Goal: Information Seeking & Learning: Find specific page/section

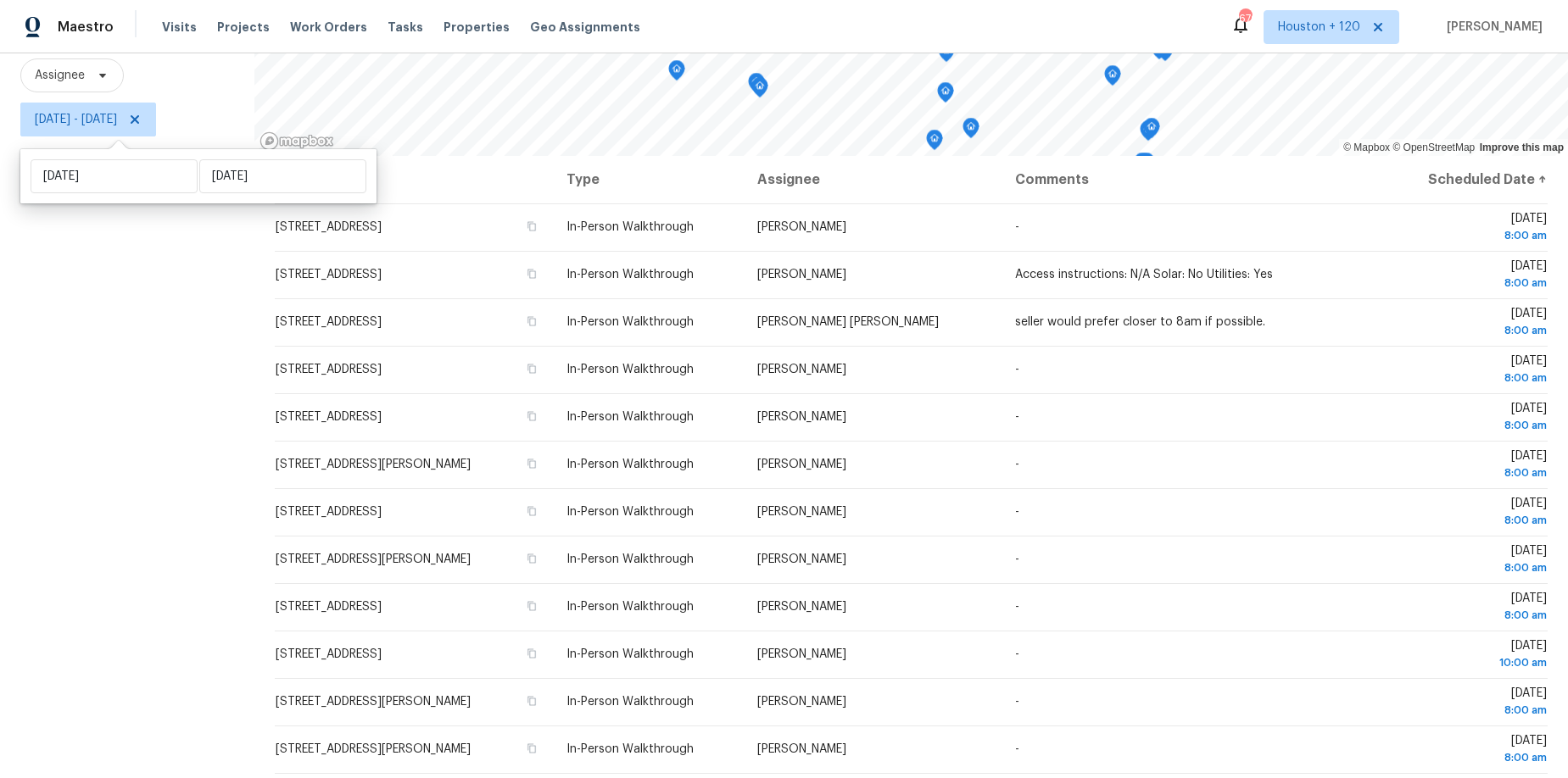
scroll to position [420, 0]
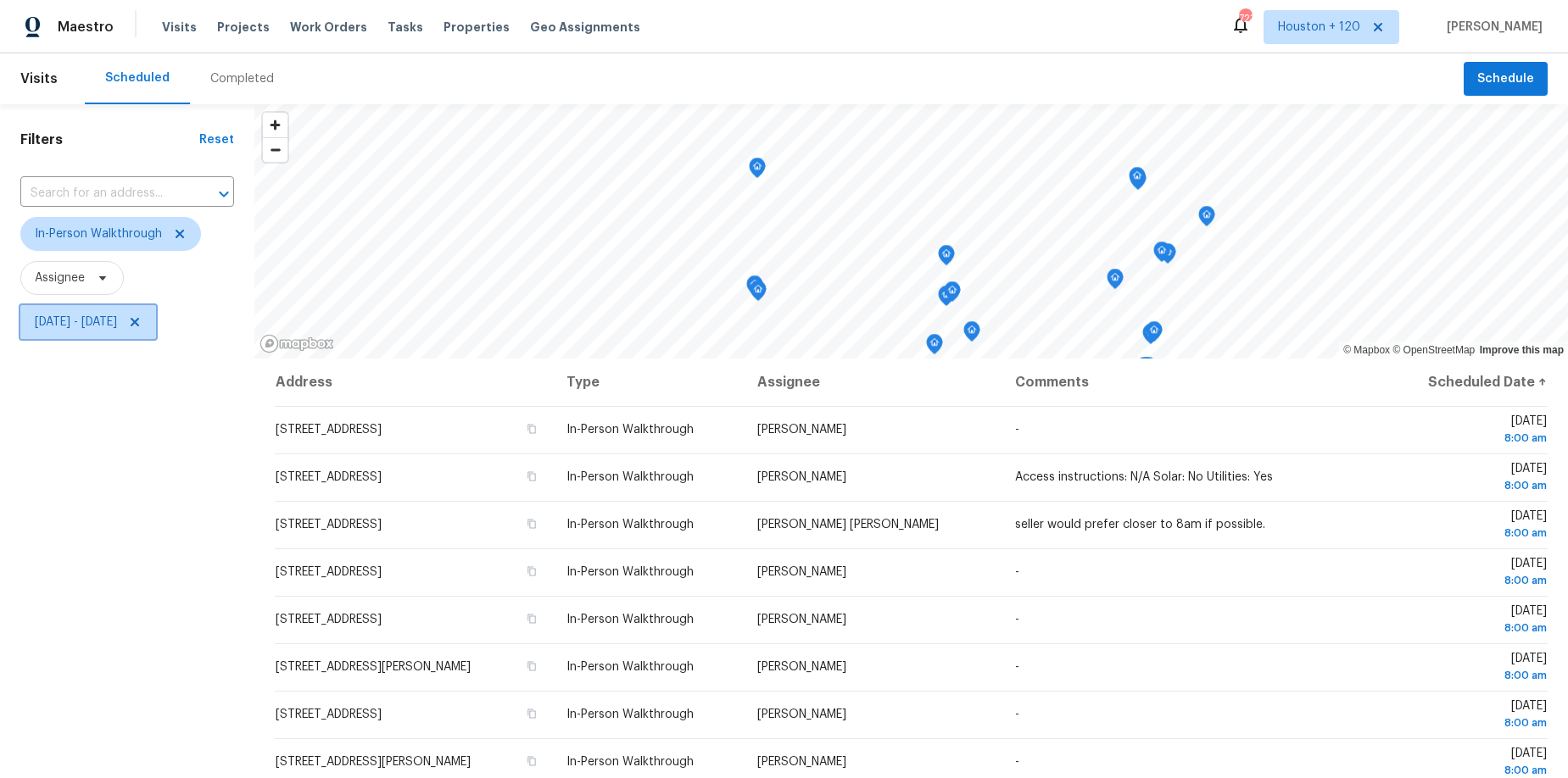
click at [93, 327] on span "Thu, Oct 09 - Thu, Oct 09" at bounding box center [76, 322] width 82 height 17
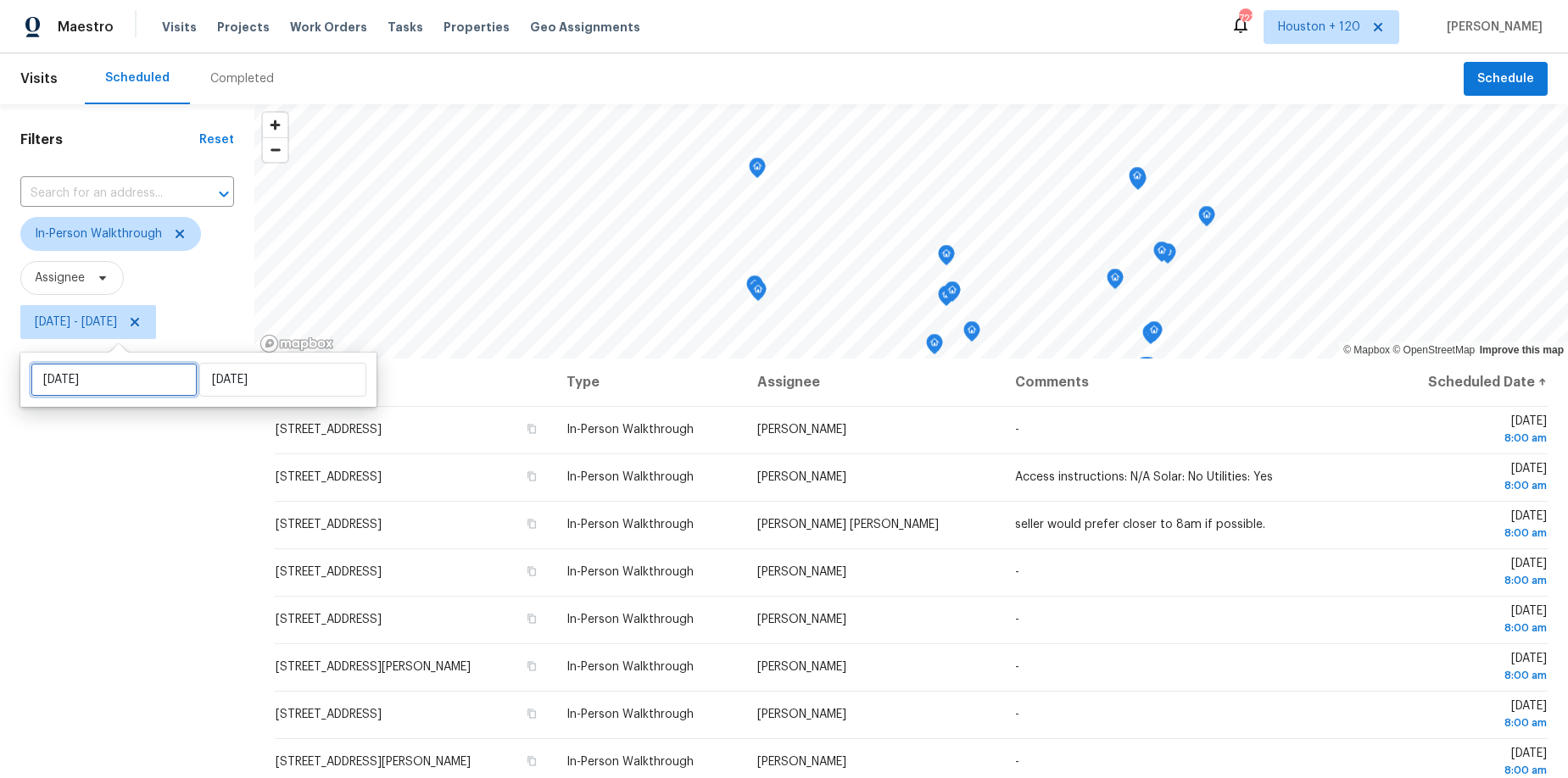
click at [99, 371] on input "Thu, Oct 09" at bounding box center [113, 380] width 167 height 34
select select "9"
select select "2025"
select select "10"
select select "2025"
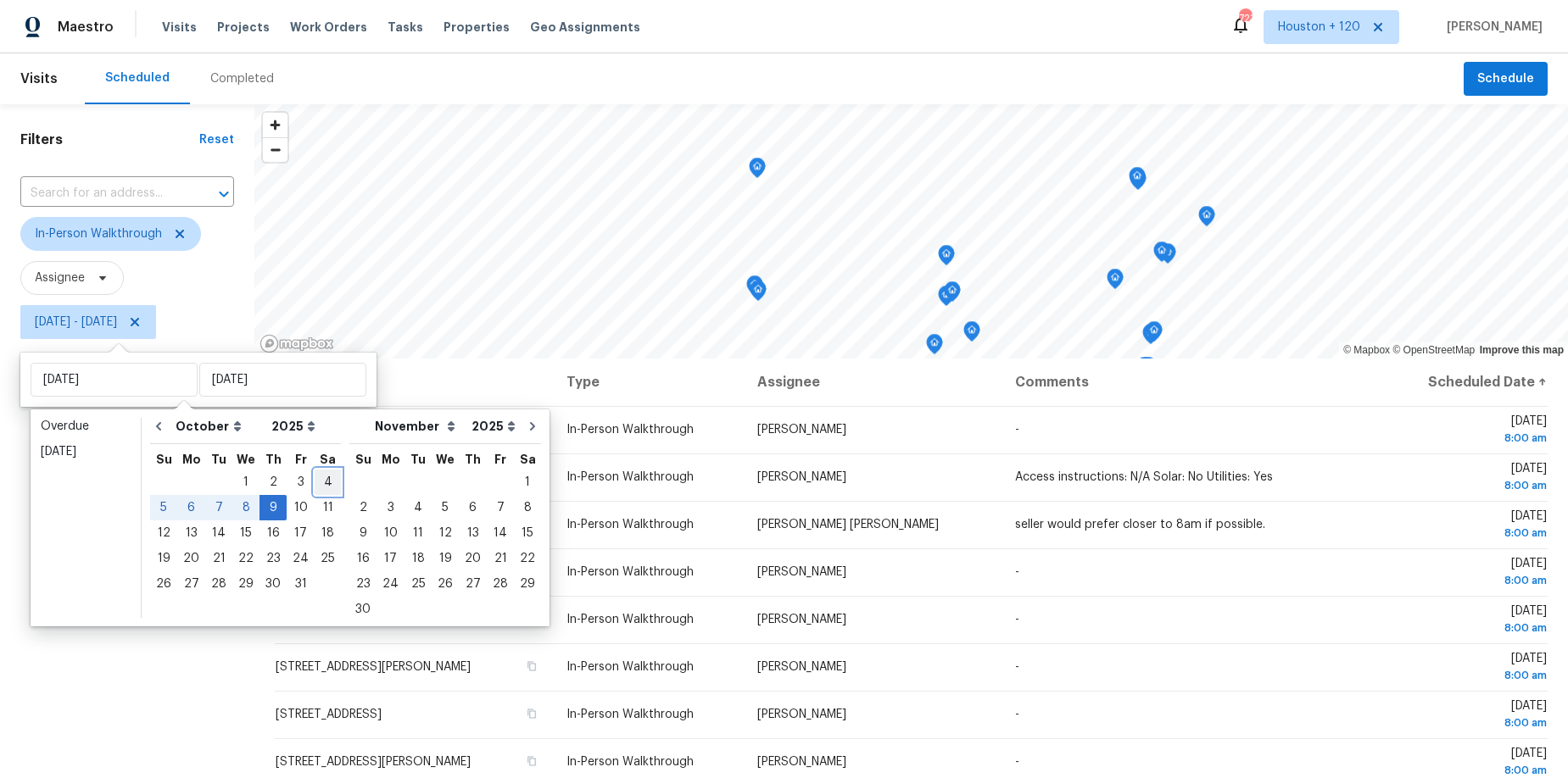
click at [323, 477] on div "4" at bounding box center [328, 482] width 26 height 24
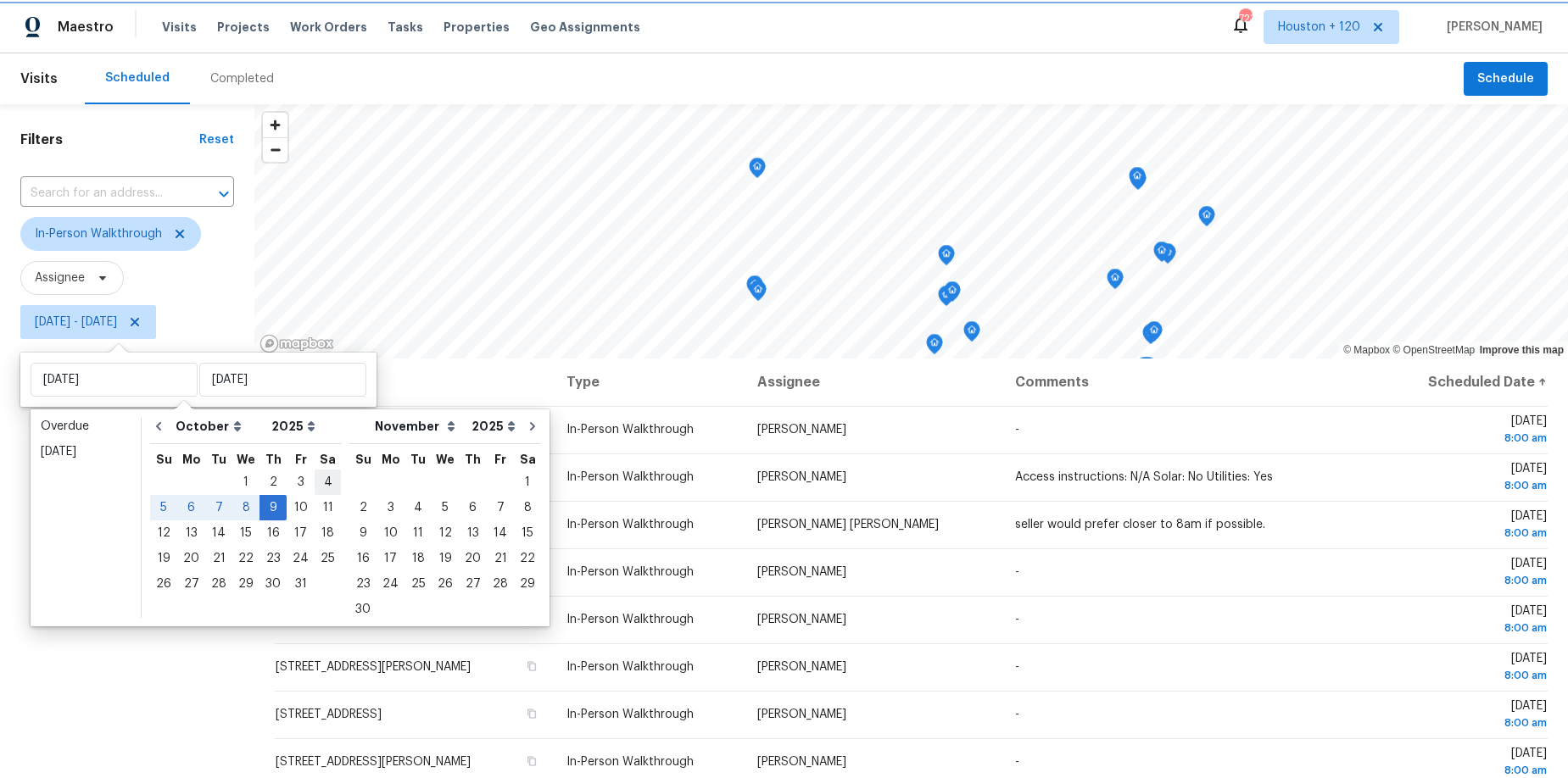
type input "[DATE]"
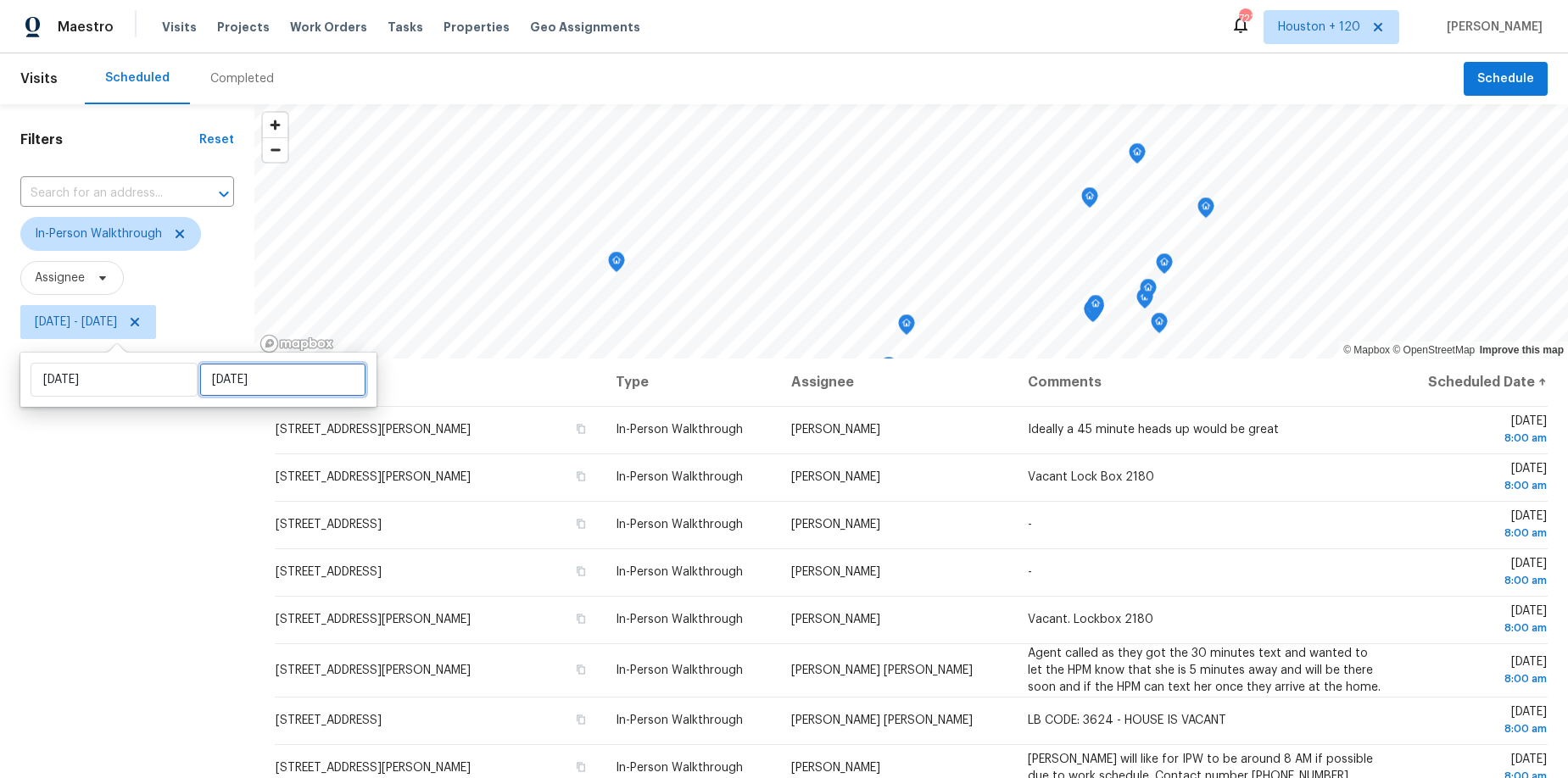
click at [226, 378] on input "Thu, Oct 09" at bounding box center [283, 380] width 167 height 34
select select "9"
select select "2025"
select select "10"
select select "2025"
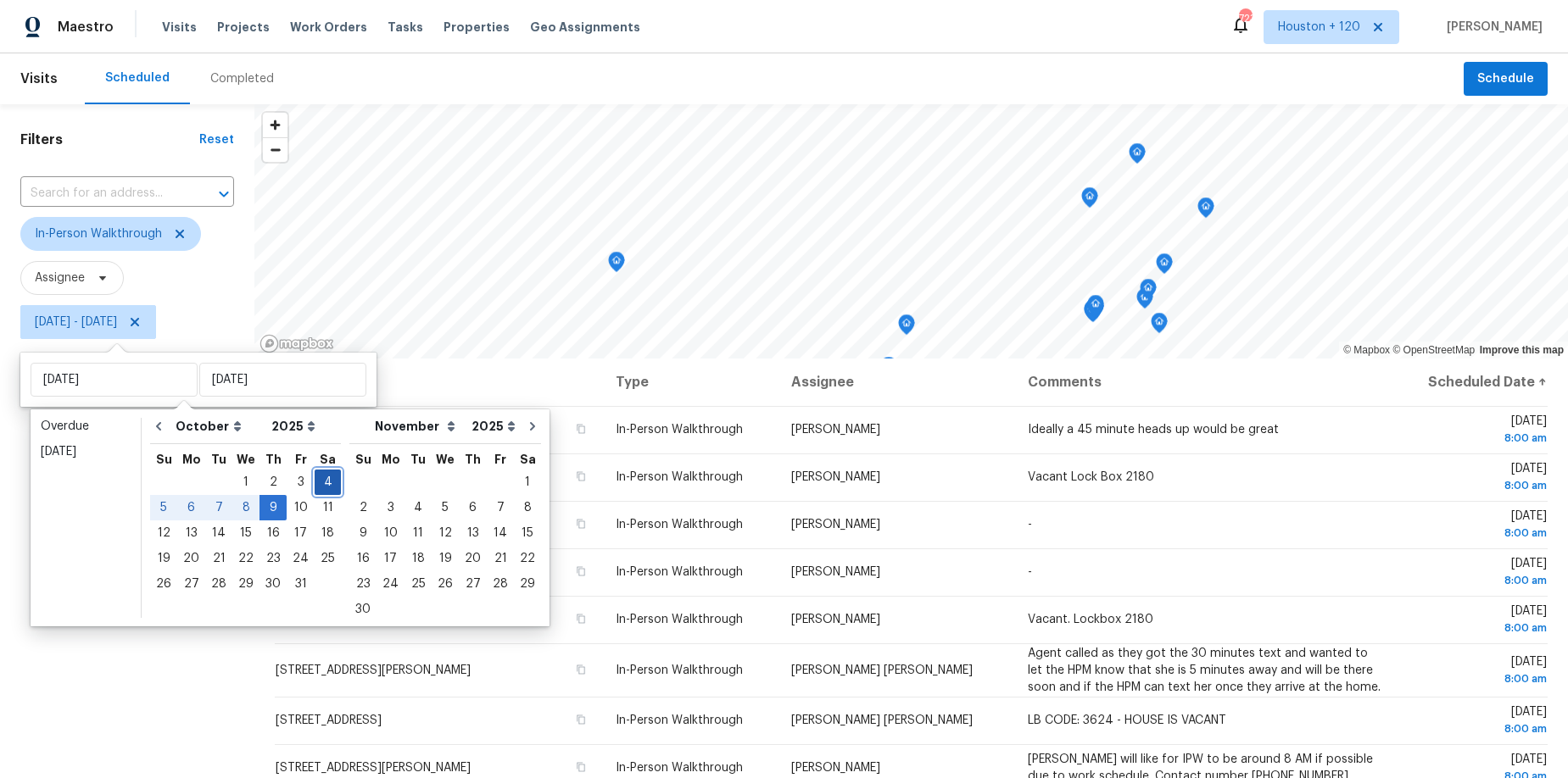
click at [321, 476] on div "4" at bounding box center [328, 482] width 26 height 24
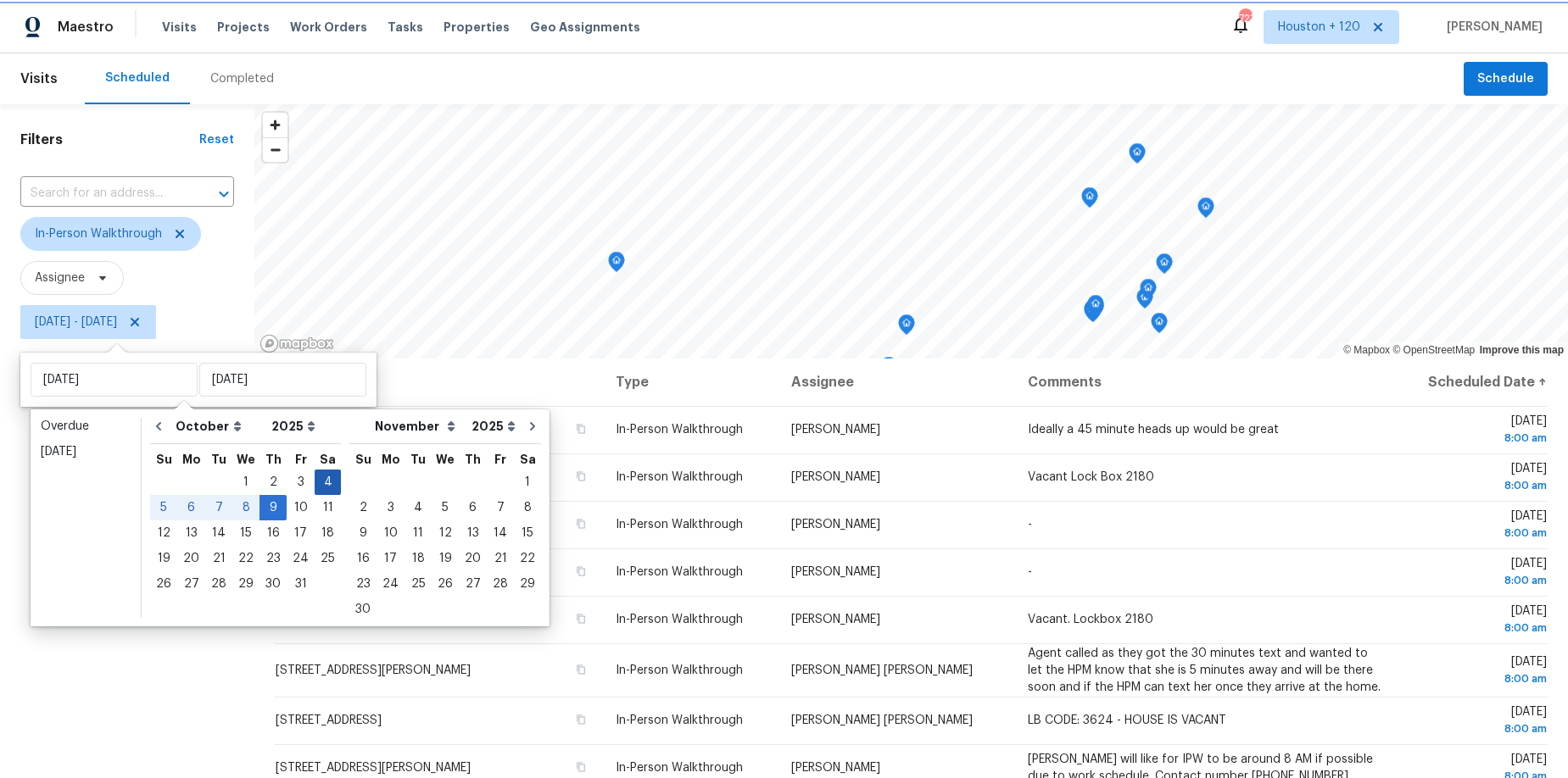
type input "[DATE]"
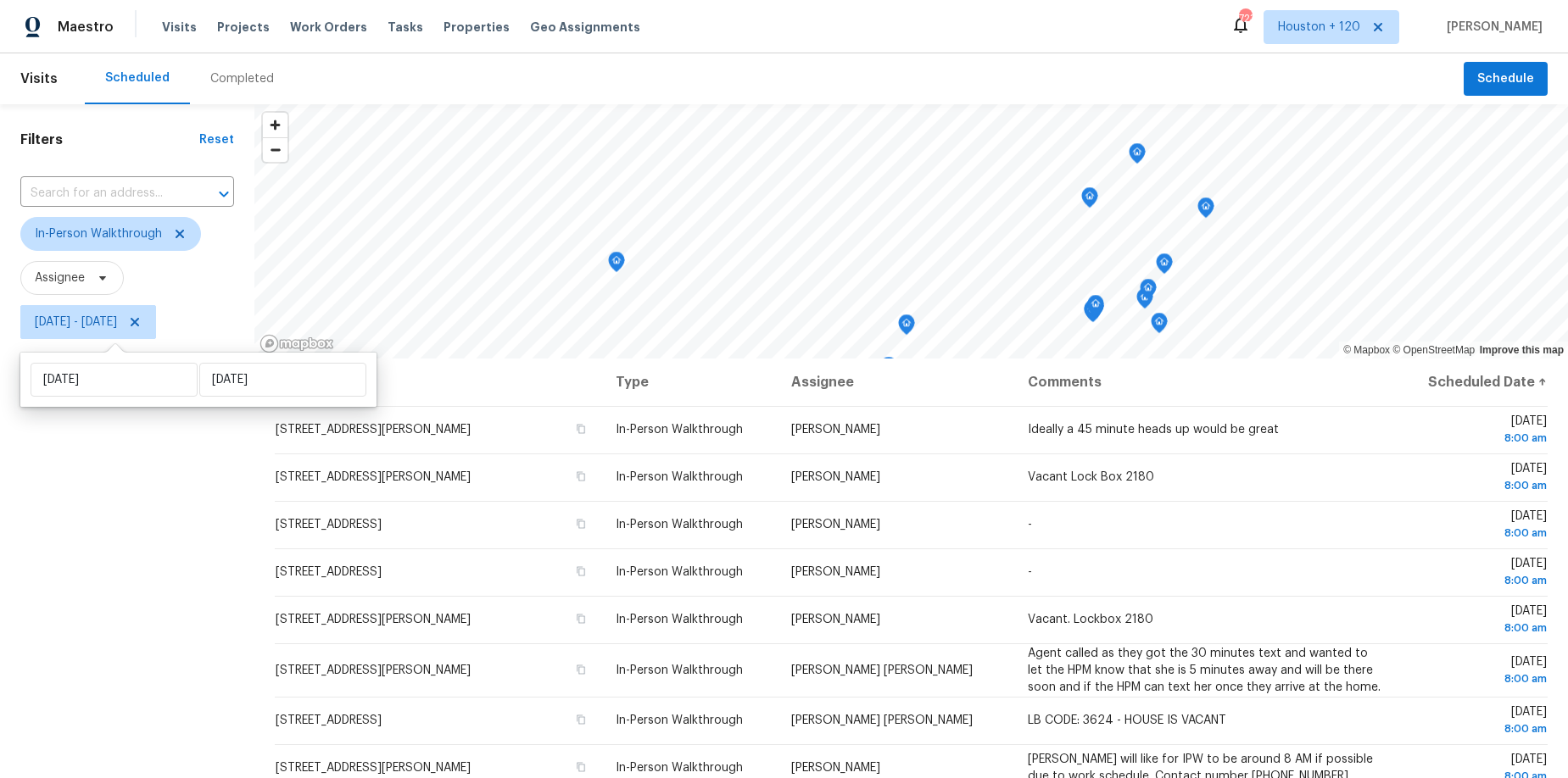
click at [115, 559] on div "Filters Reset ​ In-Person Walkthrough Assignee Sat, Oct 04 - Sat, Oct 04" at bounding box center [127, 542] width 254 height 876
click at [235, 85] on div "Completed" at bounding box center [241, 78] width 63 height 17
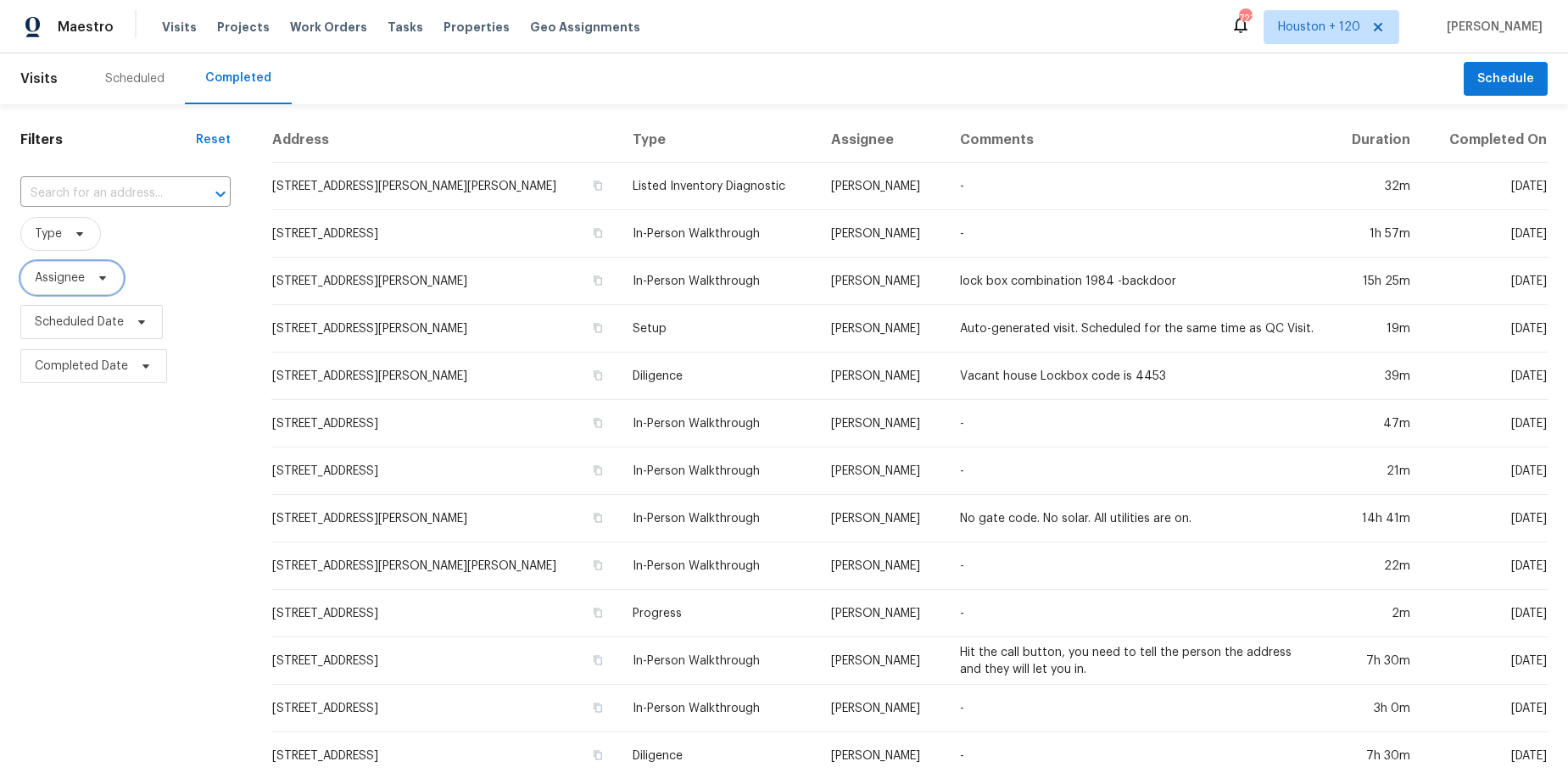
click at [102, 277] on icon at bounding box center [102, 278] width 7 height 4
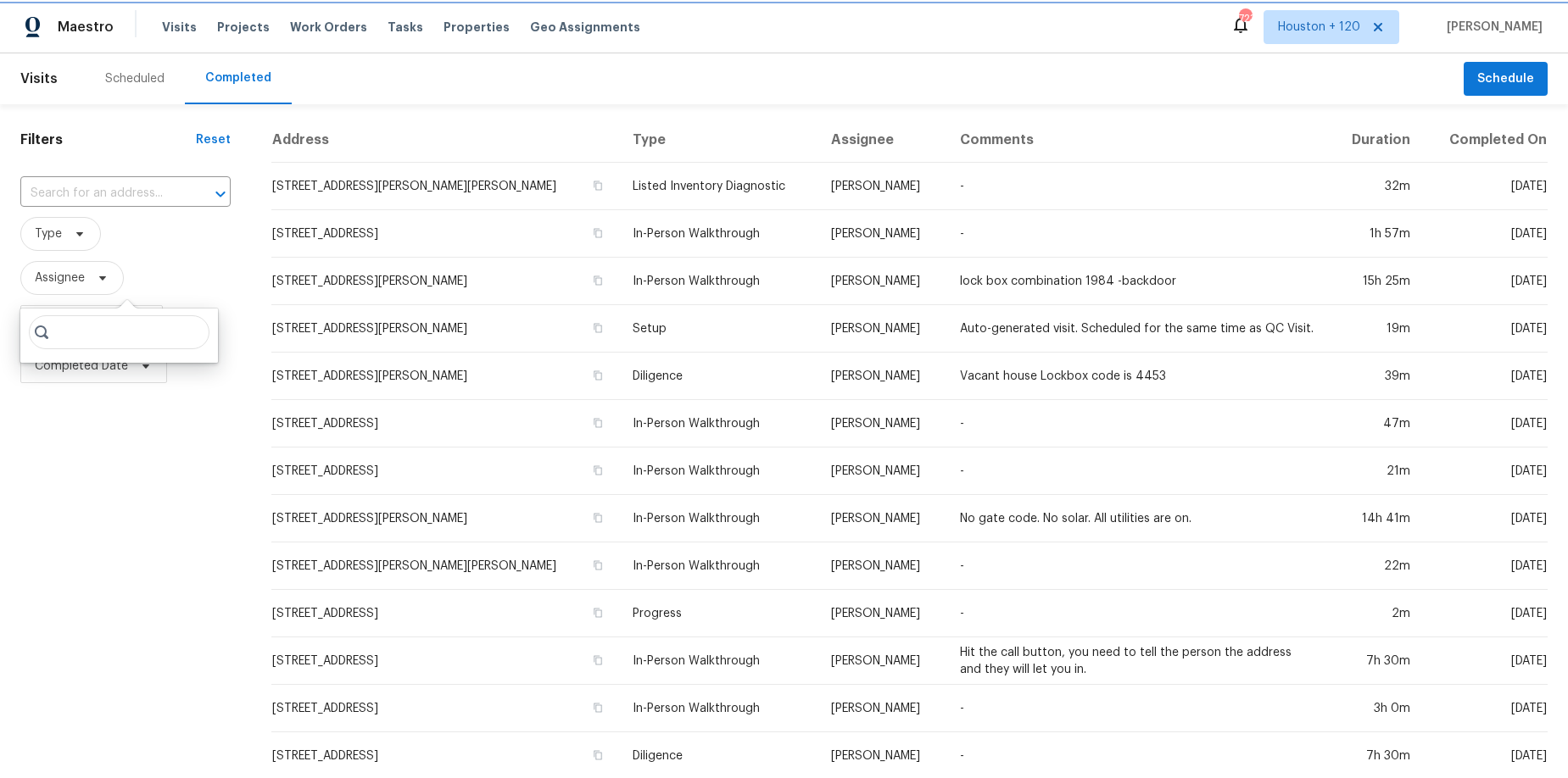
click at [102, 277] on icon at bounding box center [102, 278] width 7 height 4
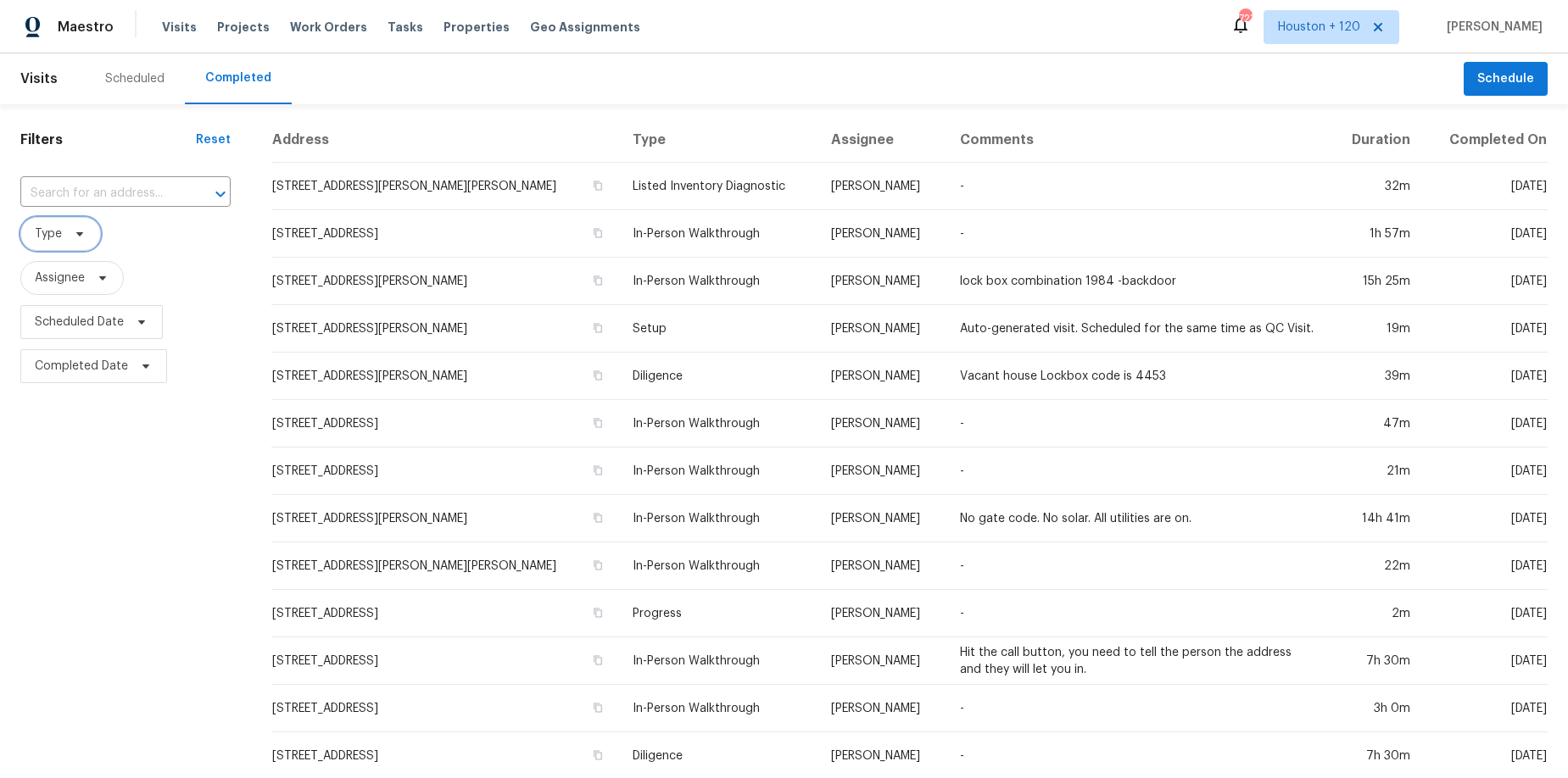
click at [81, 233] on icon at bounding box center [79, 233] width 13 height 13
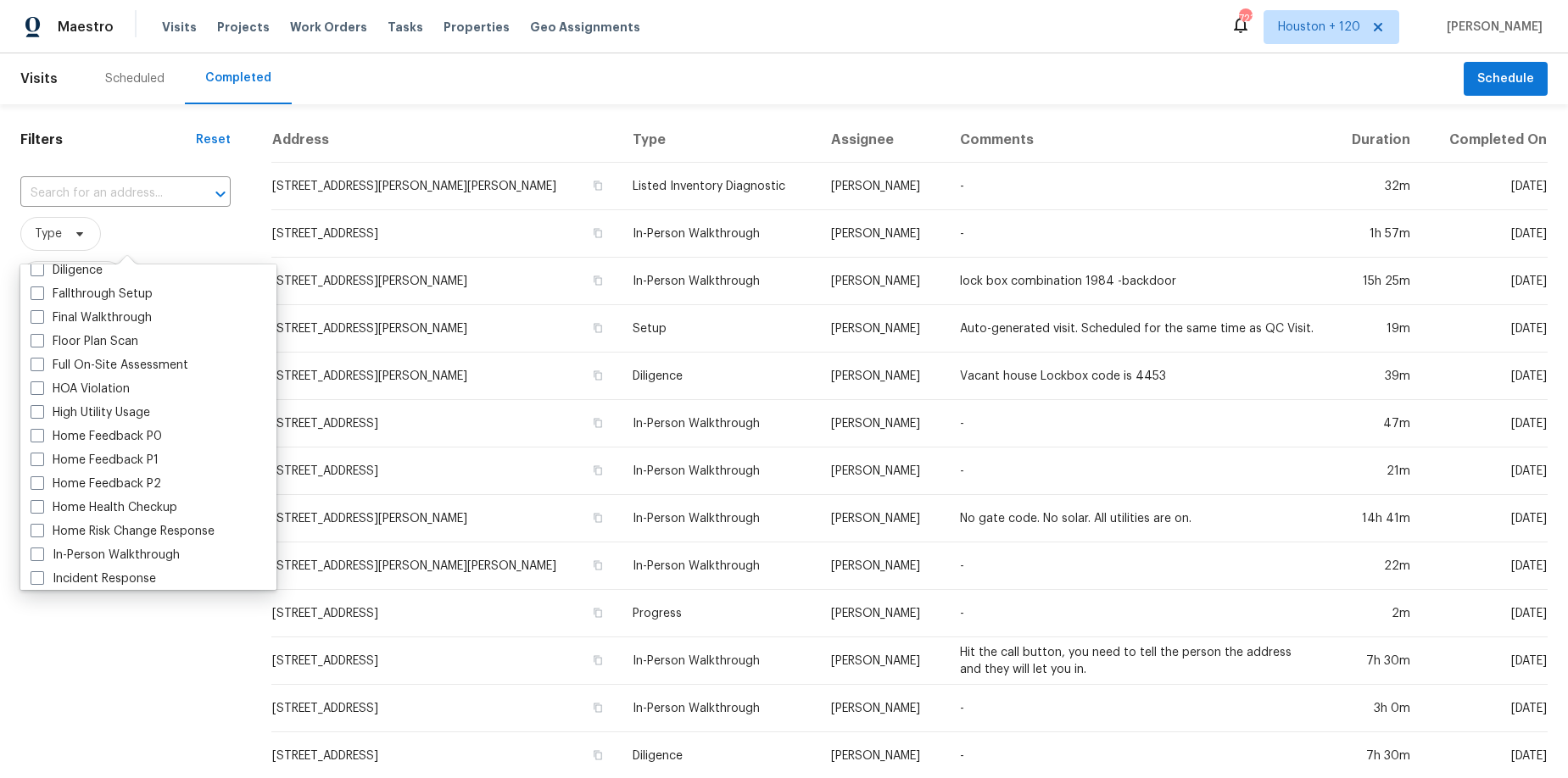
scroll to position [562, 0]
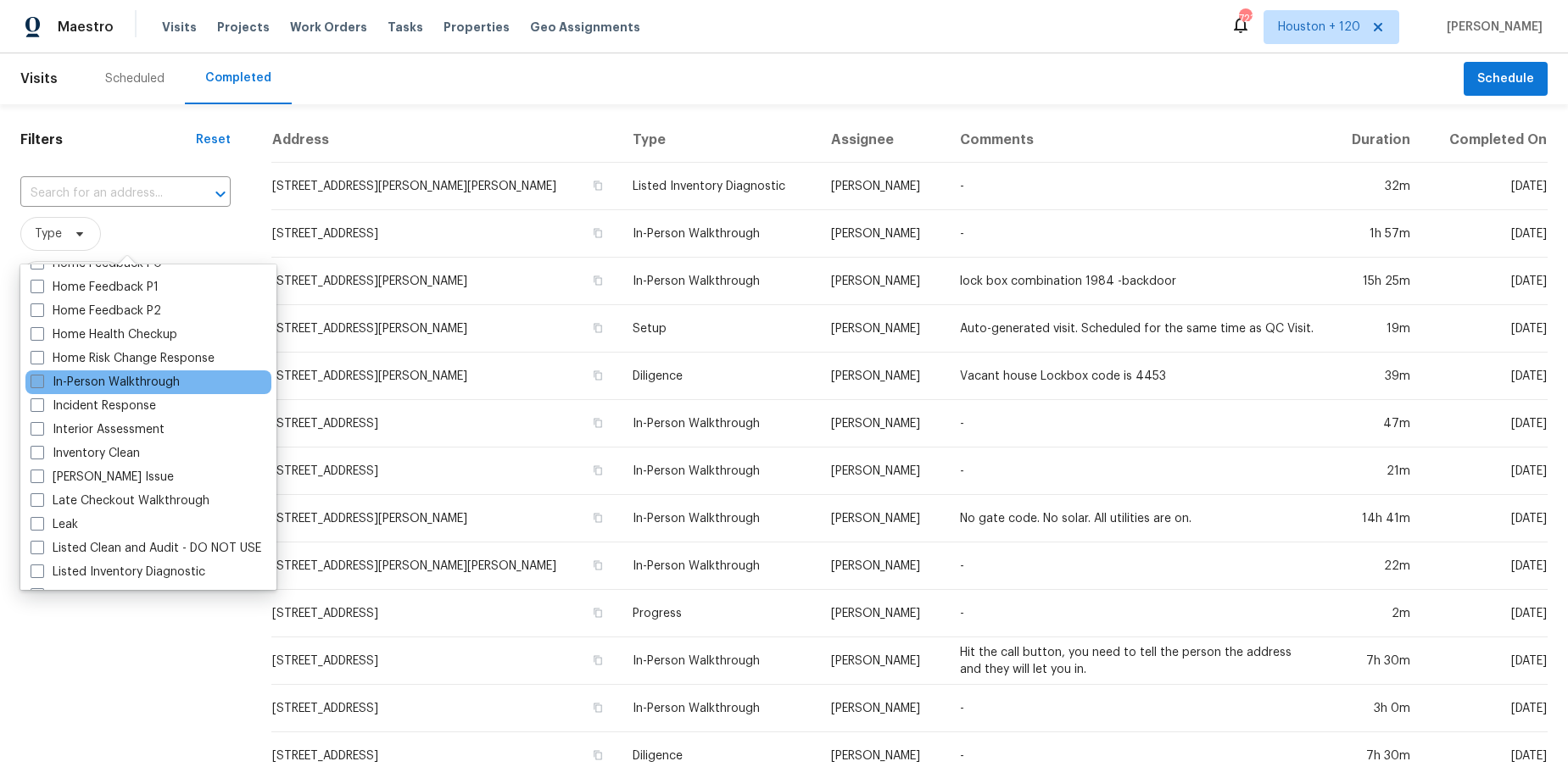
click at [133, 379] on label "In-Person Walkthrough" at bounding box center [105, 383] width 149 height 17
click at [42, 379] on input "In-Person Walkthrough" at bounding box center [36, 380] width 11 height 11
checkbox input "true"
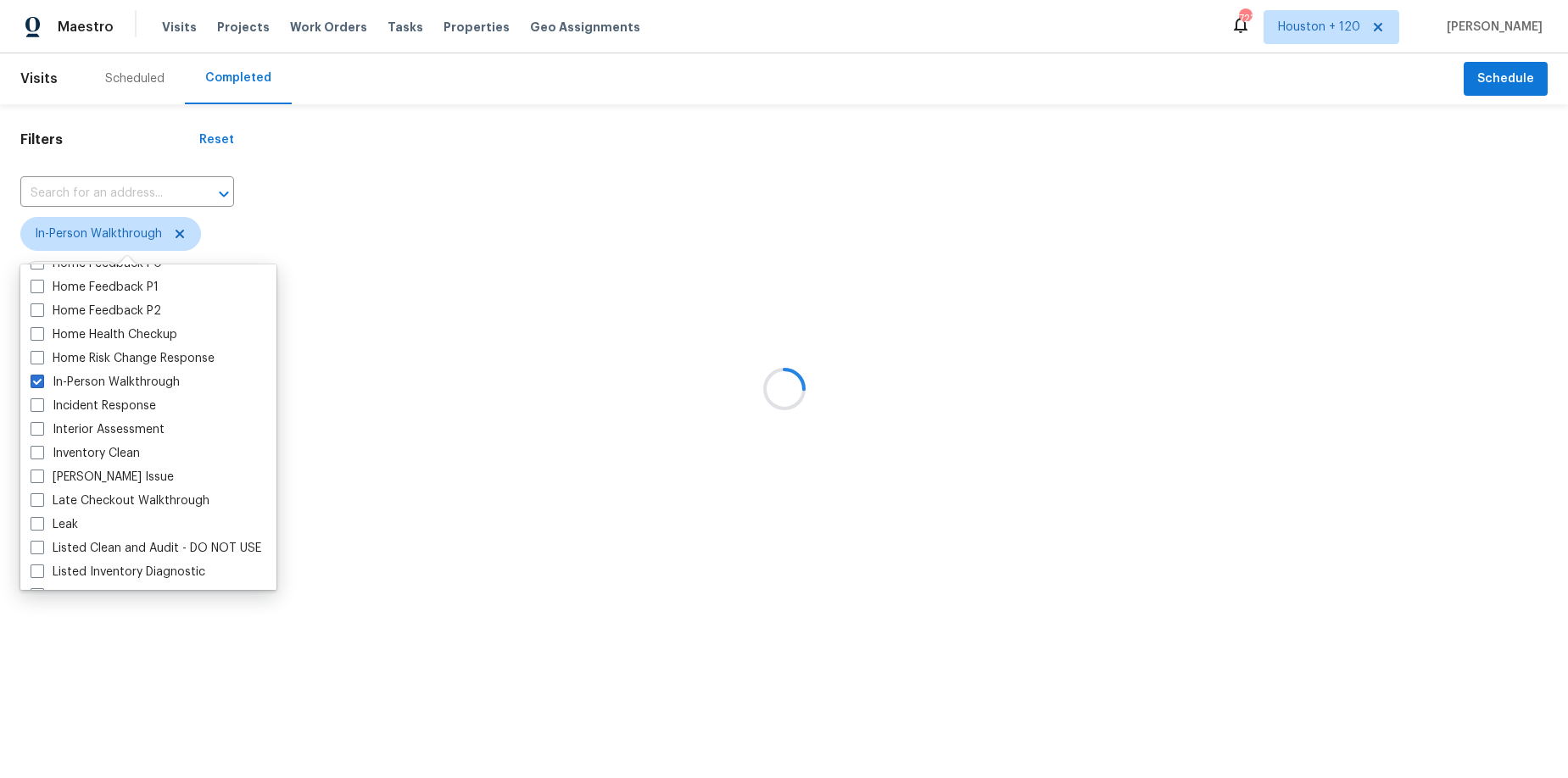
click at [111, 642] on div at bounding box center [784, 389] width 1568 height 778
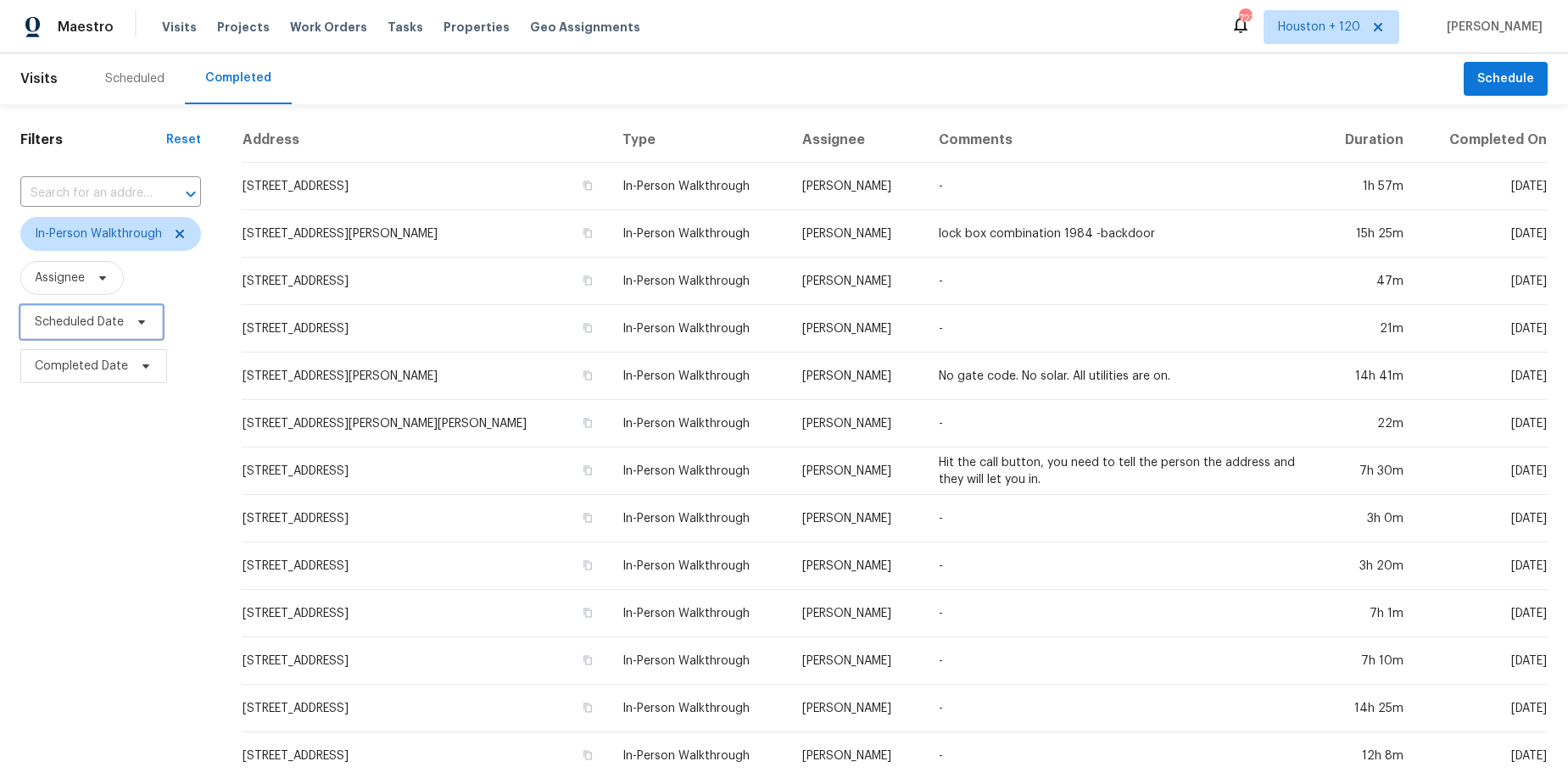
click at [146, 320] on icon at bounding box center [142, 322] width 13 height 13
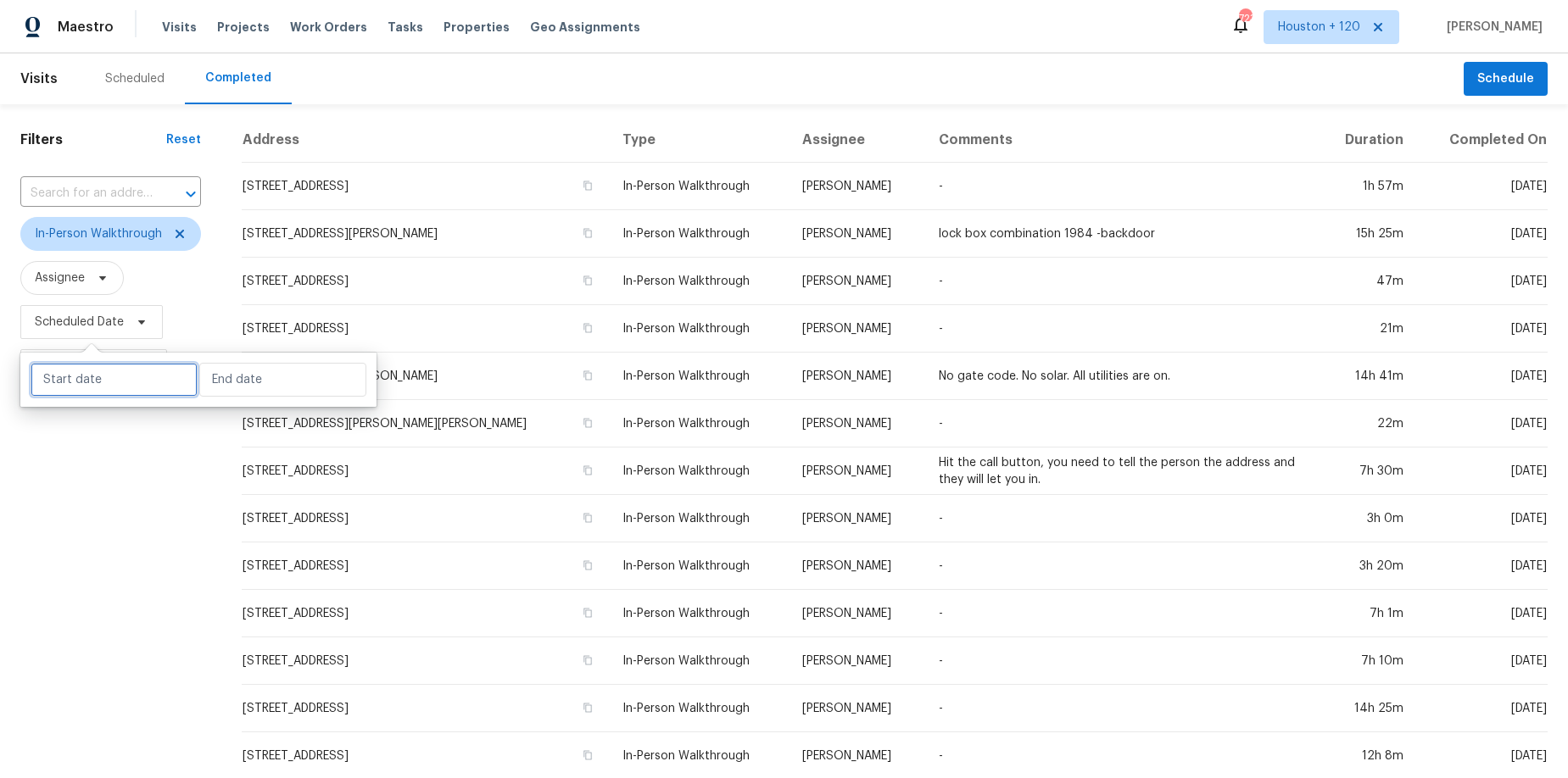
click at [95, 383] on input "text" at bounding box center [113, 380] width 167 height 34
select select "9"
select select "2025"
select select "10"
select select "2025"
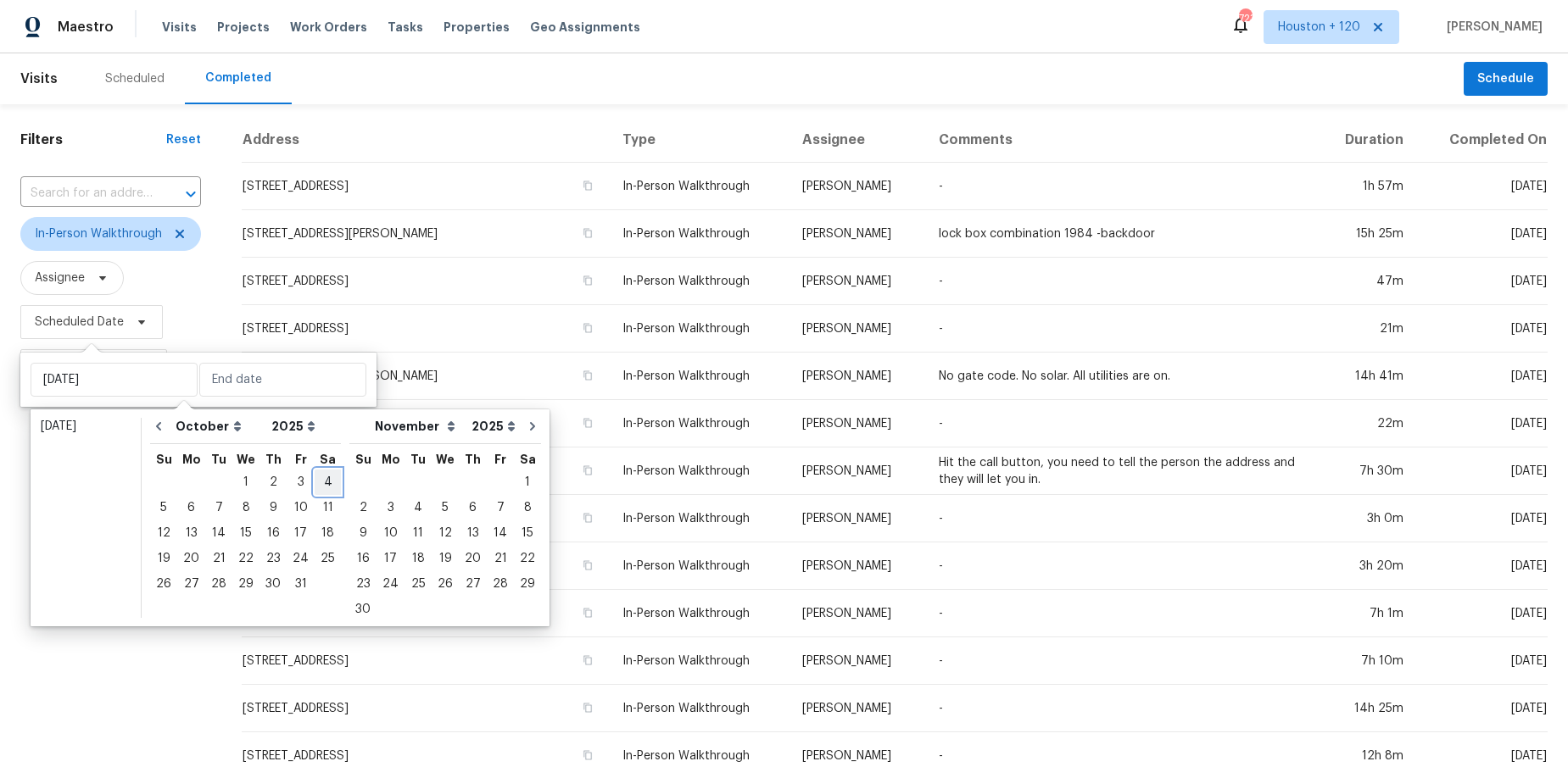
click at [315, 479] on div "4" at bounding box center [328, 482] width 26 height 24
type input "[DATE]"
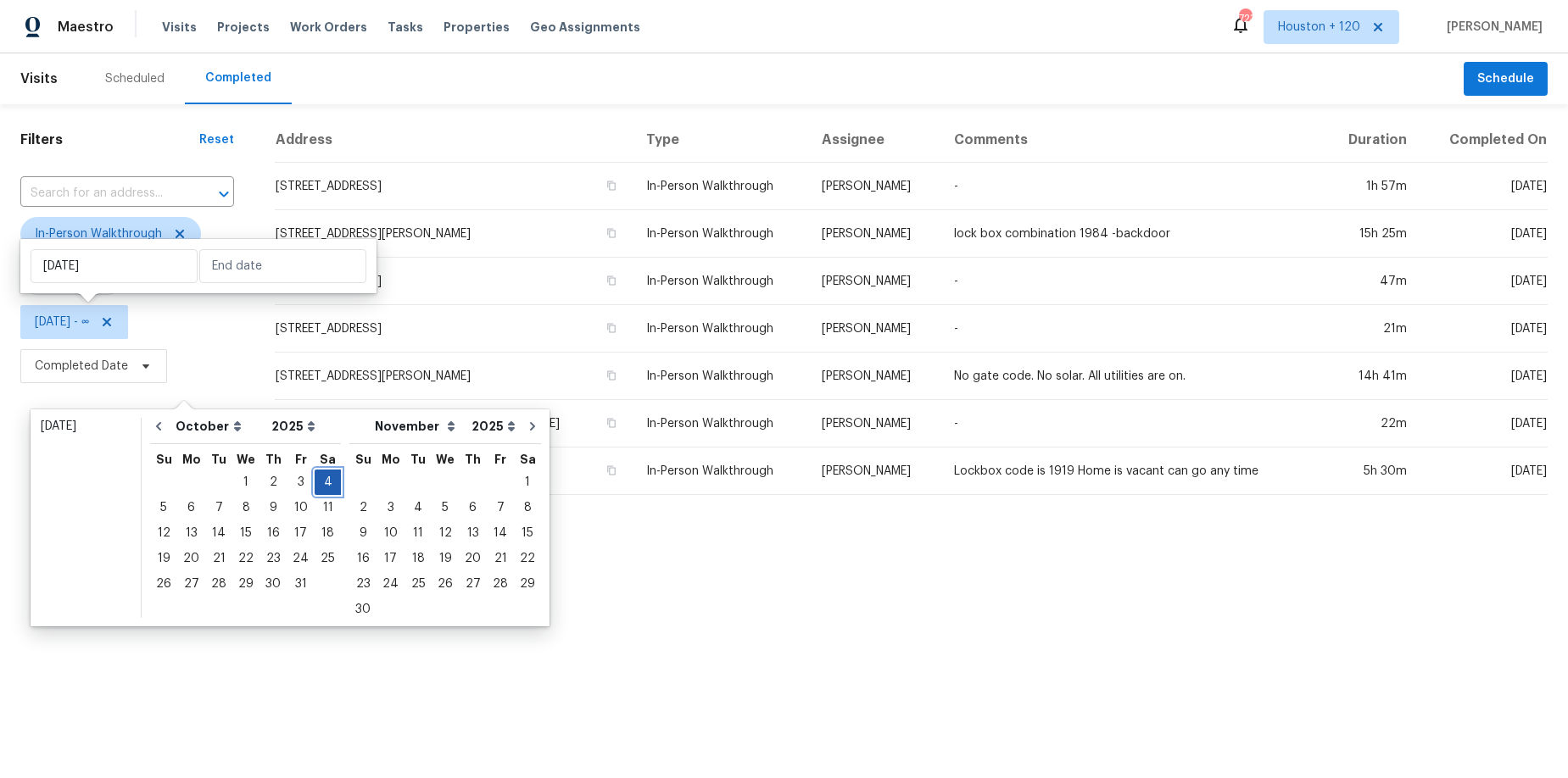
click at [318, 478] on div "4" at bounding box center [328, 482] width 26 height 24
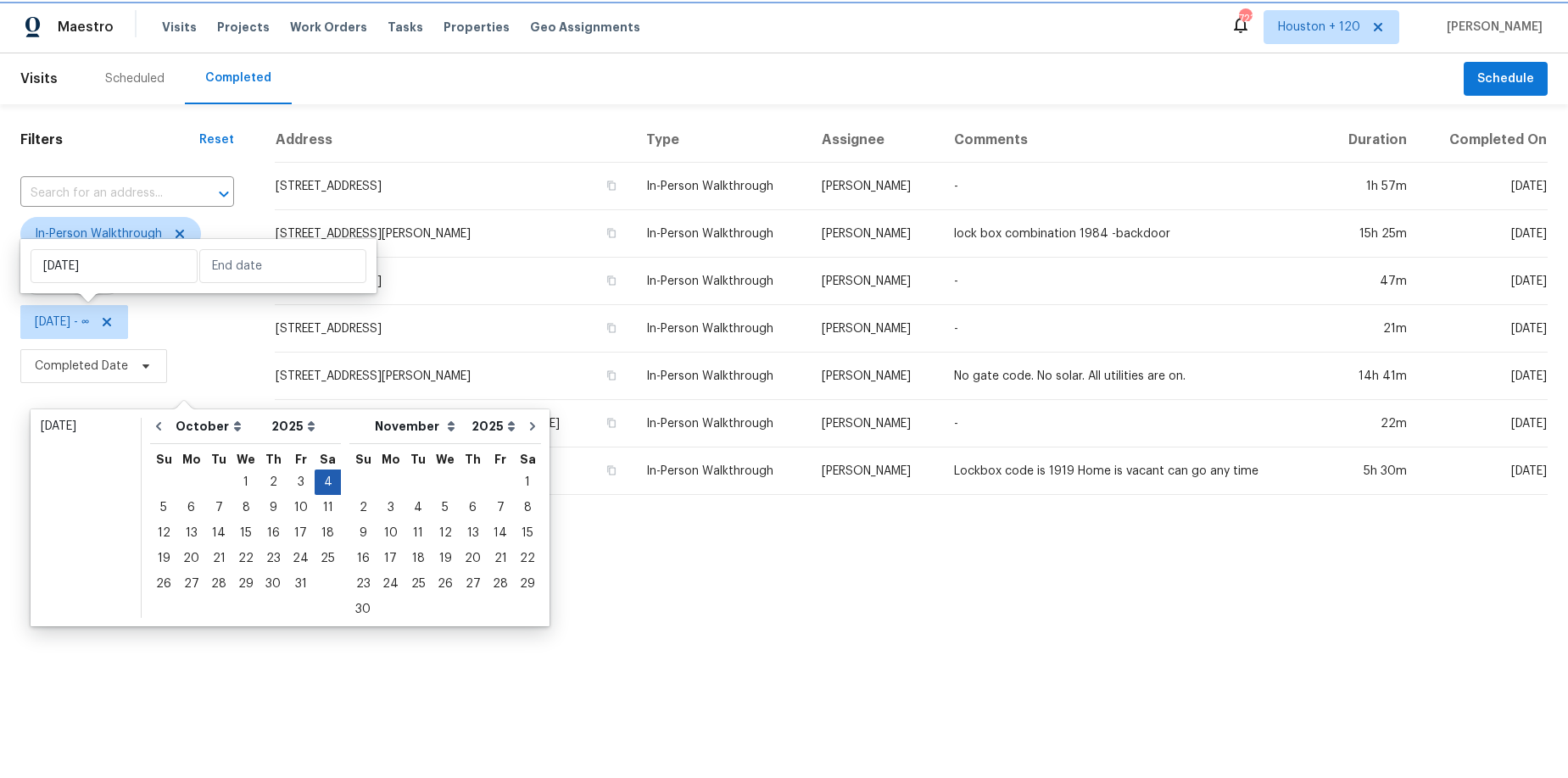
type input "[DATE]"
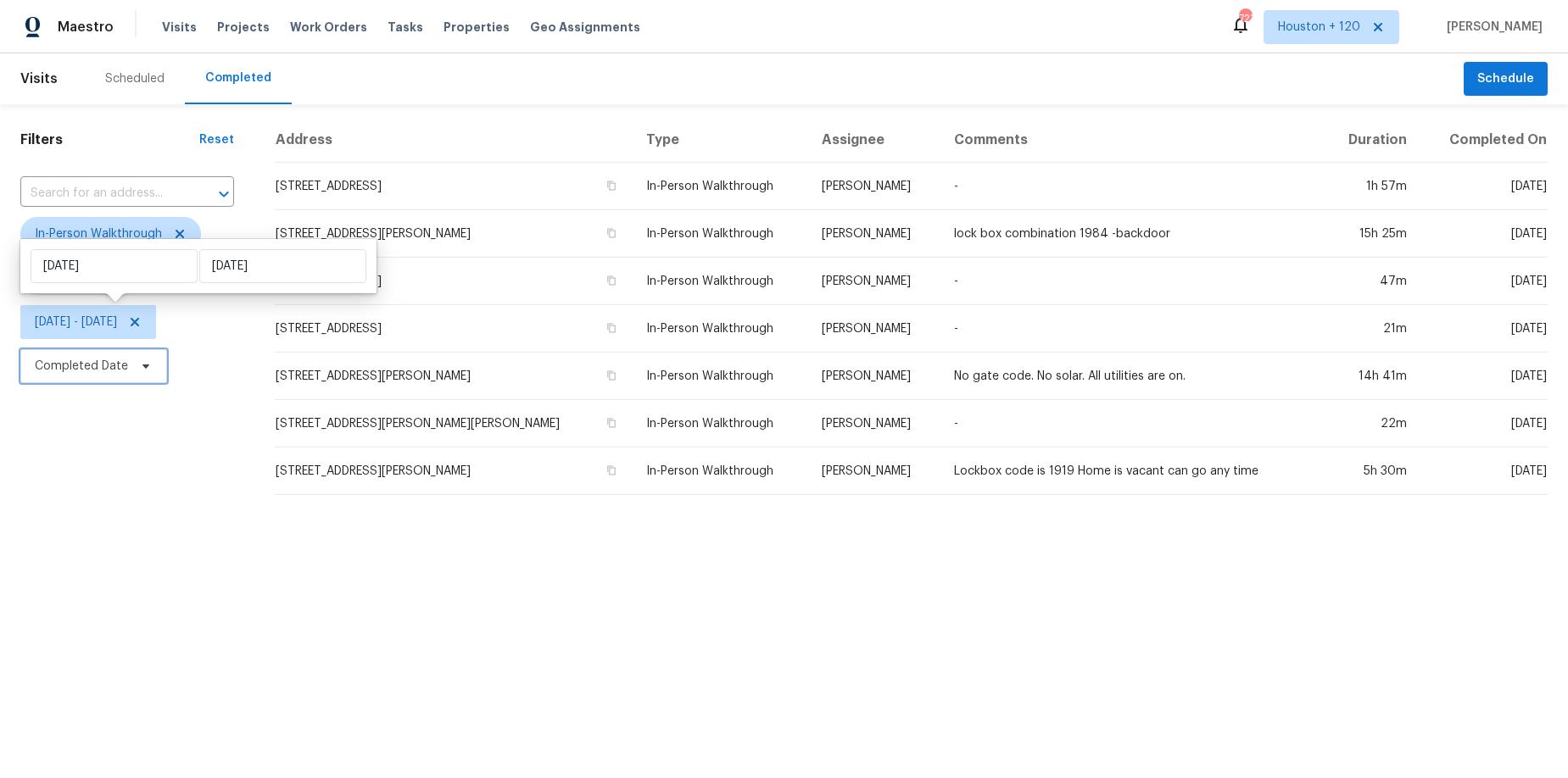
click at [140, 366] on icon at bounding box center [146, 366] width 13 height 13
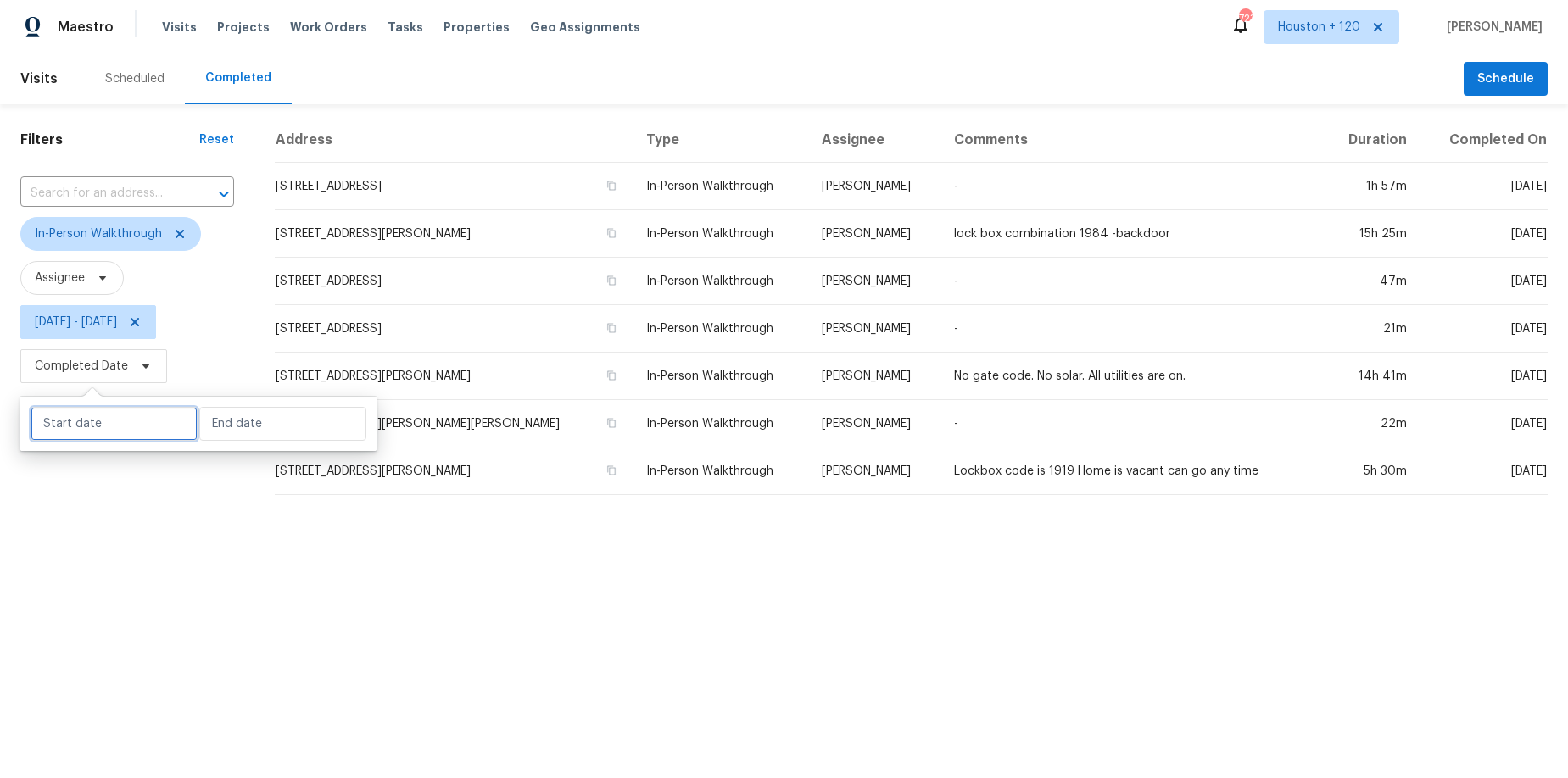
click at [134, 420] on input "text" at bounding box center [113, 424] width 167 height 34
select select "9"
select select "2025"
select select "10"
select select "2025"
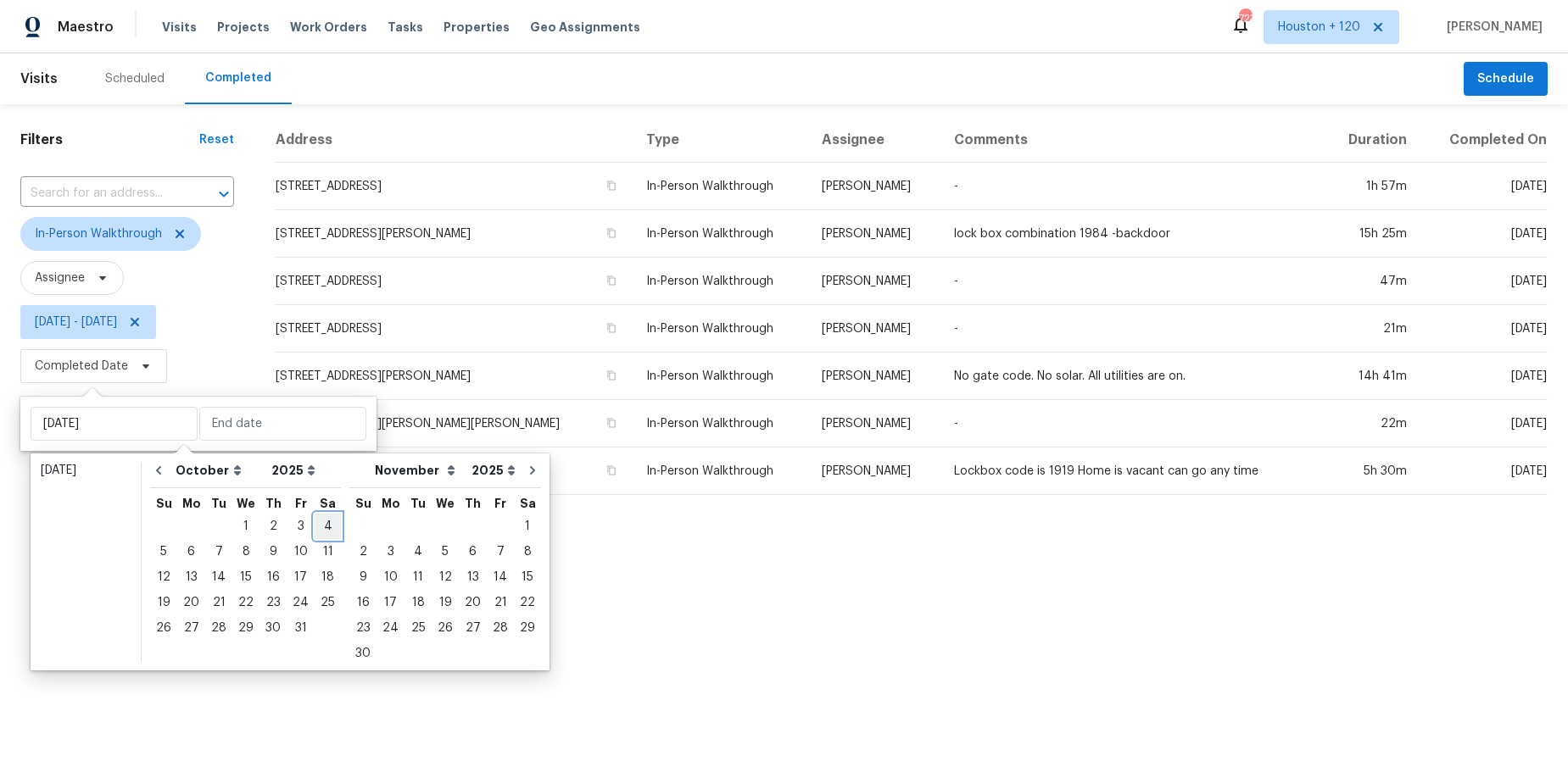
click at [315, 519] on div "4" at bounding box center [328, 526] width 26 height 24
type input "[DATE]"
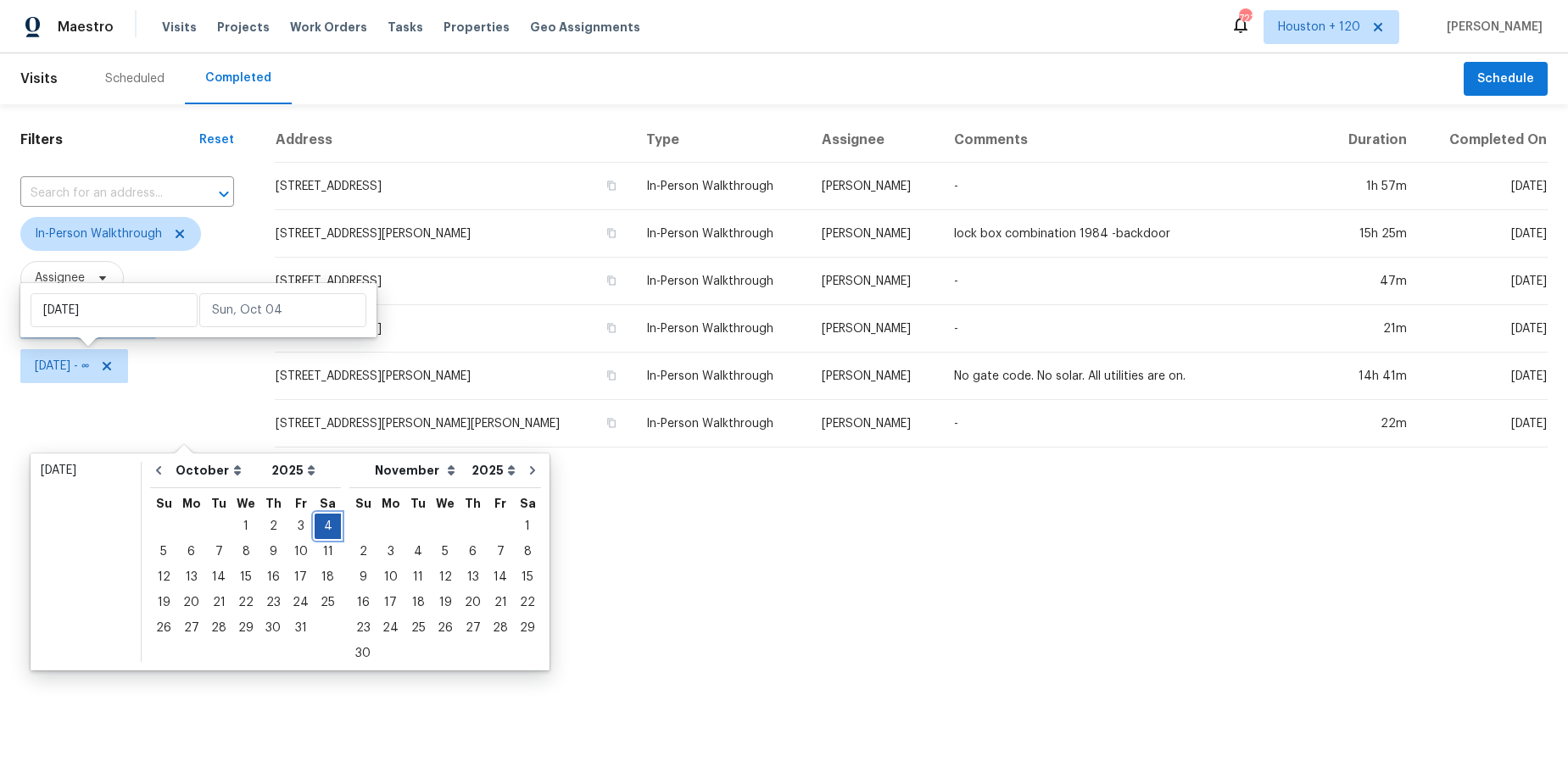
click at [315, 519] on div "4" at bounding box center [328, 526] width 26 height 24
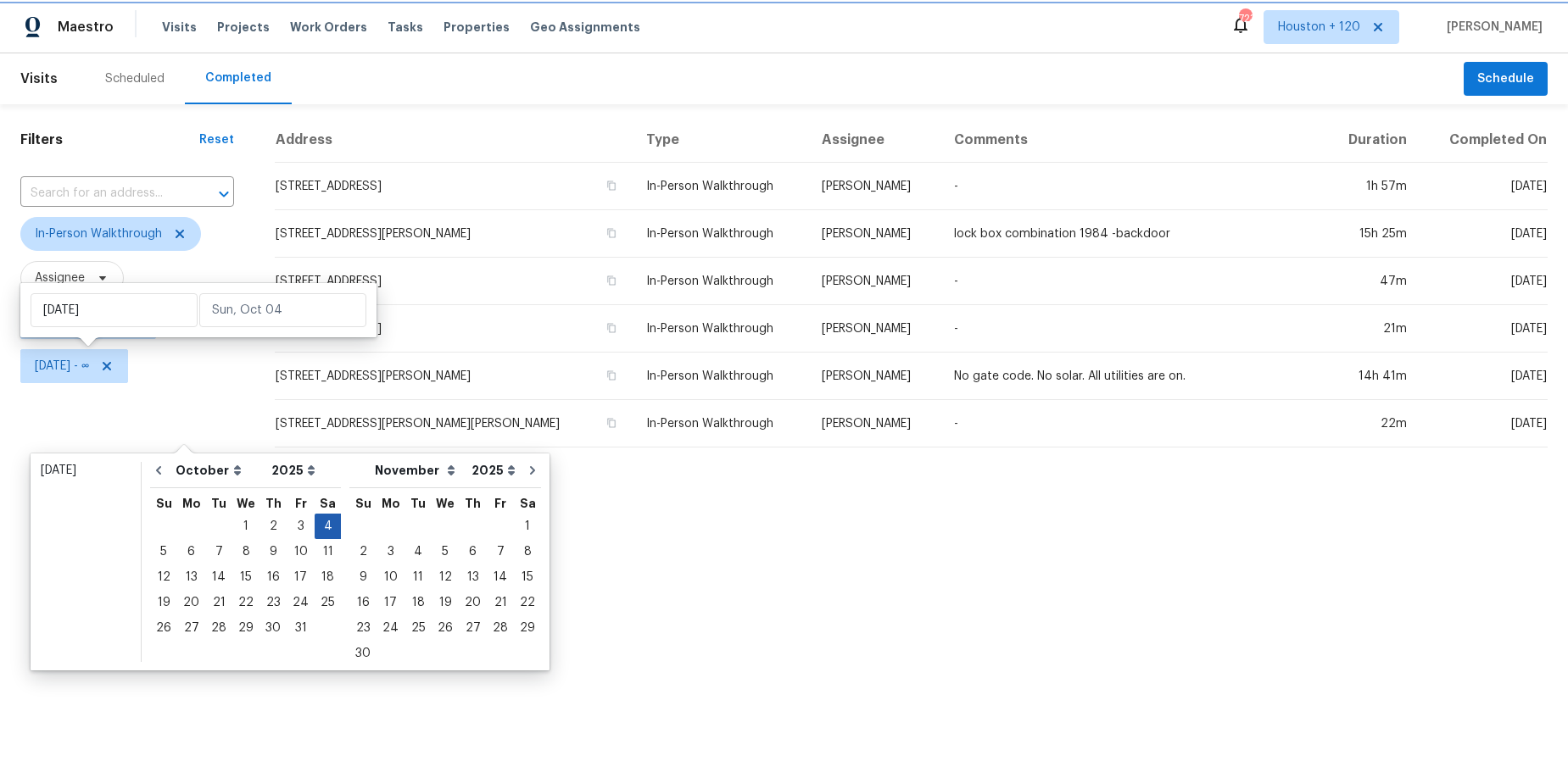
type input "[DATE]"
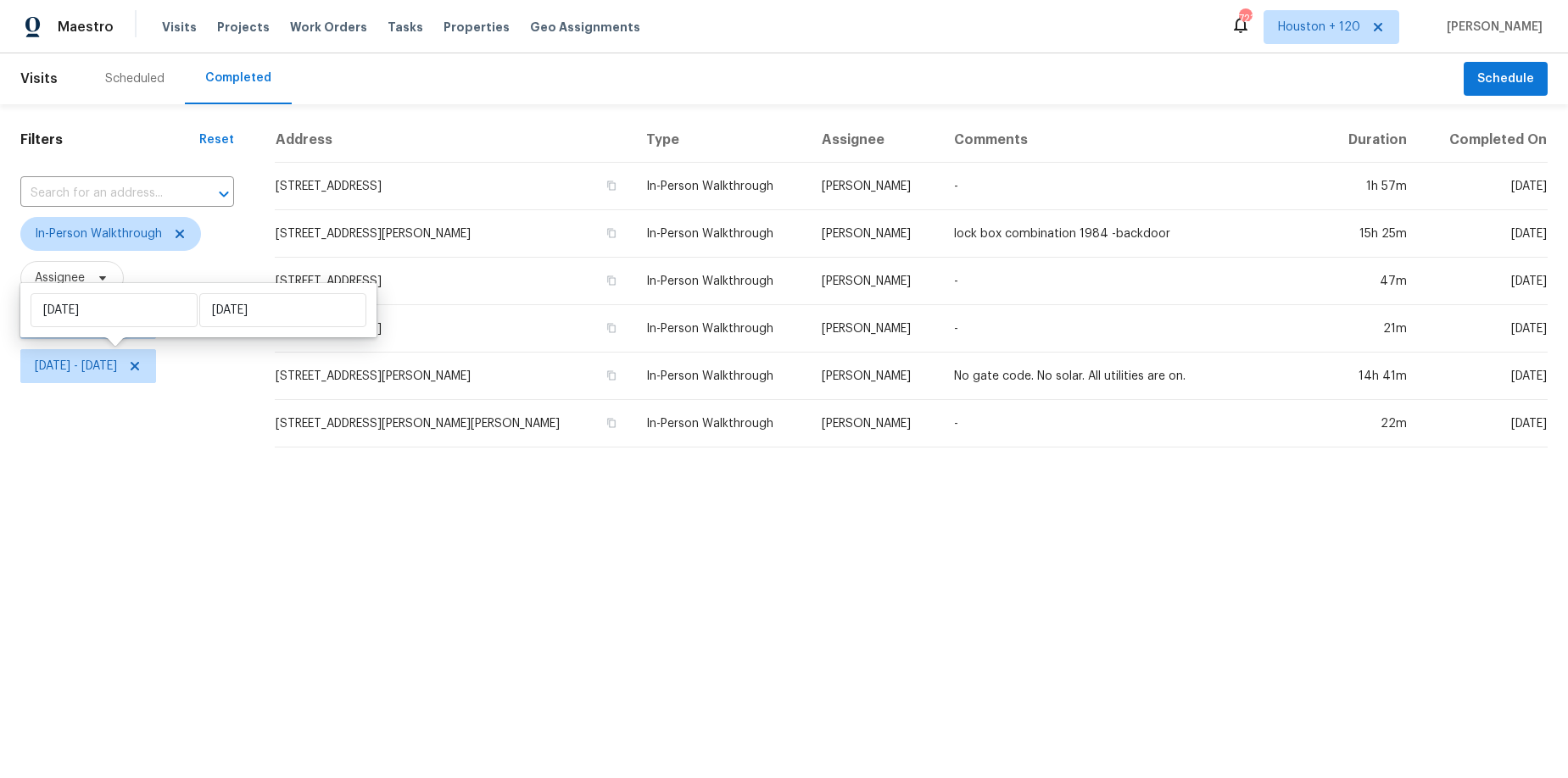
click at [116, 461] on html "Maestro Visits Projects Work Orders Tasks Properties Geo Assignments 723 Housto…" at bounding box center [784, 231] width 1568 height 461
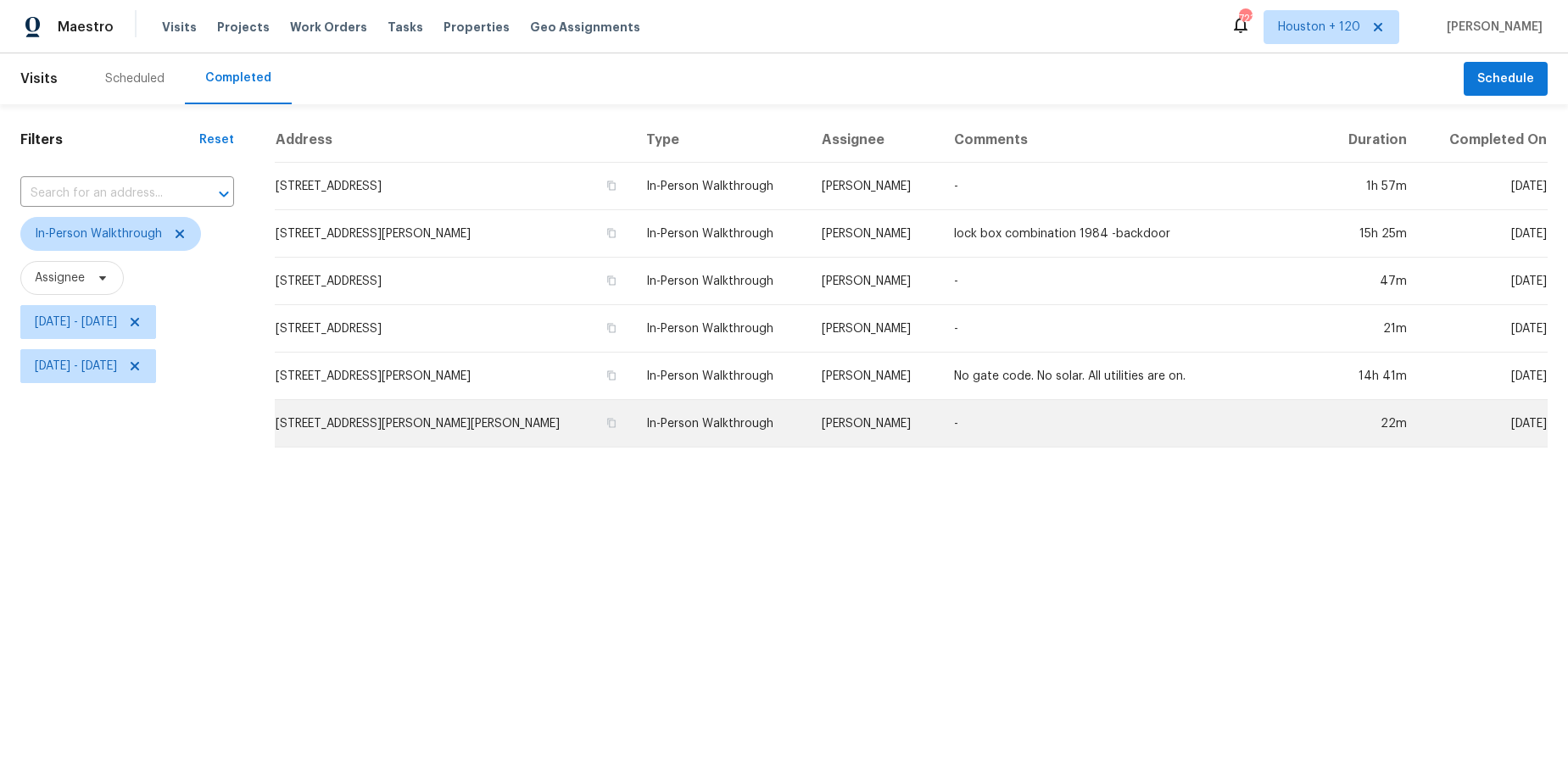
click at [815, 422] on td "[PERSON_NAME]" at bounding box center [875, 424] width 132 height 47
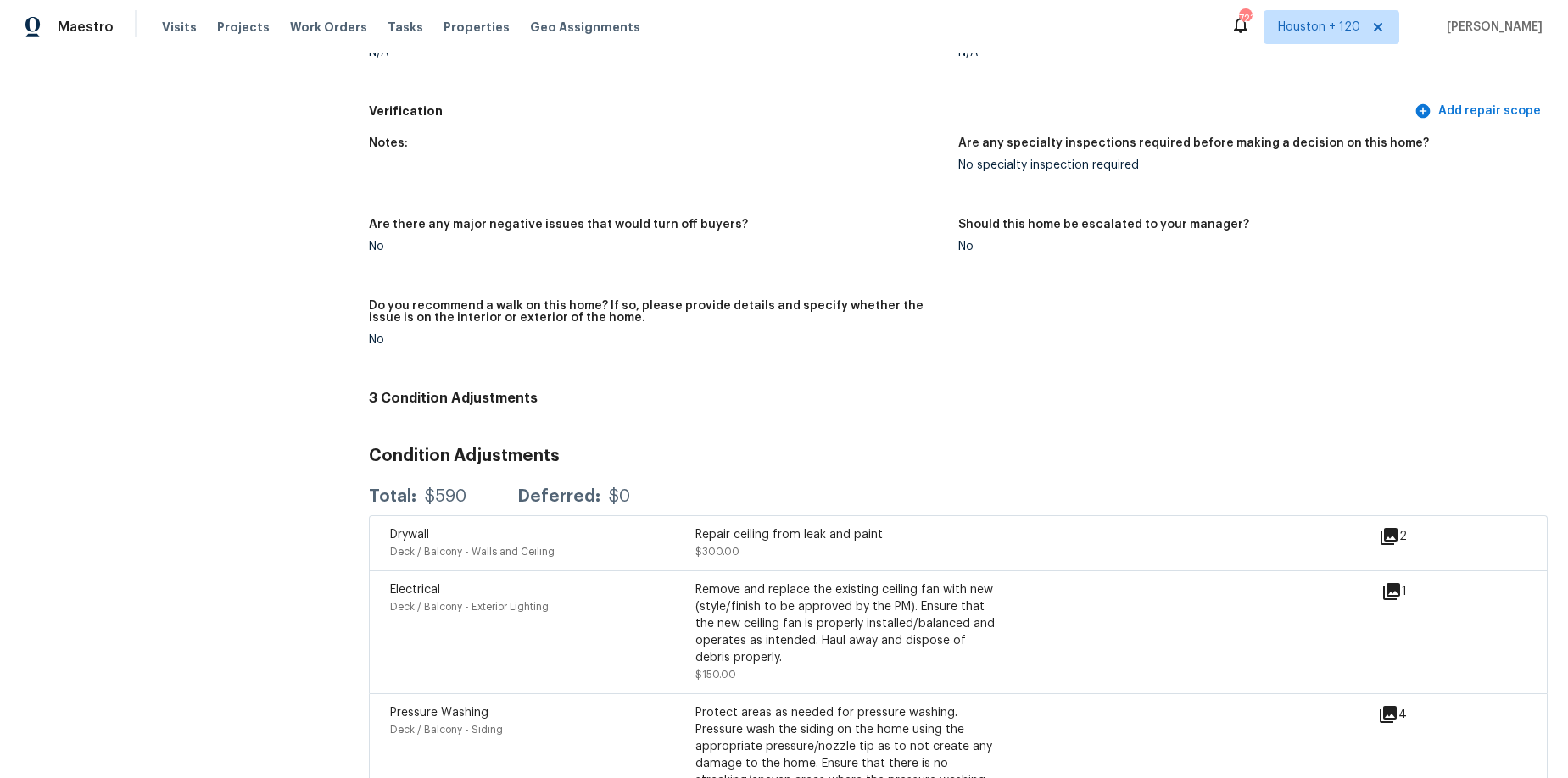
scroll to position [3801, 0]
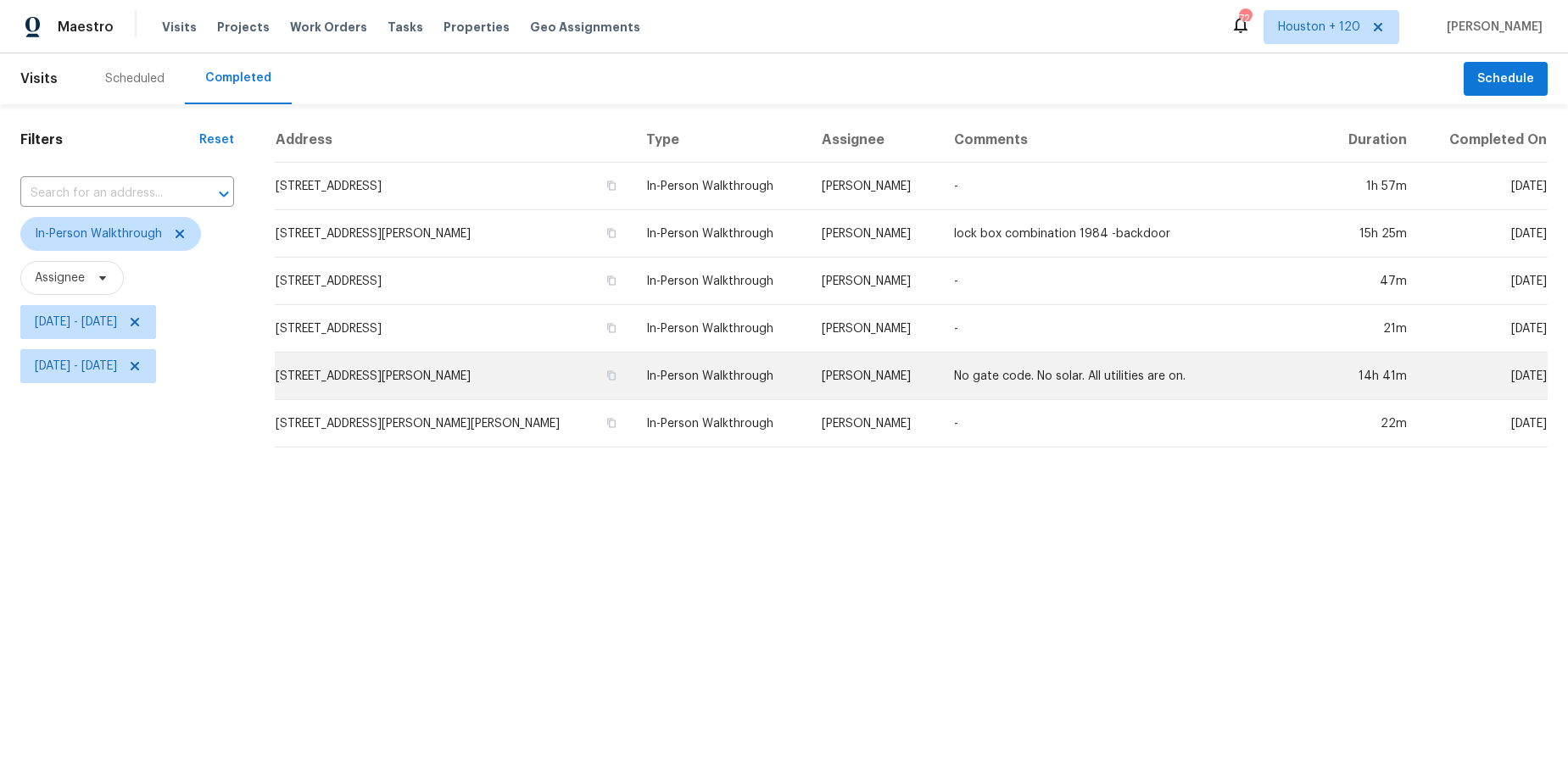
click at [941, 366] on td "No gate code. No solar. All utilities are on." at bounding box center [1132, 376] width 382 height 47
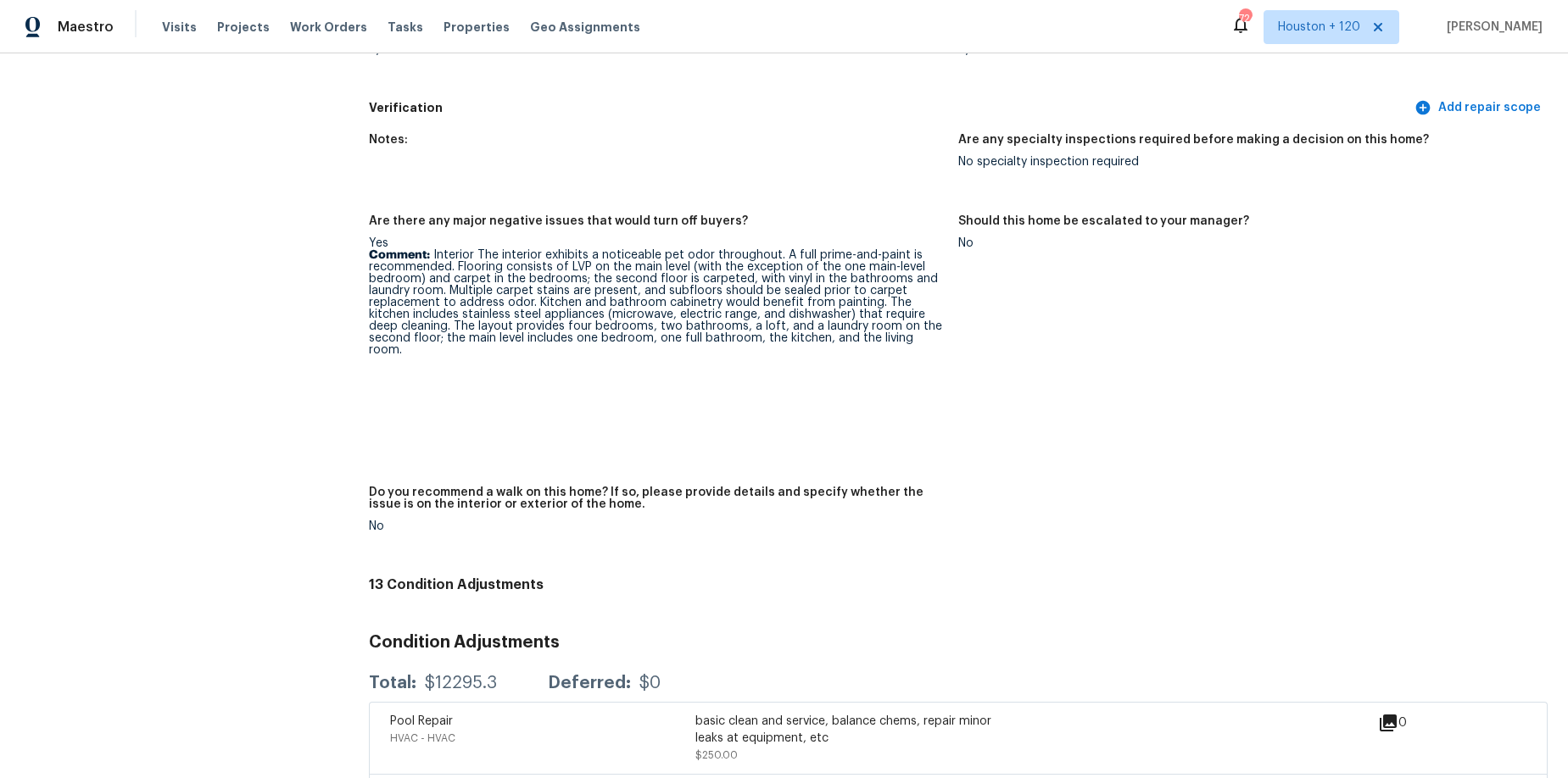
scroll to position [4125, 0]
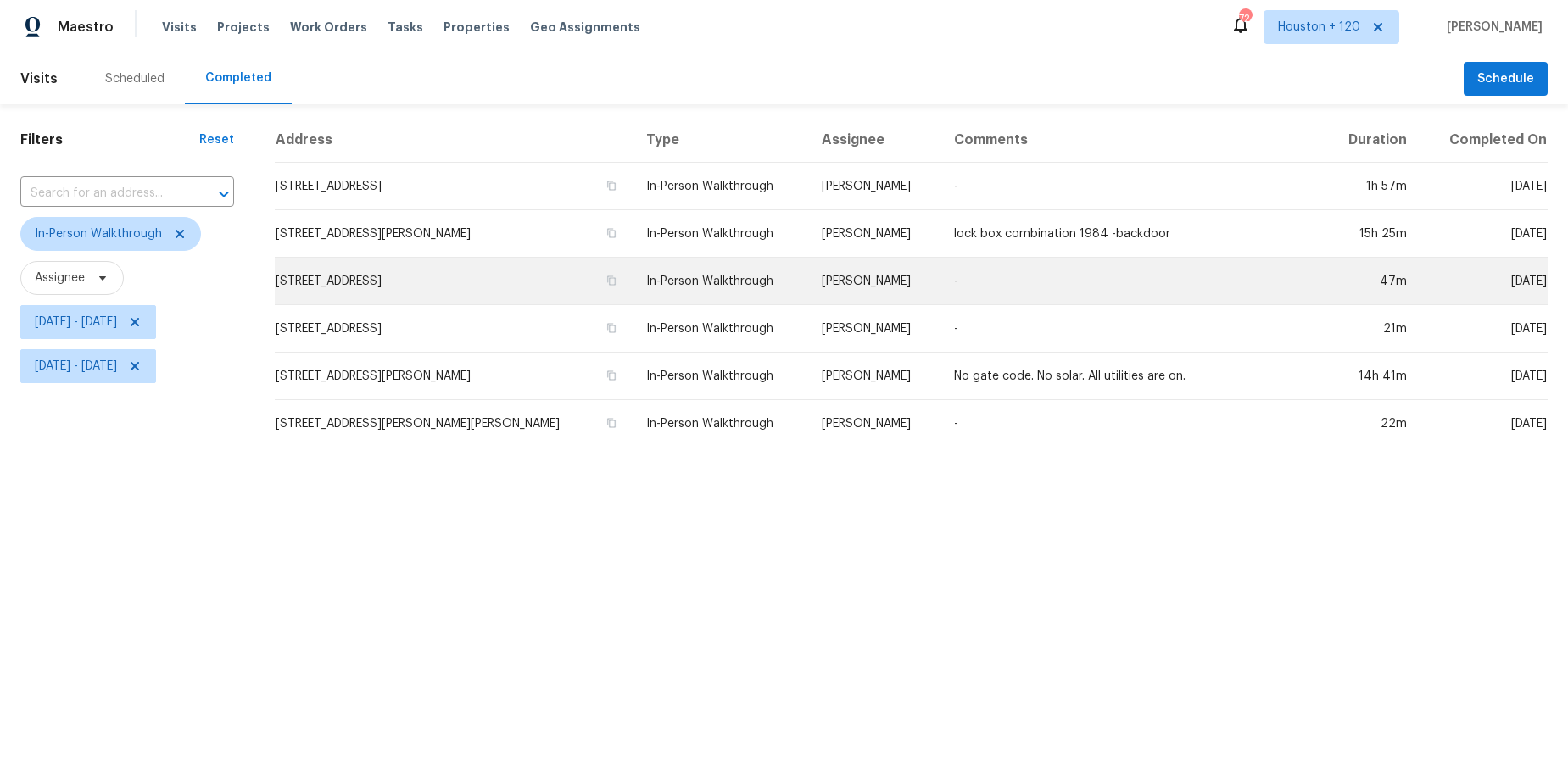
click at [844, 285] on td "[PERSON_NAME]" at bounding box center [875, 282] width 132 height 47
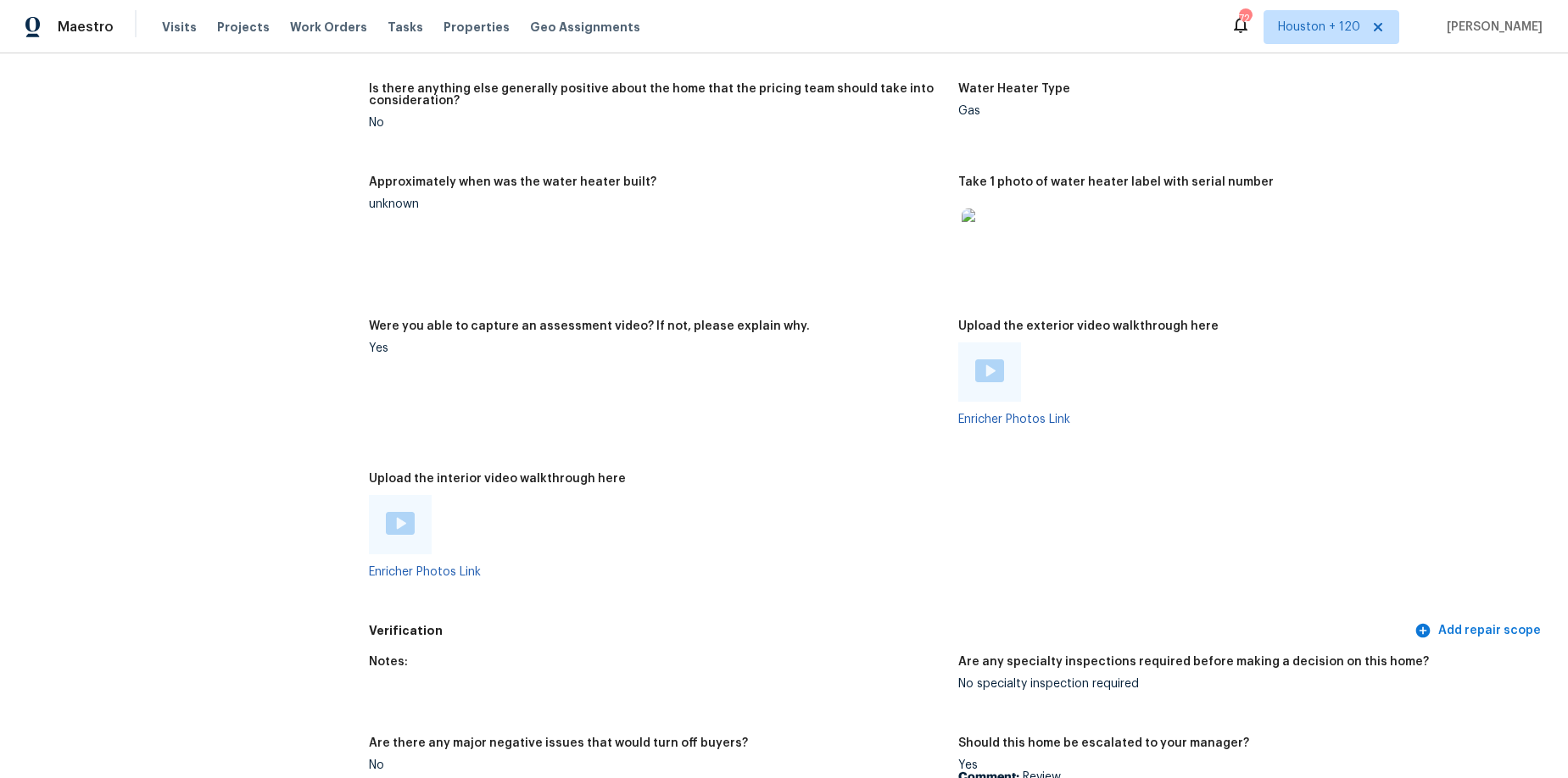
scroll to position [2840, 0]
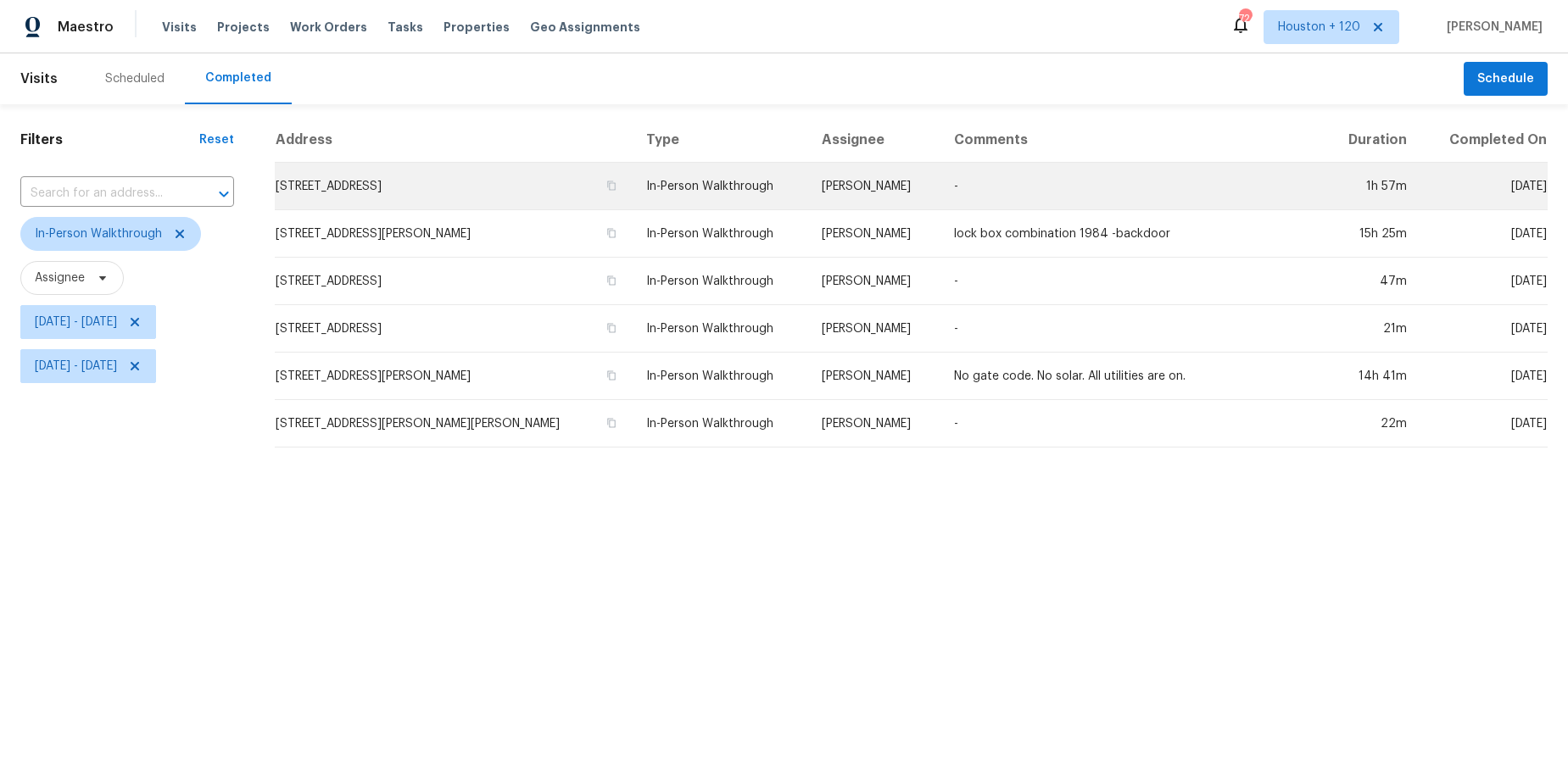
click at [701, 193] on td "In-Person Walkthrough" at bounding box center [721, 186] width 176 height 47
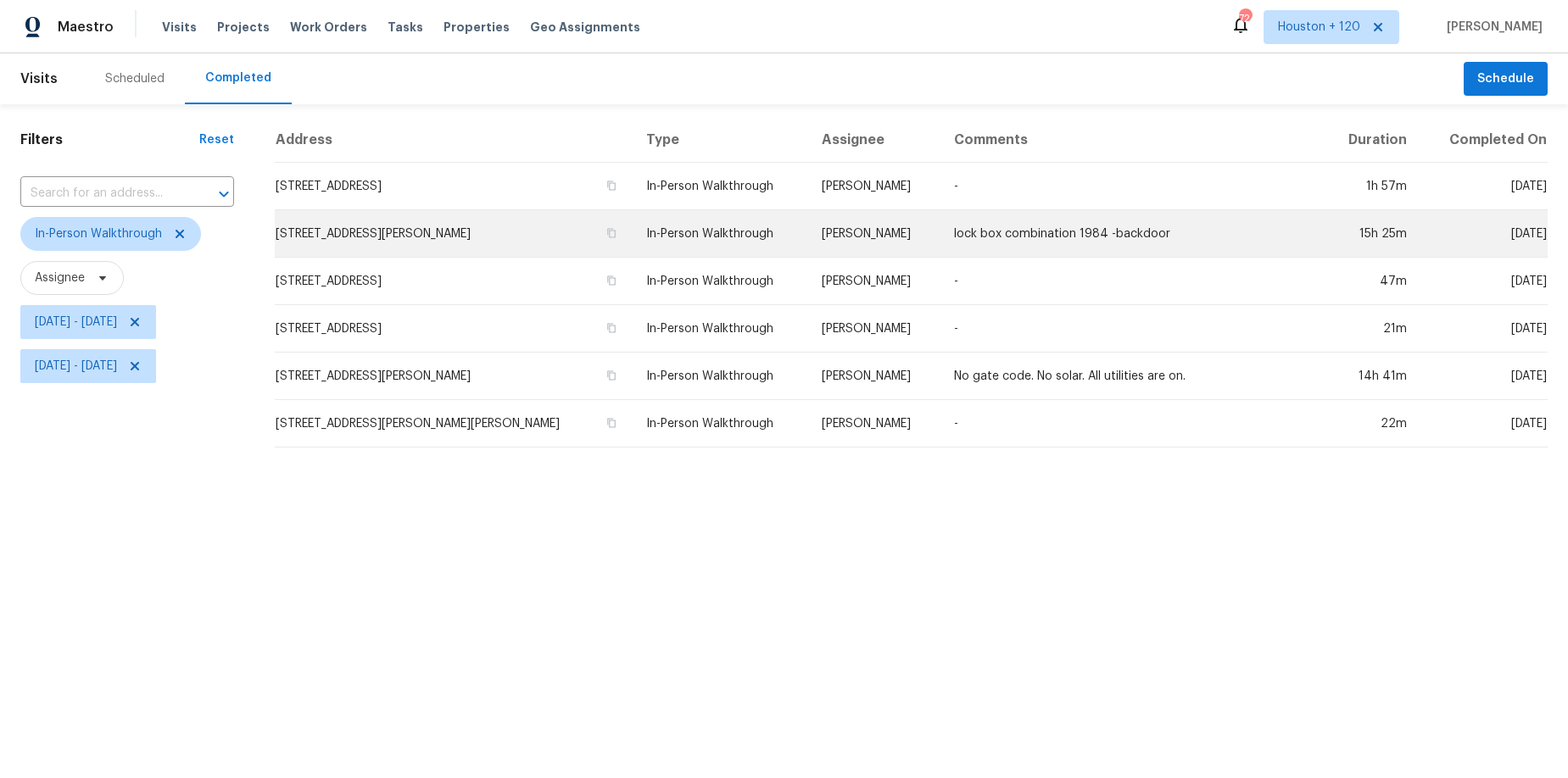
click at [849, 233] on td "[PERSON_NAME]" at bounding box center [875, 233] width 132 height 47
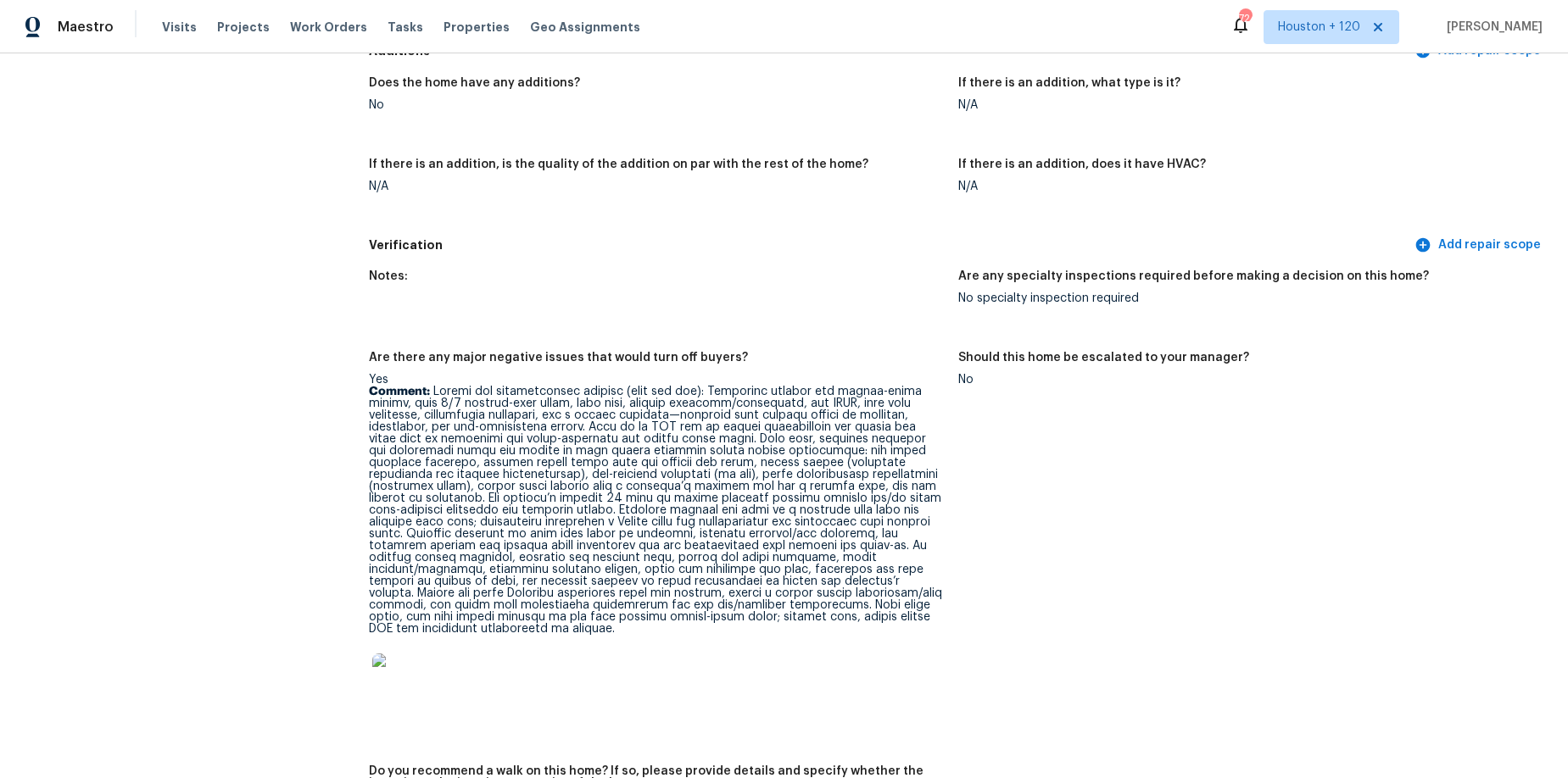
scroll to position [3791, 0]
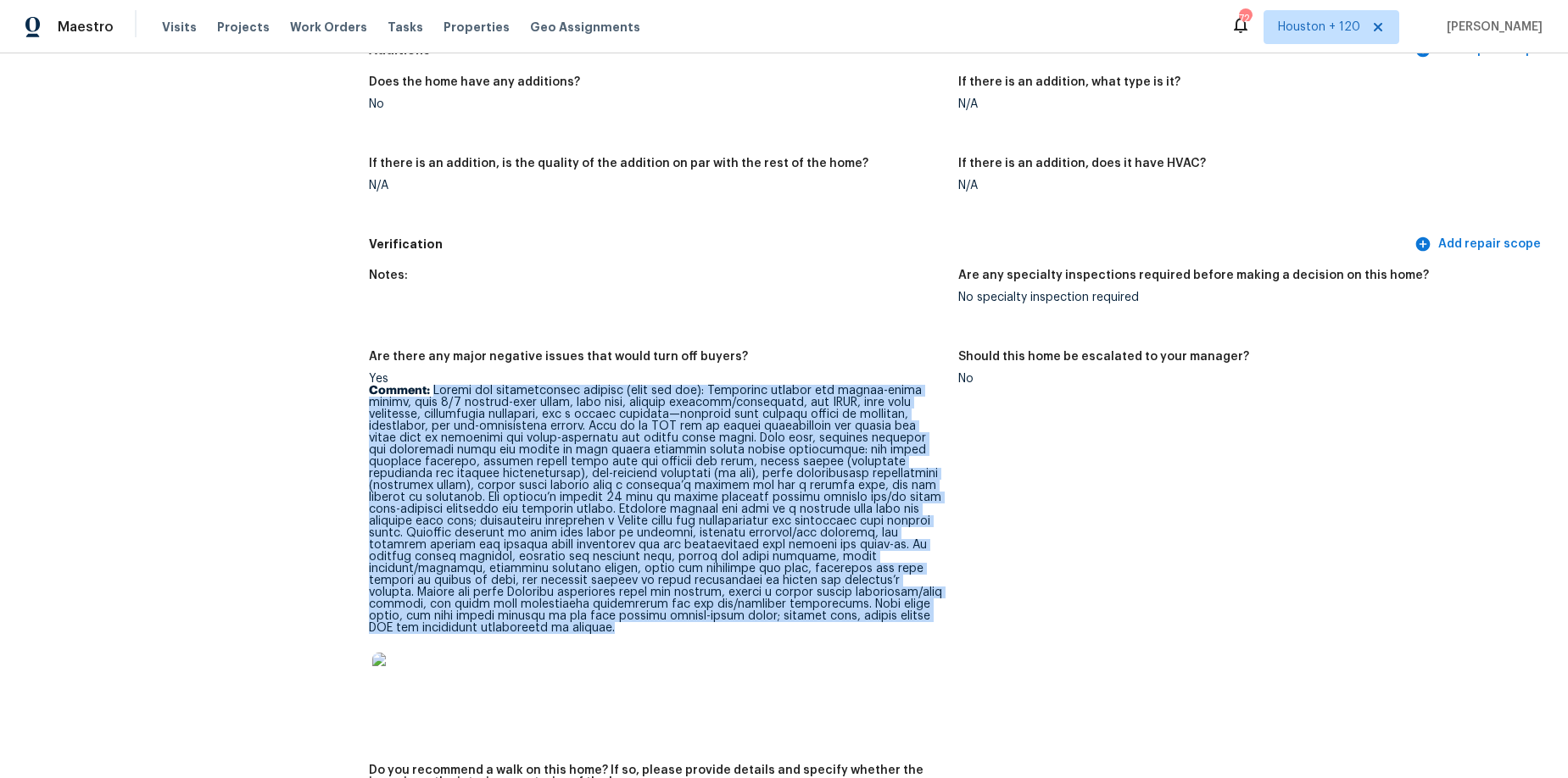
drag, startPoint x: 432, startPoint y: 380, endPoint x: 744, endPoint y: 617, distance: 391.8
click at [744, 617] on p "Comment:" at bounding box center [656, 510] width 576 height 250
copy p "Resale and marketability factors (good and bad): Strengths include the single-s…"
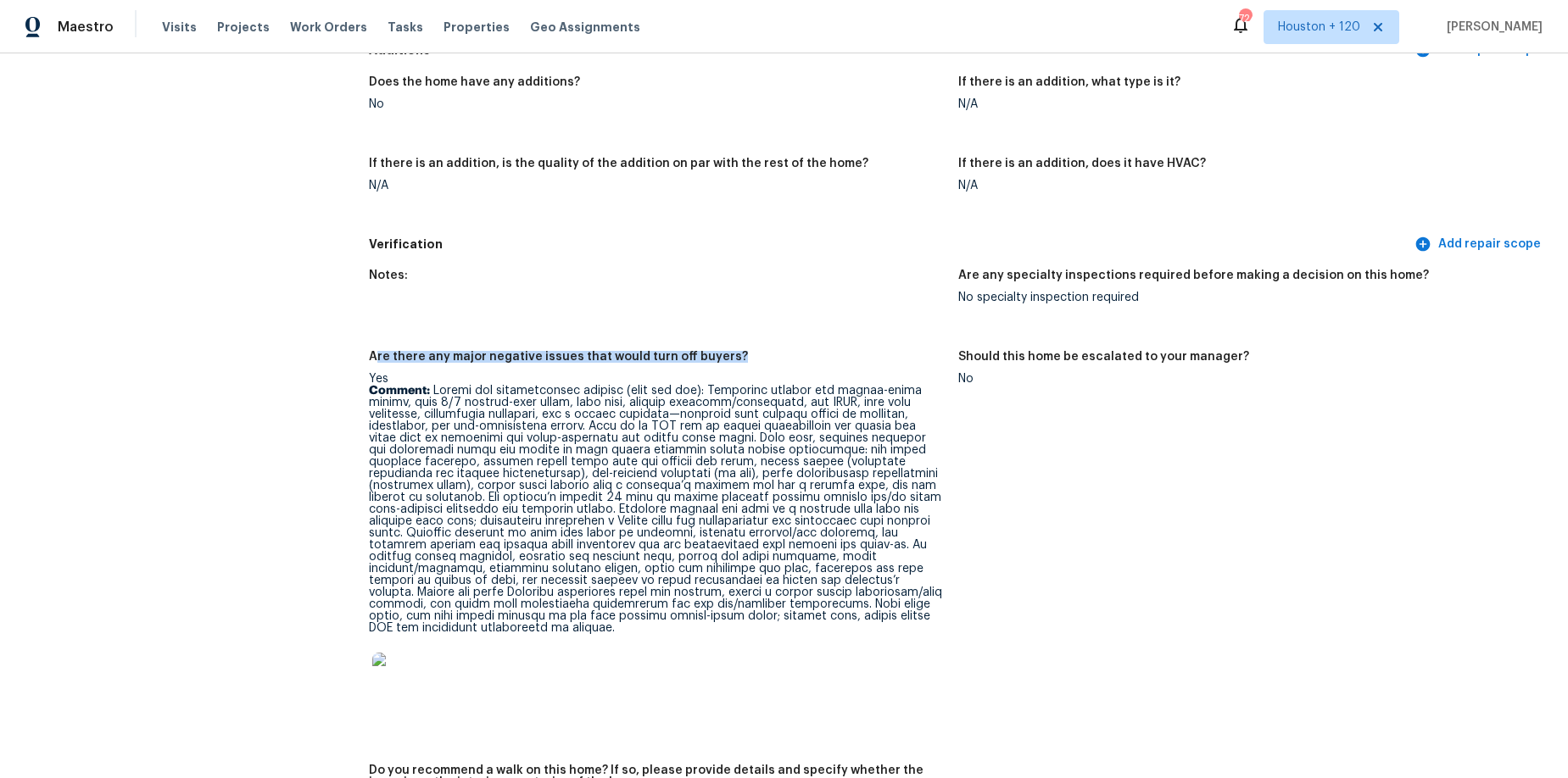
drag, startPoint x: 365, startPoint y: 353, endPoint x: 379, endPoint y: 349, distance: 14.6
click at [378, 351] on h5 "Are there any major negative issues that would turn off buyers?" at bounding box center [558, 356] width 379 height 12
drag, startPoint x: 366, startPoint y: 344, endPoint x: 730, endPoint y: 349, distance: 364.0
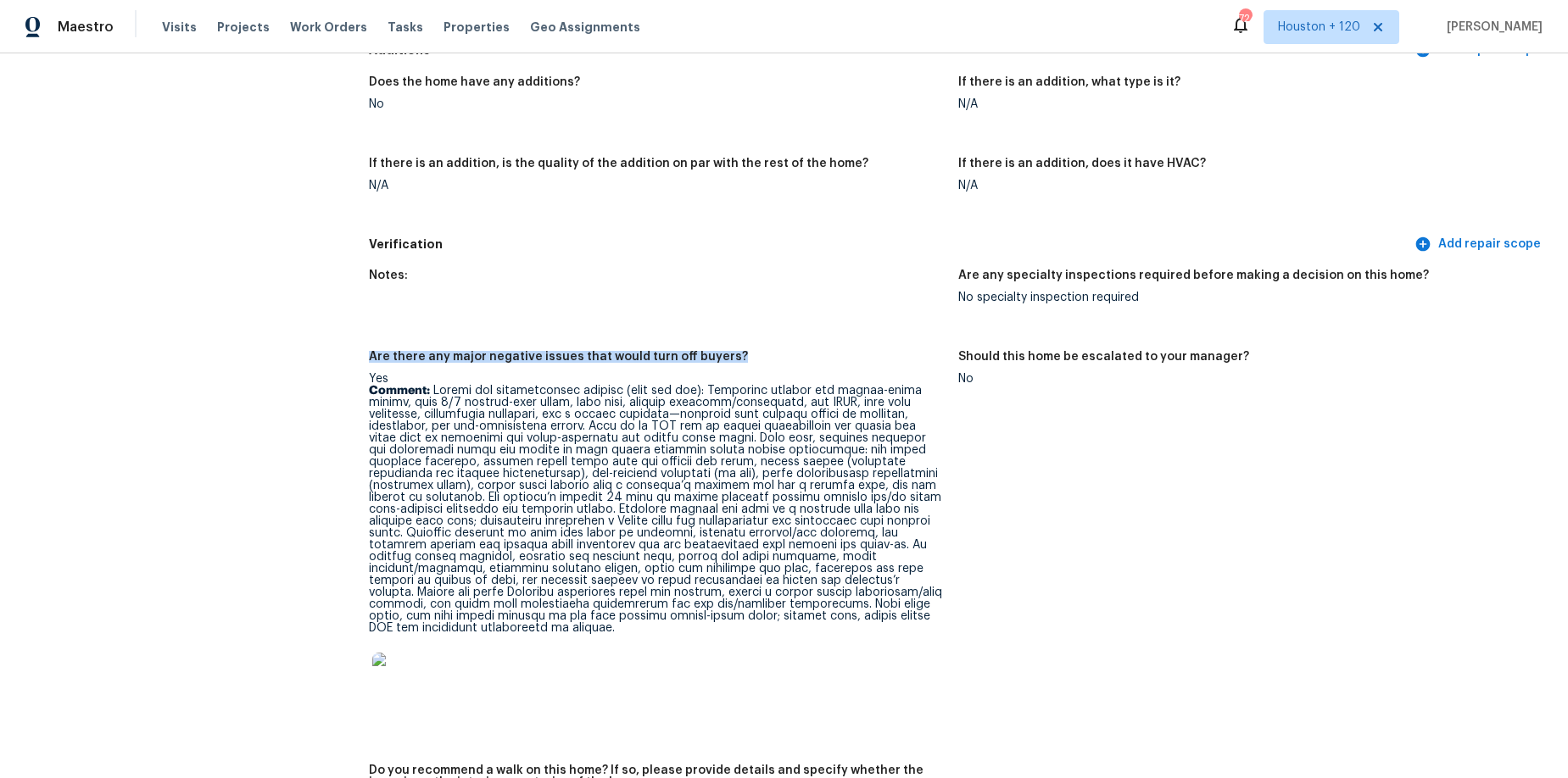
copy h5 "Are there any major negative issues that would turn off buyers?"
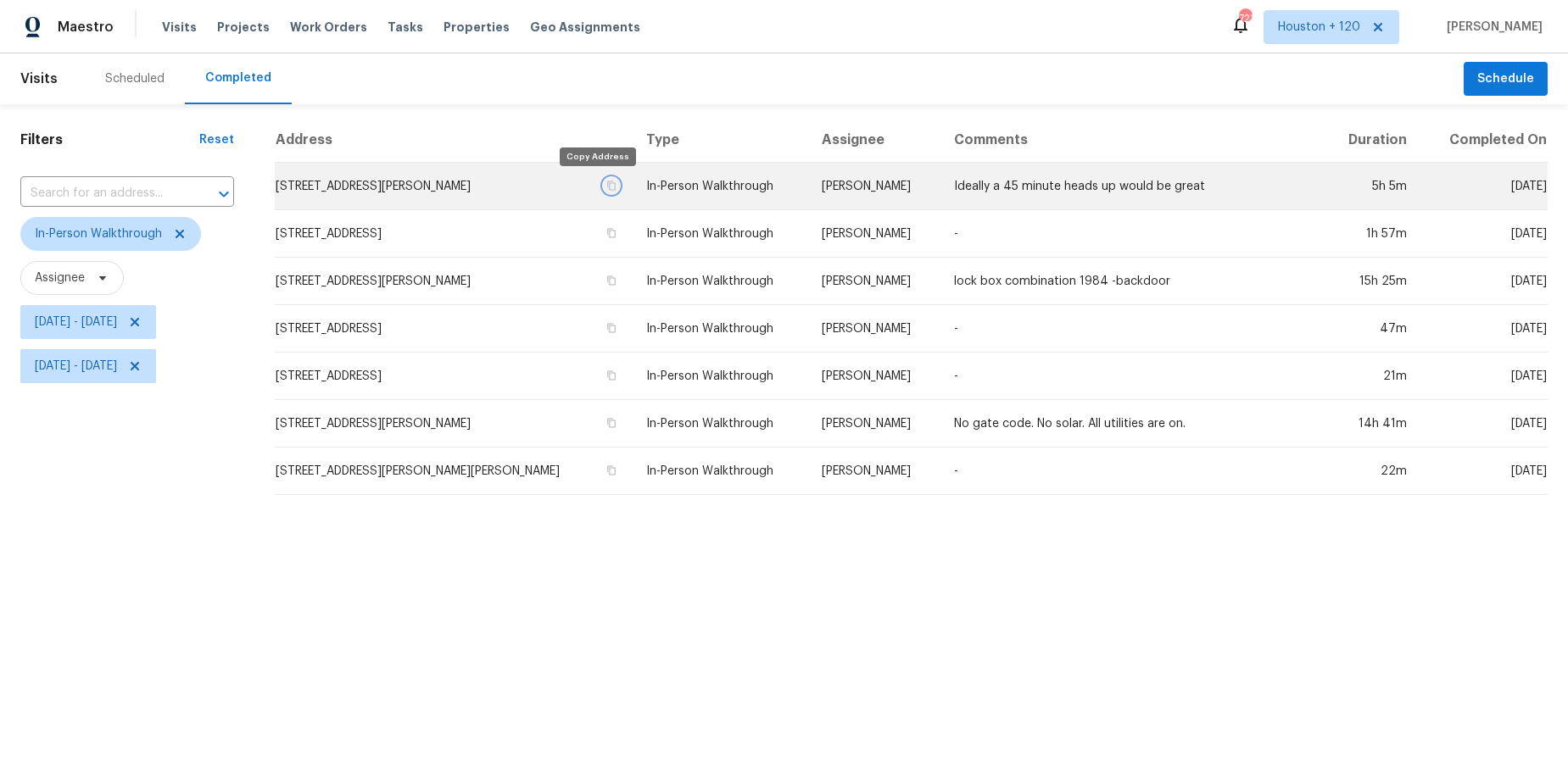
click at [607, 189] on icon "button" at bounding box center [611, 185] width 9 height 9
click at [679, 185] on td "In-Person Walkthrough" at bounding box center [721, 186] width 176 height 47
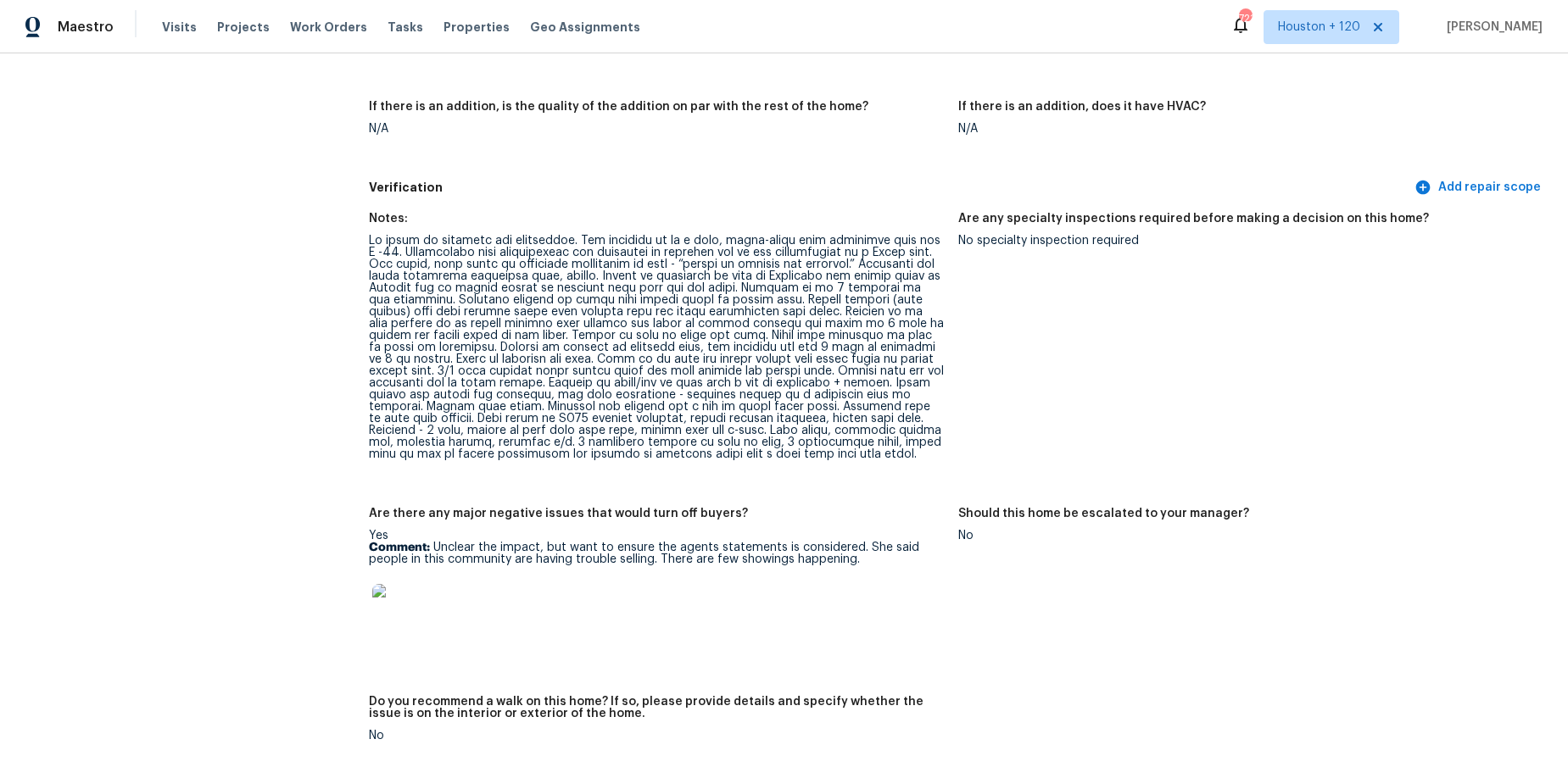
scroll to position [3767, 0]
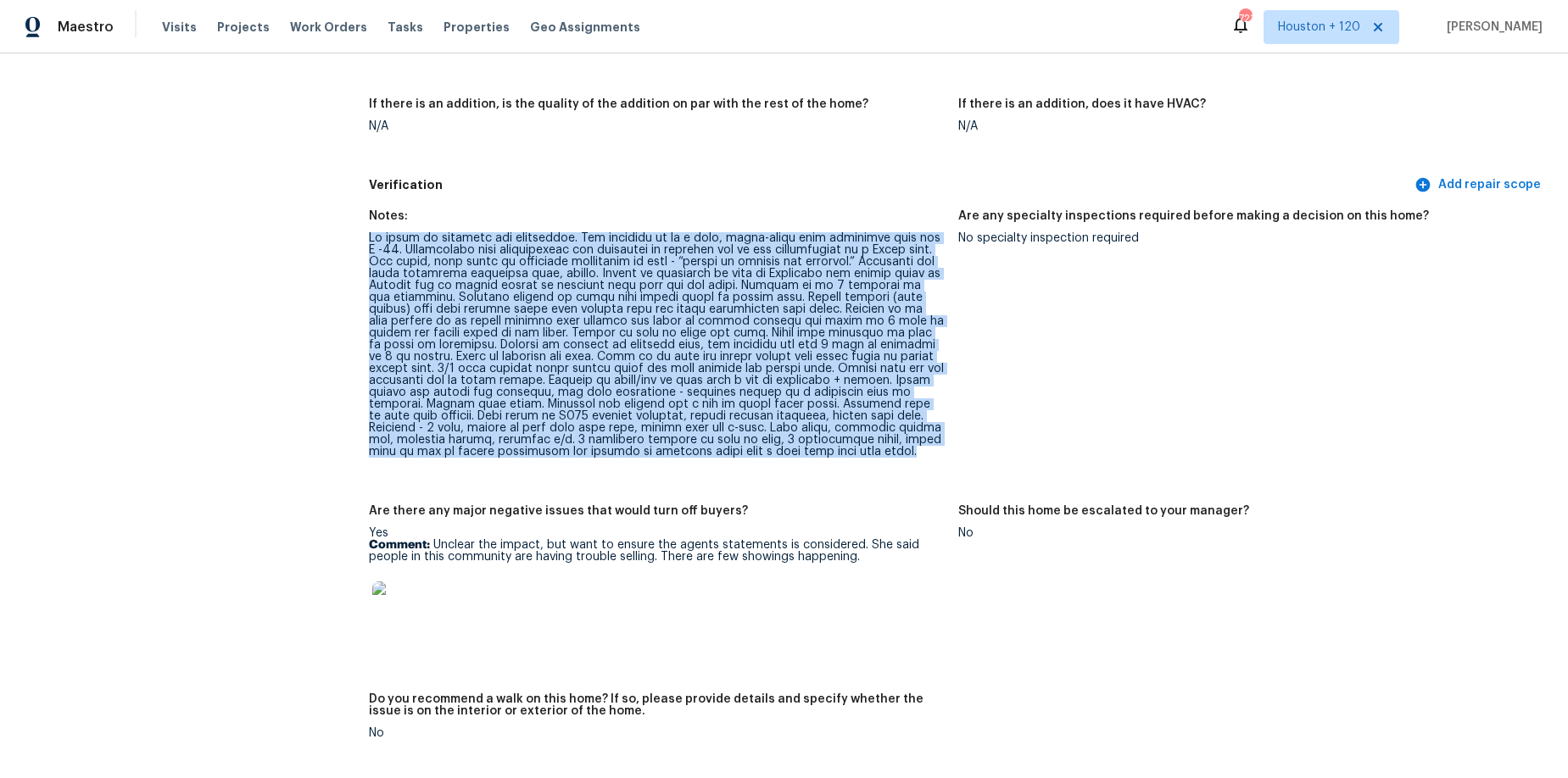
drag, startPoint x: 369, startPoint y: 238, endPoint x: 828, endPoint y: 448, distance: 504.8
click at [828, 448] on div at bounding box center [656, 345] width 576 height 226
copy div "No power at property for assessment. The subjects is in a nice, guard-gated gol…"
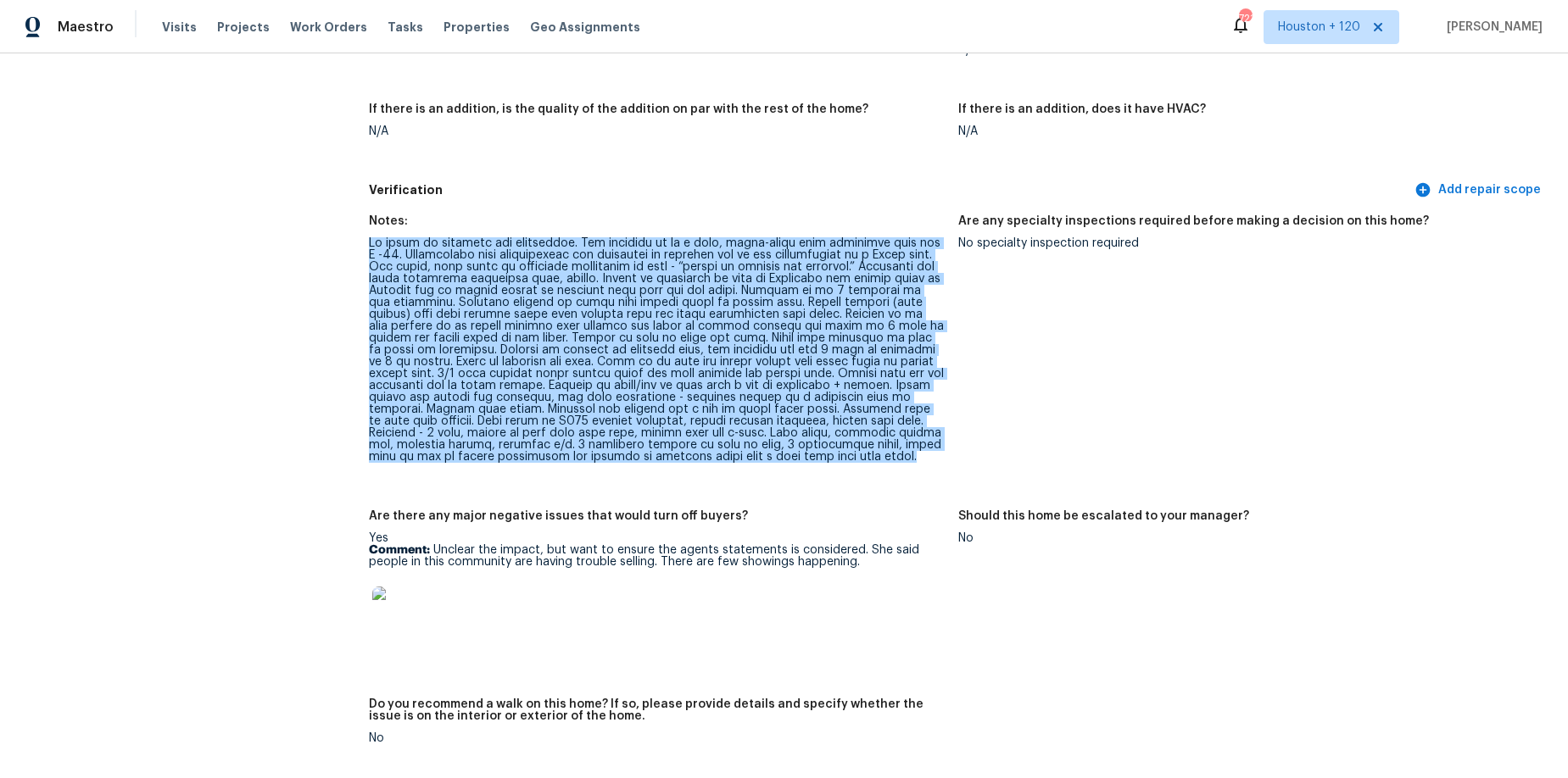
scroll to position [3760, 0]
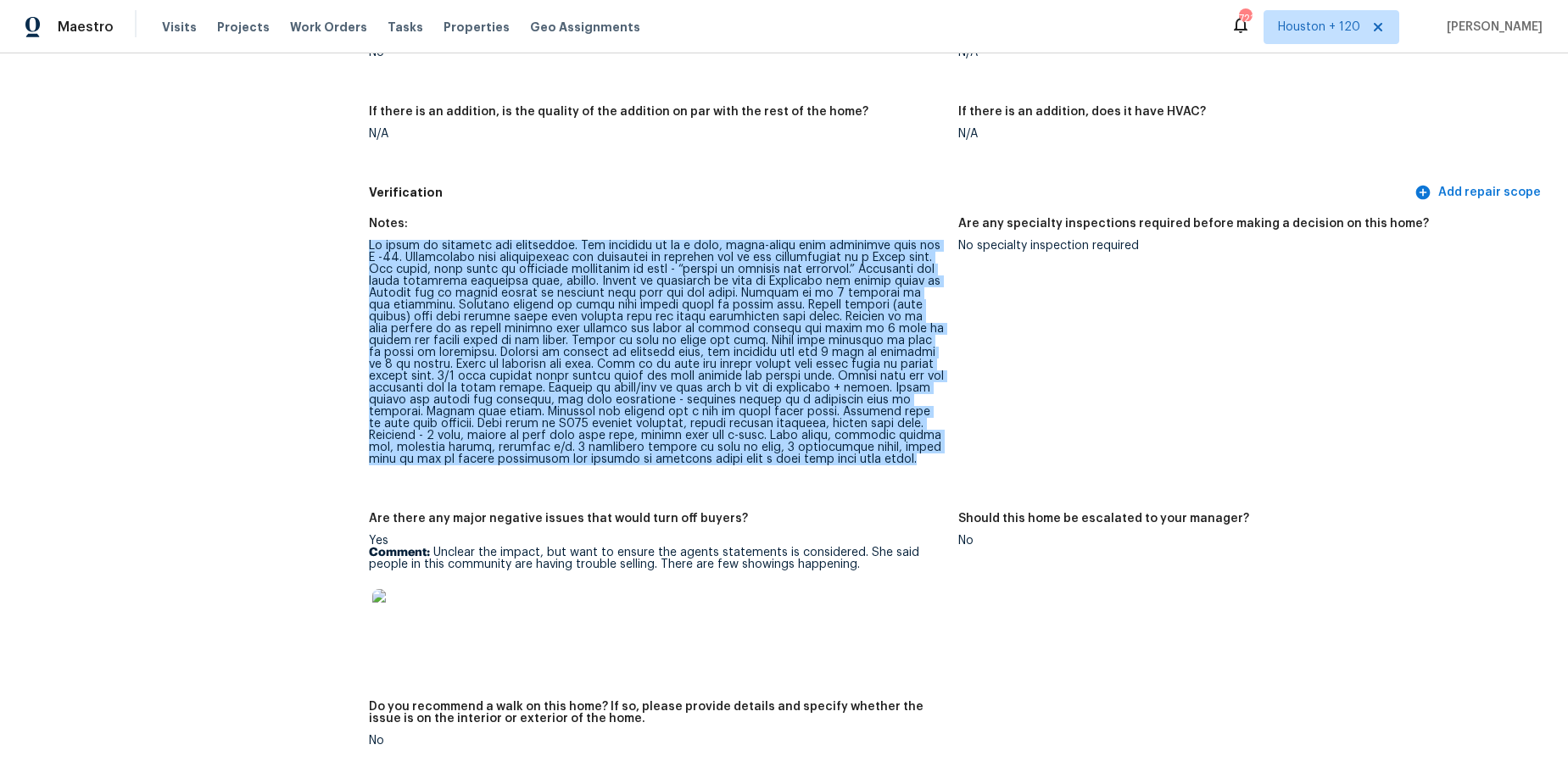
copy div "No power at property for assessment. The subjects is in a nice, guard-gated gol…"
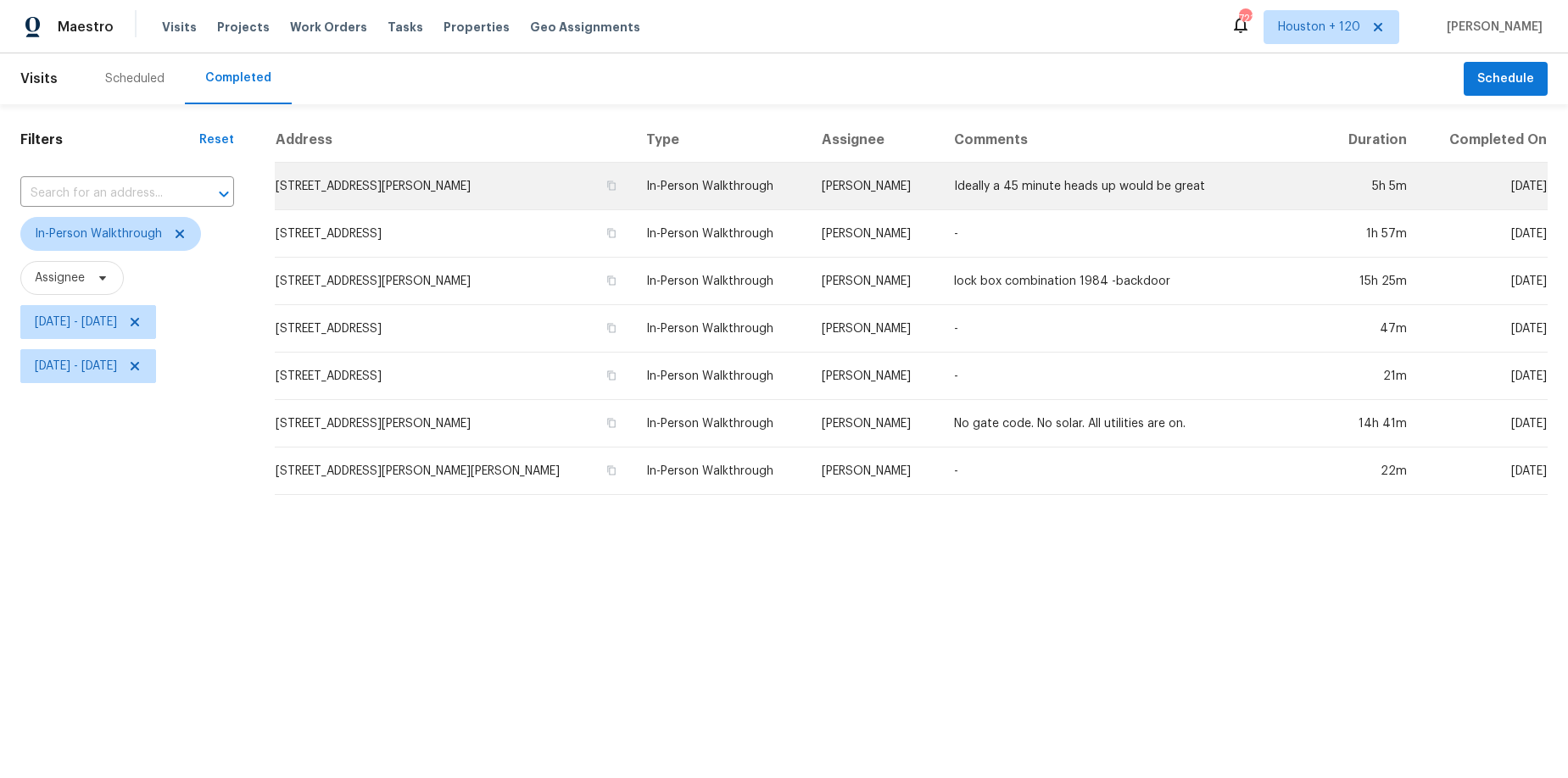
click at [817, 189] on td "[PERSON_NAME]" at bounding box center [875, 186] width 132 height 47
drag, startPoint x: 794, startPoint y: 187, endPoint x: 917, endPoint y: 193, distance: 123.1
click at [917, 193] on td "[PERSON_NAME]" at bounding box center [875, 186] width 132 height 47
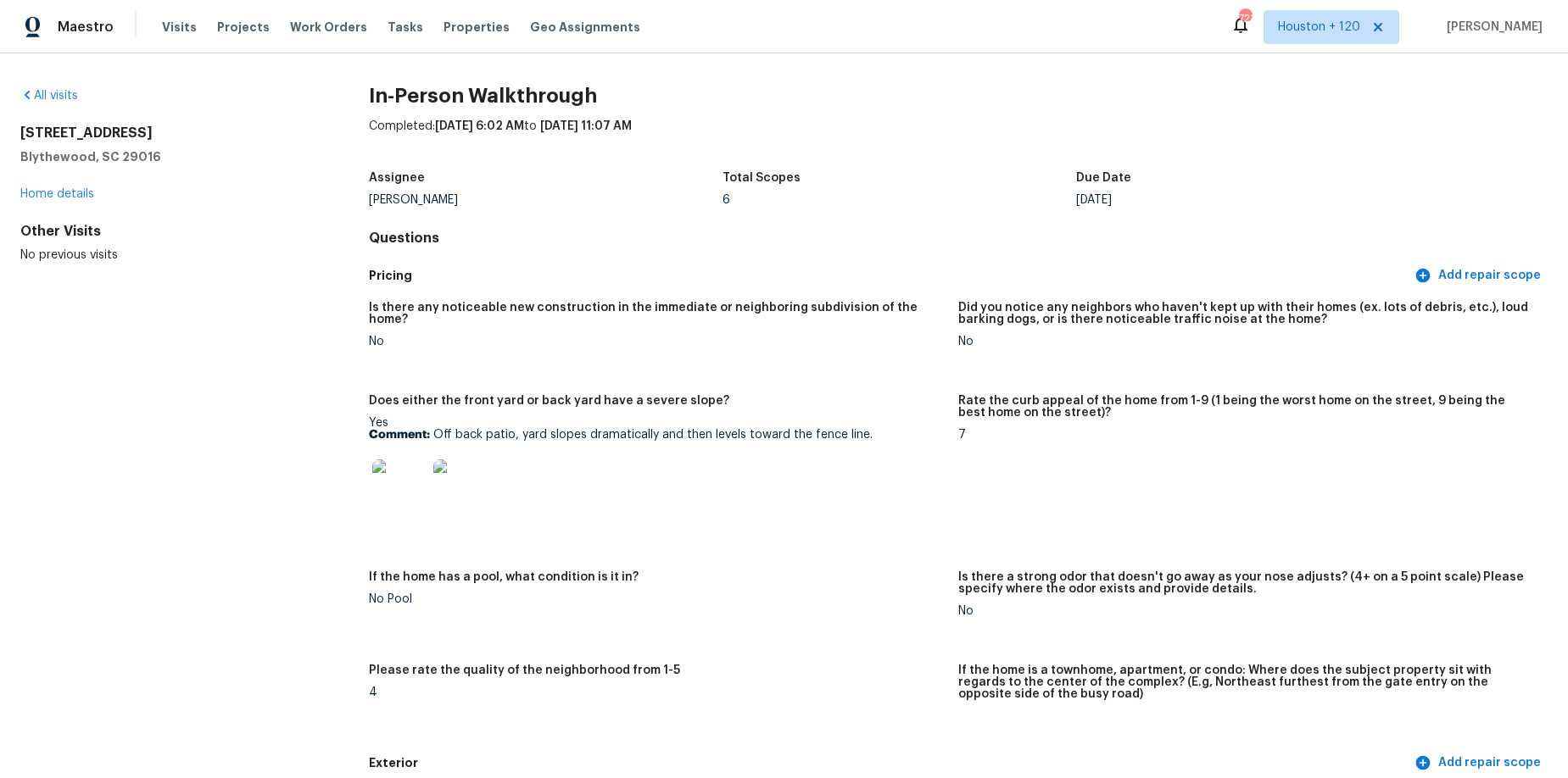
drag, startPoint x: 360, startPoint y: 203, endPoint x: 482, endPoint y: 208, distance: 122.1
copy div "[PERSON_NAME]"
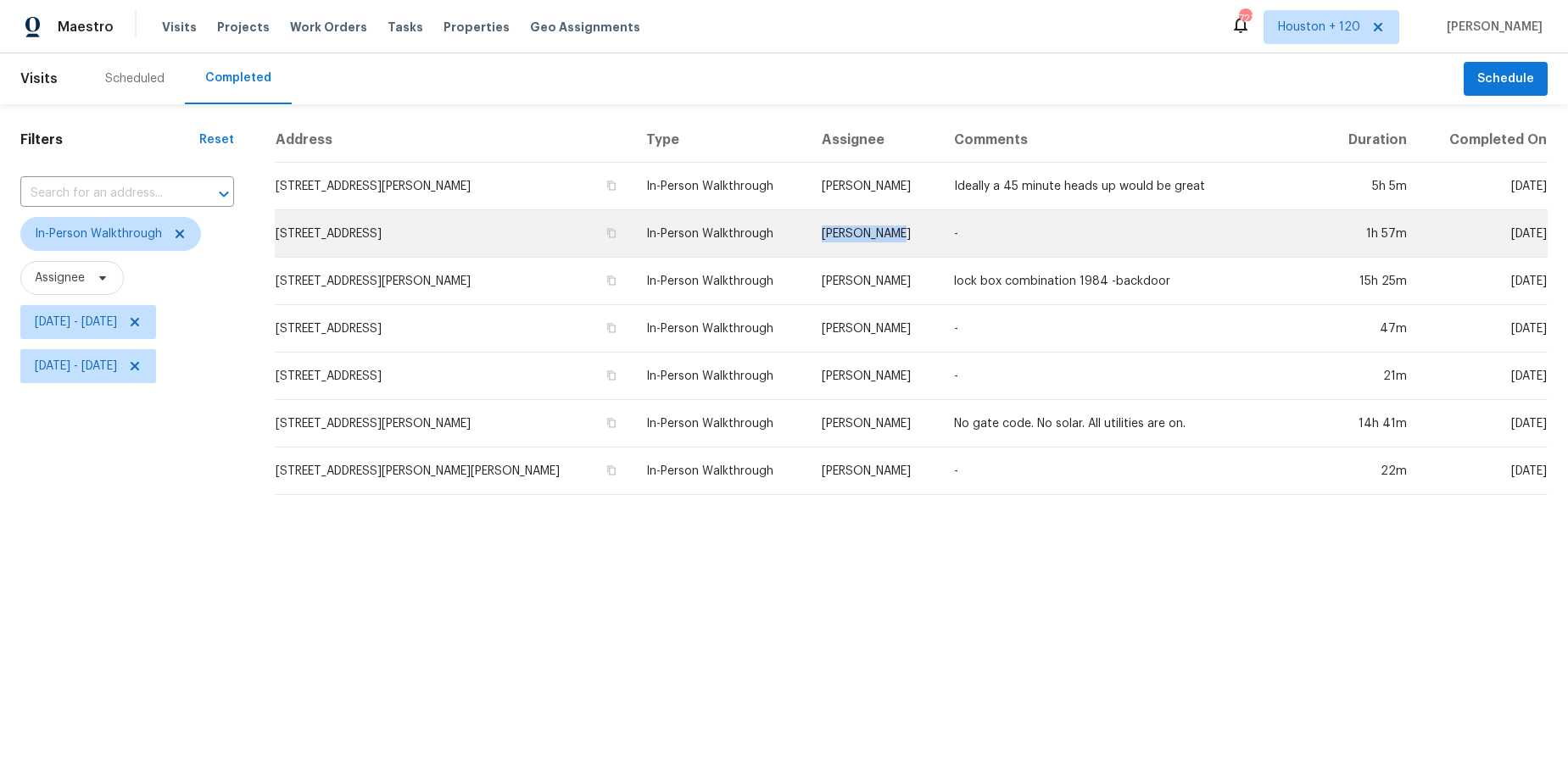
drag, startPoint x: 795, startPoint y: 234, endPoint x: 885, endPoint y: 235, distance: 90.0
click at [885, 235] on td "[PERSON_NAME]" at bounding box center [875, 233] width 132 height 47
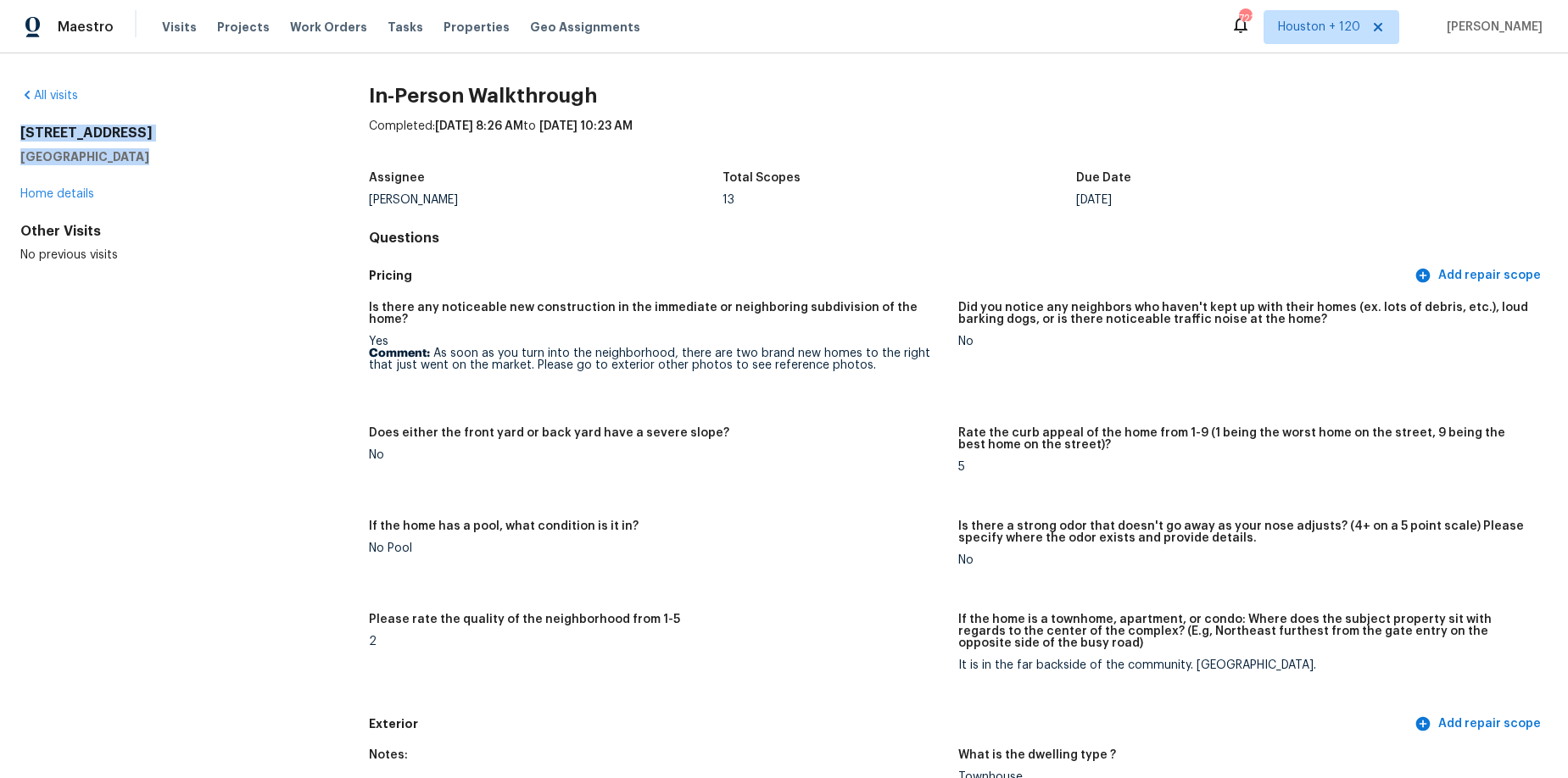
drag, startPoint x: 16, startPoint y: 131, endPoint x: 164, endPoint y: 151, distance: 149.3
click at [164, 151] on div "All visits 2110 Piney Brook Rd Unit 104 Raleigh, NC 27614 Home details Other Vi…" at bounding box center [784, 416] width 1568 height 725
copy div "2110 Piney Brook Rd Unit 104 Raleigh, NC 27614"
drag, startPoint x: 432, startPoint y: 343, endPoint x: 823, endPoint y: 358, distance: 391.3
click at [823, 358] on p "Comment: As soon as you turn into the neighborhood, there are two brand new hom…" at bounding box center [656, 359] width 576 height 24
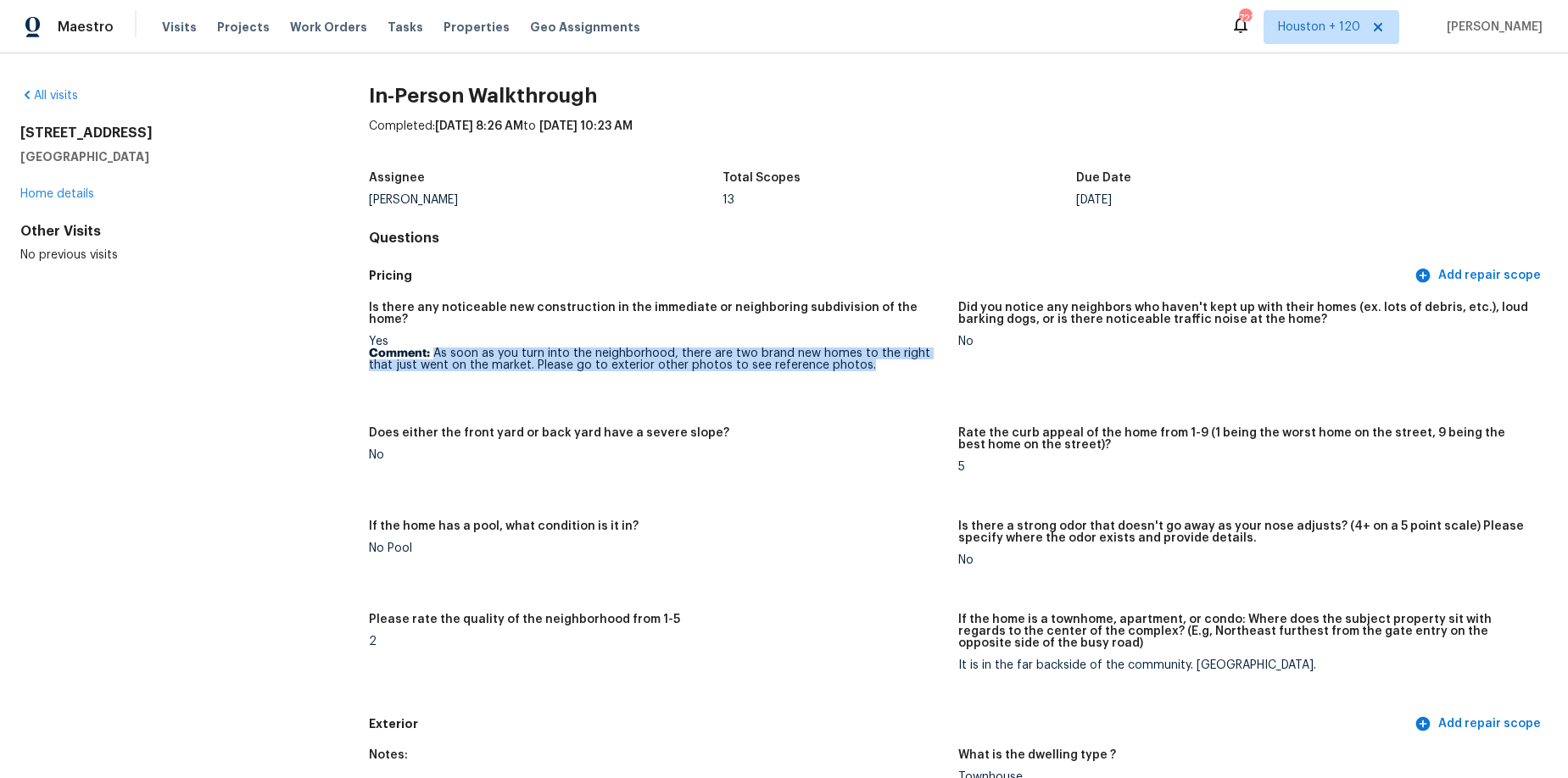
drag, startPoint x: 435, startPoint y: 342, endPoint x: 866, endPoint y: 351, distance: 431.1
click at [866, 352] on p "Comment: As soon as you turn into the neighborhood, there are two brand new hom…" at bounding box center [656, 359] width 576 height 24
copy p "As soon as you turn into the neighborhood, there are two brand new homes to the…"
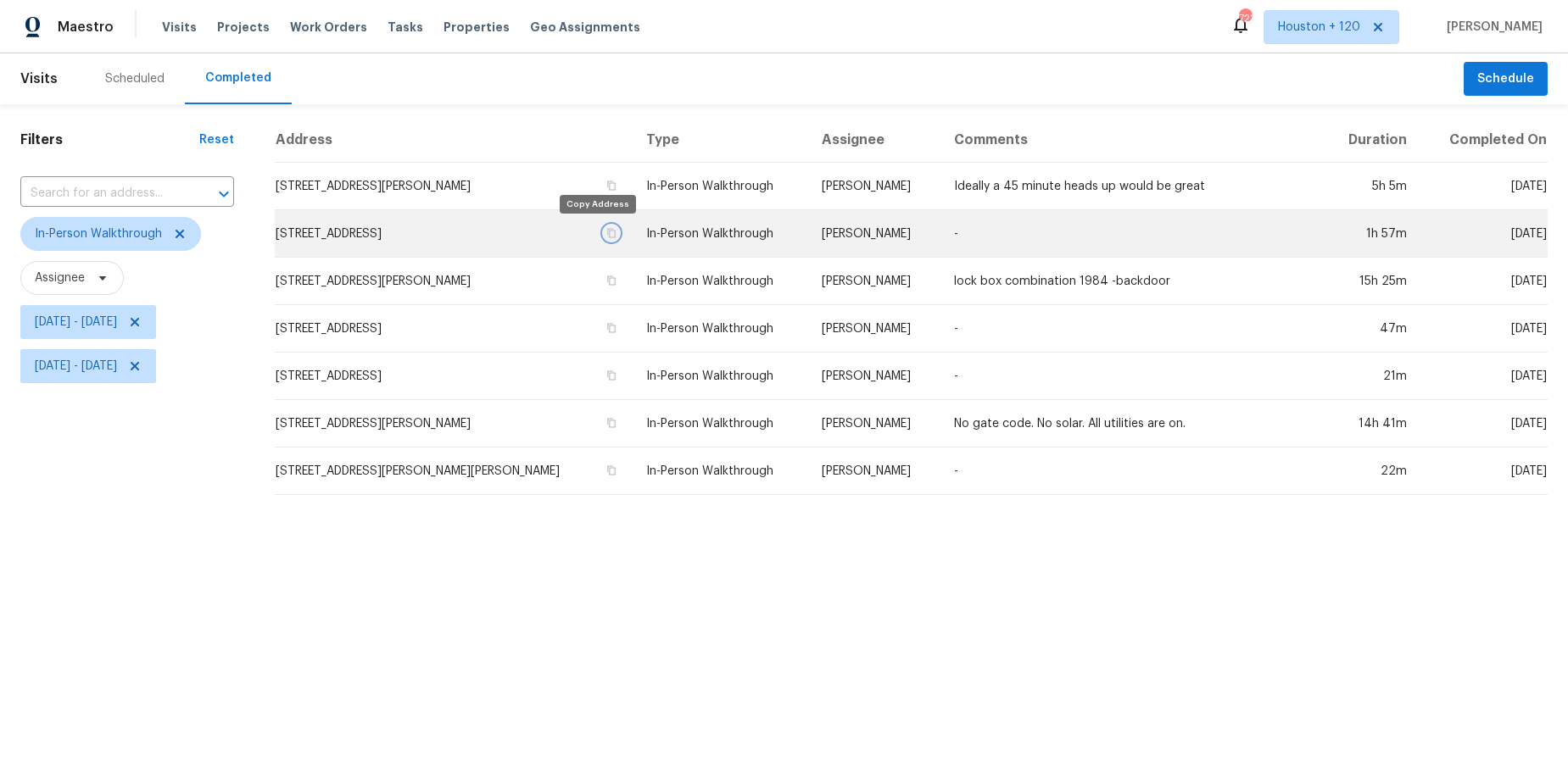
click at [606, 229] on icon "button" at bounding box center [611, 233] width 10 height 10
click at [384, 228] on td "[STREET_ADDRESS]" at bounding box center [454, 233] width 358 height 47
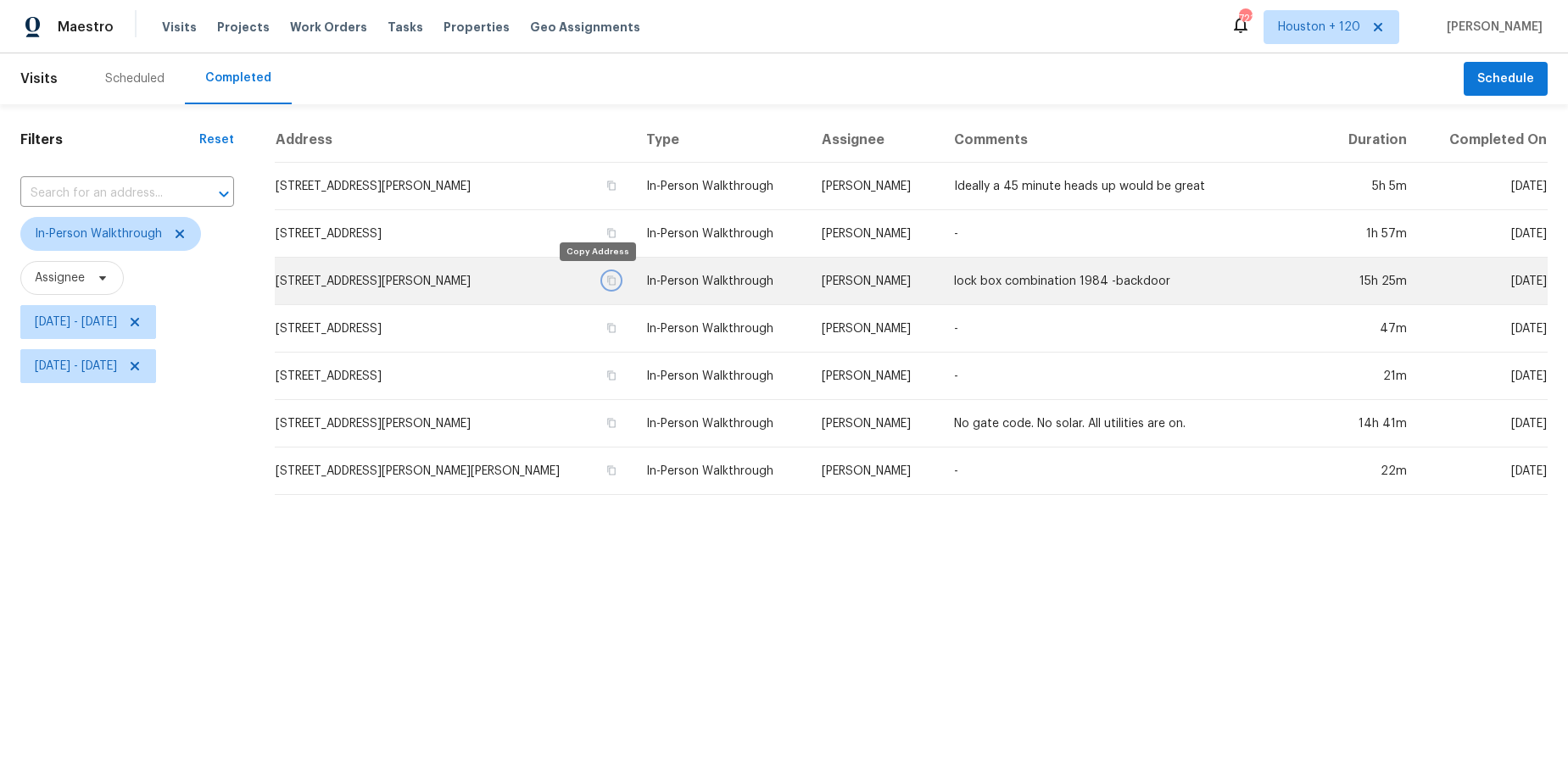
click at [606, 280] on icon "button" at bounding box center [611, 280] width 10 height 10
click at [705, 280] on td "In-Person Walkthrough" at bounding box center [721, 282] width 176 height 47
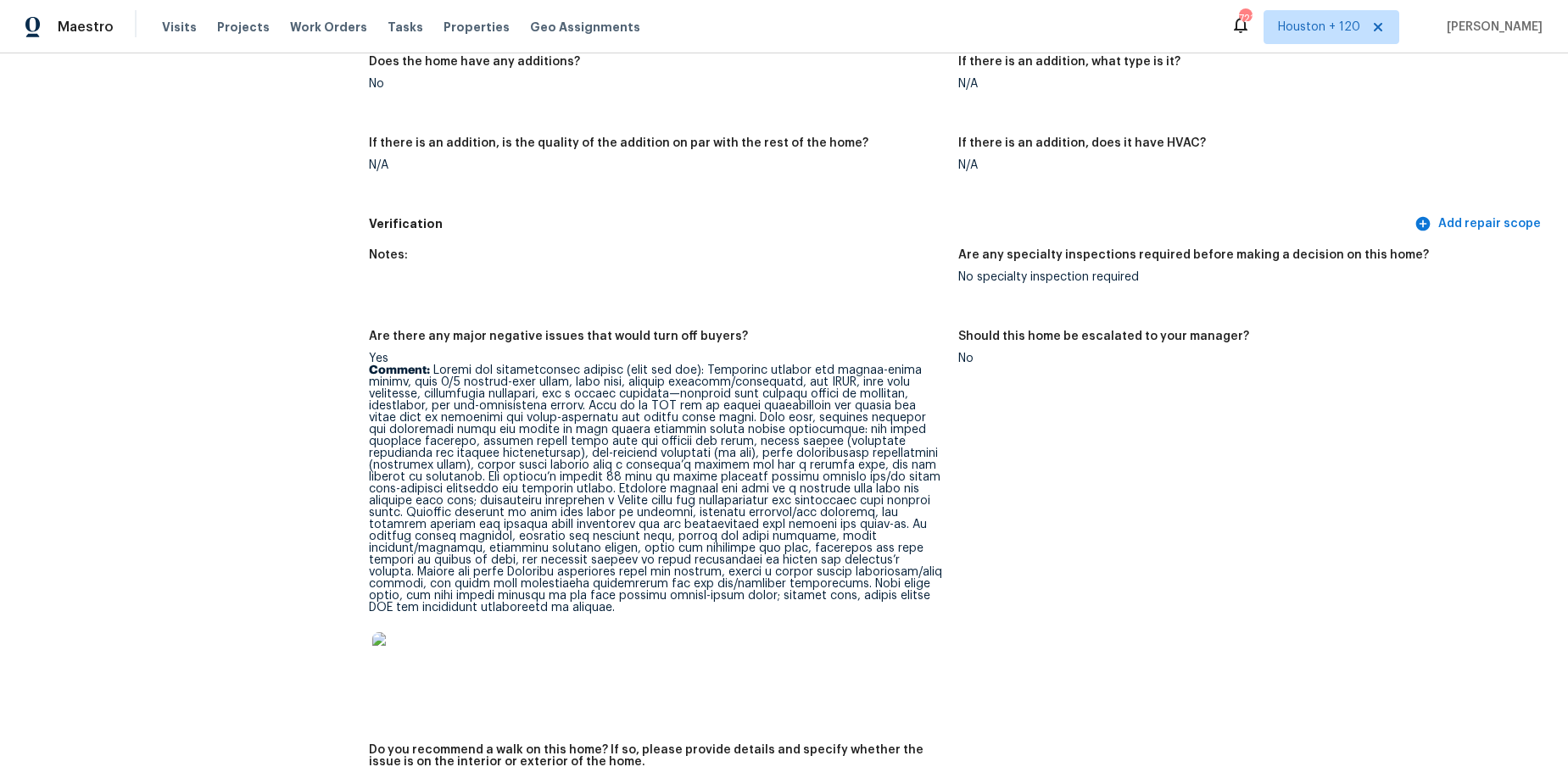
scroll to position [3810, 0]
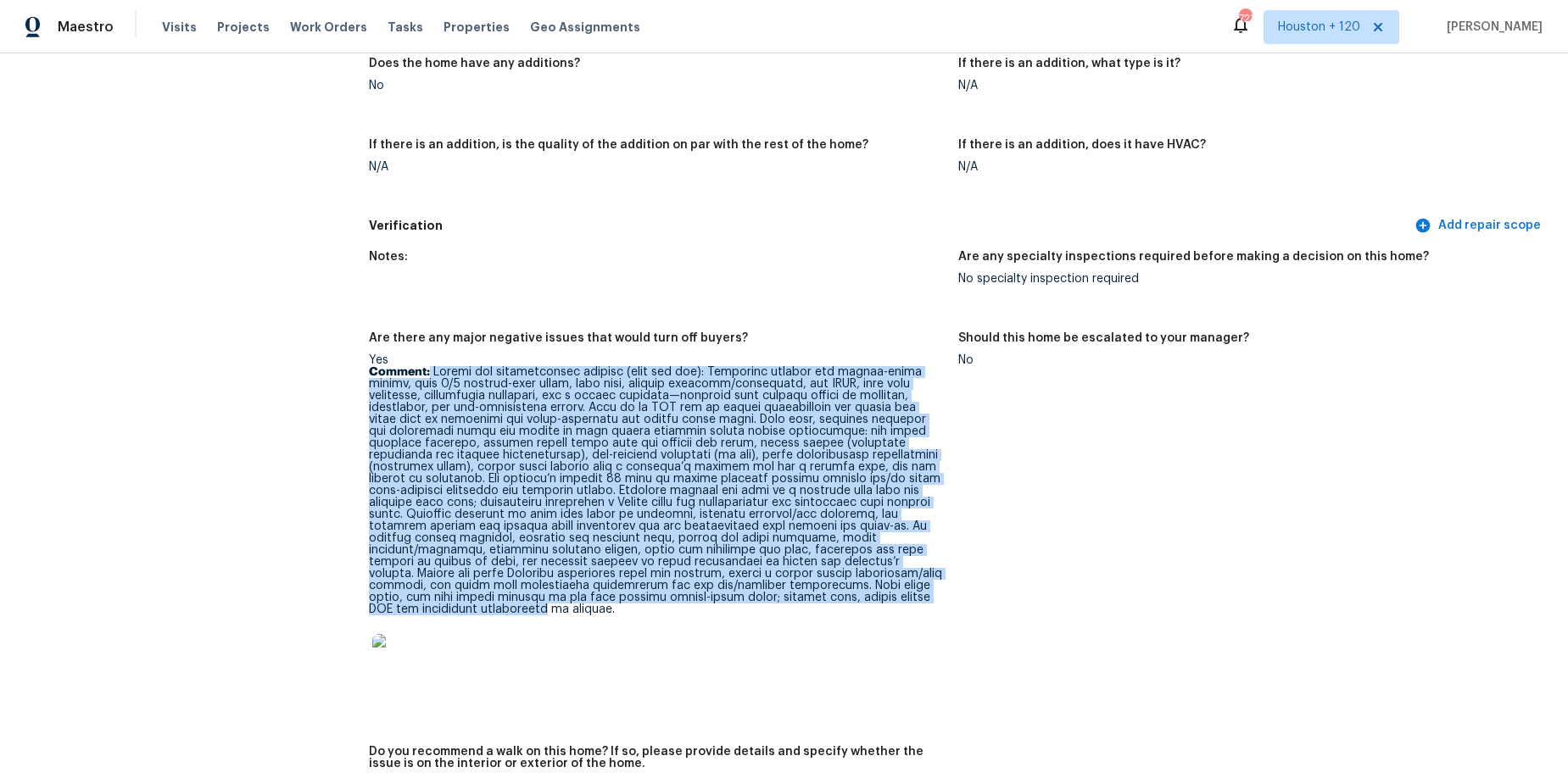
drag, startPoint x: 431, startPoint y: 358, endPoint x: 950, endPoint y: 581, distance: 564.9
click at [950, 581] on figure "Are there any major negative issues that would turn off buyers? Yes Comment:" at bounding box center [663, 529] width 589 height 393
copy p "Loremi dol sitametconsec adipisc (elit sed doe): Temporinc utlabor etd magnaa-e…"
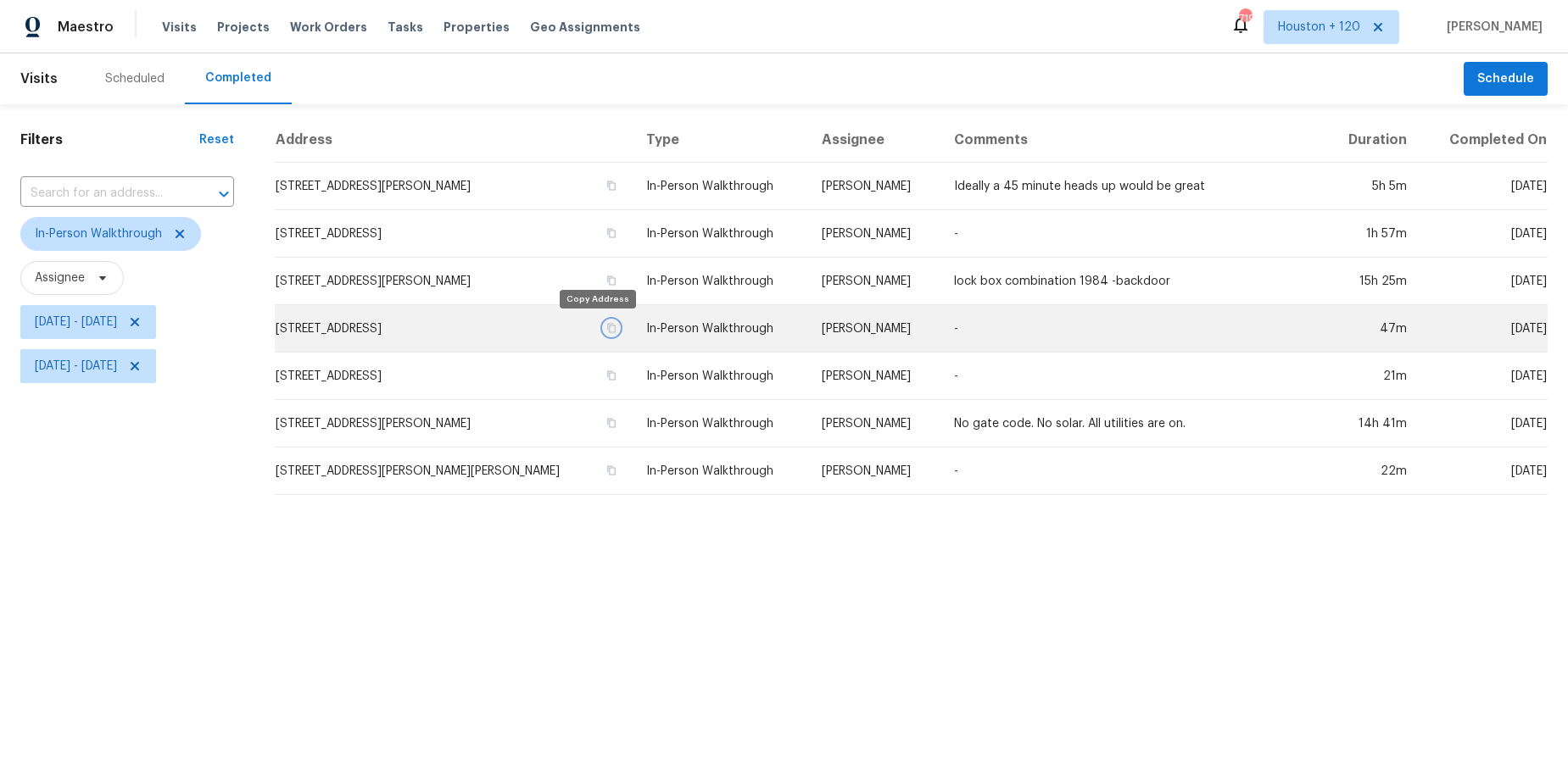
click at [604, 333] on button "button" at bounding box center [612, 328] width 15 height 15
click at [695, 326] on td "In-Person Walkthrough" at bounding box center [721, 329] width 176 height 47
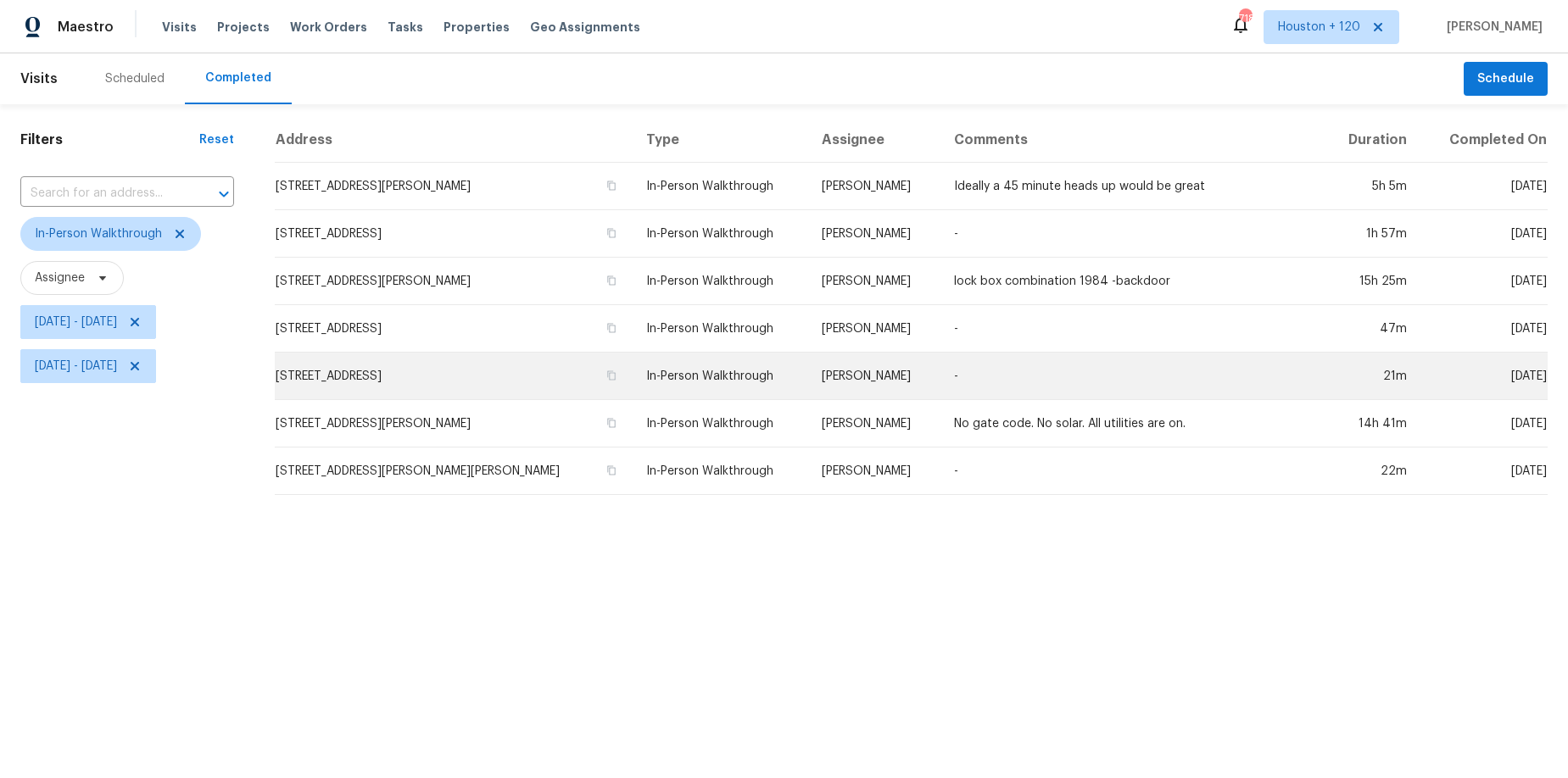
click at [595, 383] on td "[STREET_ADDRESS]" at bounding box center [454, 376] width 358 height 47
click at [607, 373] on icon "button" at bounding box center [611, 375] width 9 height 9
click at [684, 375] on td "In-Person Walkthrough" at bounding box center [721, 376] width 176 height 47
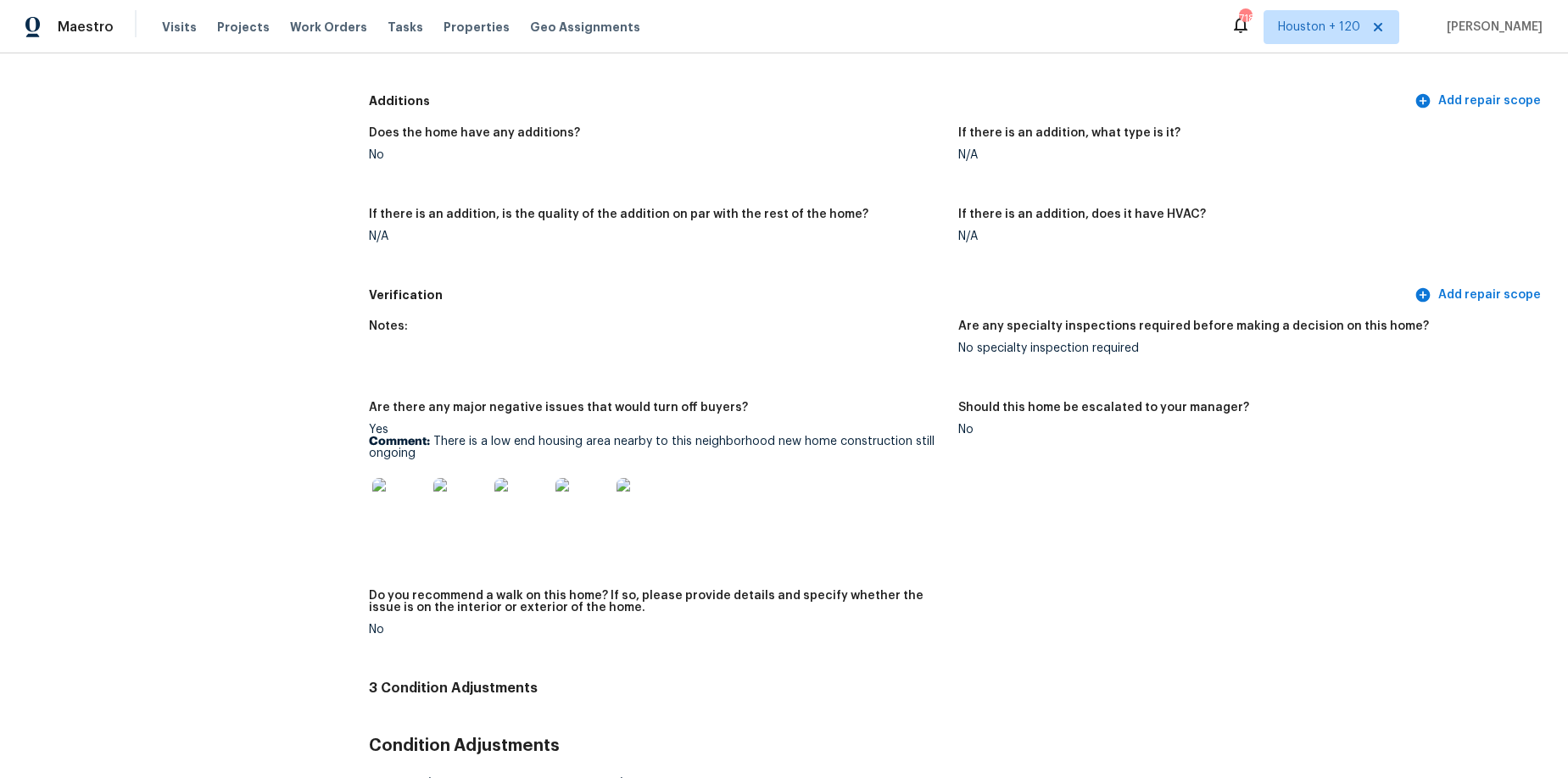
scroll to position [3859, 0]
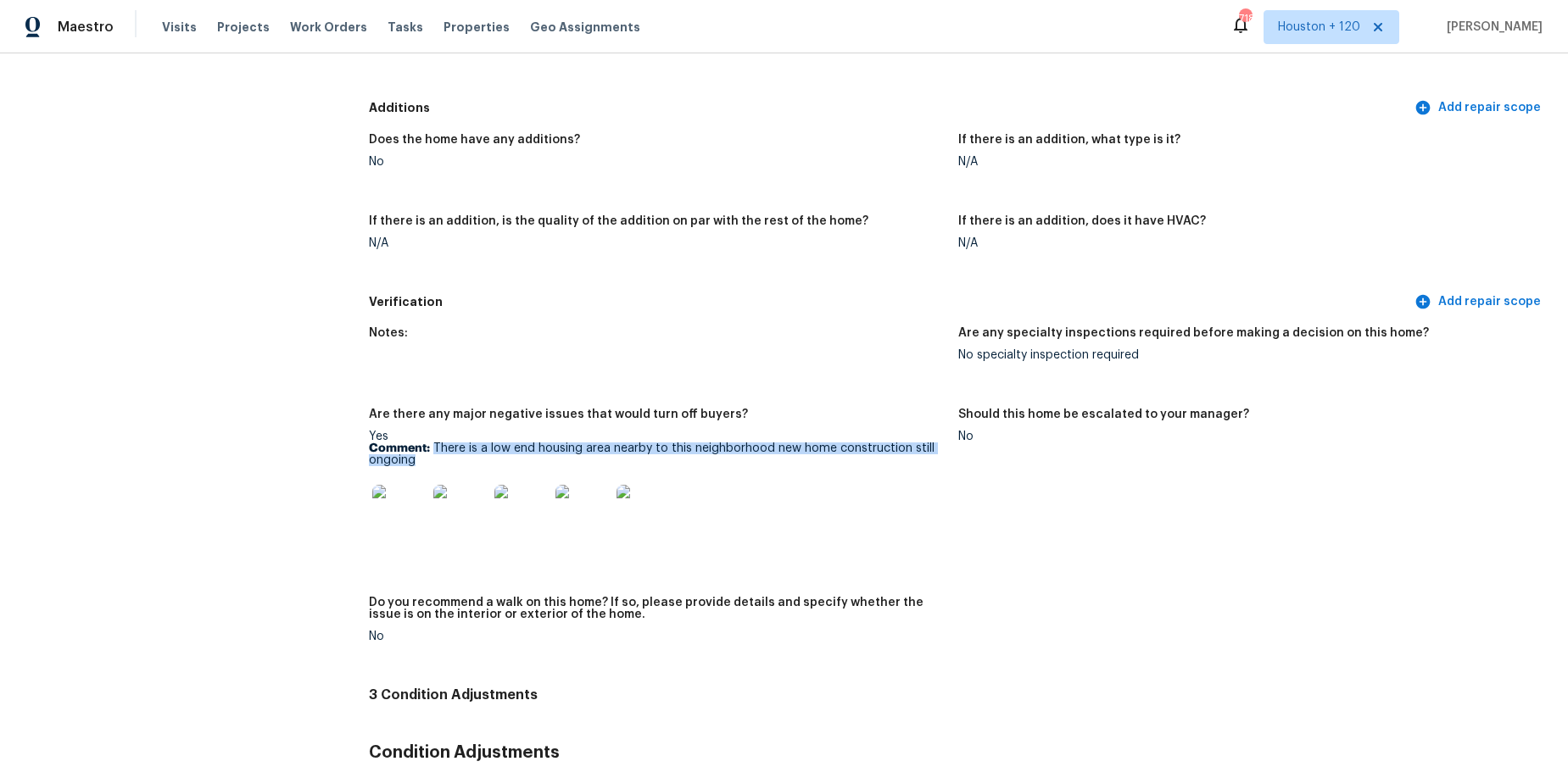
drag, startPoint x: 436, startPoint y: 423, endPoint x: 631, endPoint y: 437, distance: 195.5
click at [631, 442] on p "Comment: There is a low end housing area nearby to this neighborhood new home c…" at bounding box center [656, 454] width 576 height 24
copy p "There is a low end housing area nearby to this neighborhood new home constructi…"
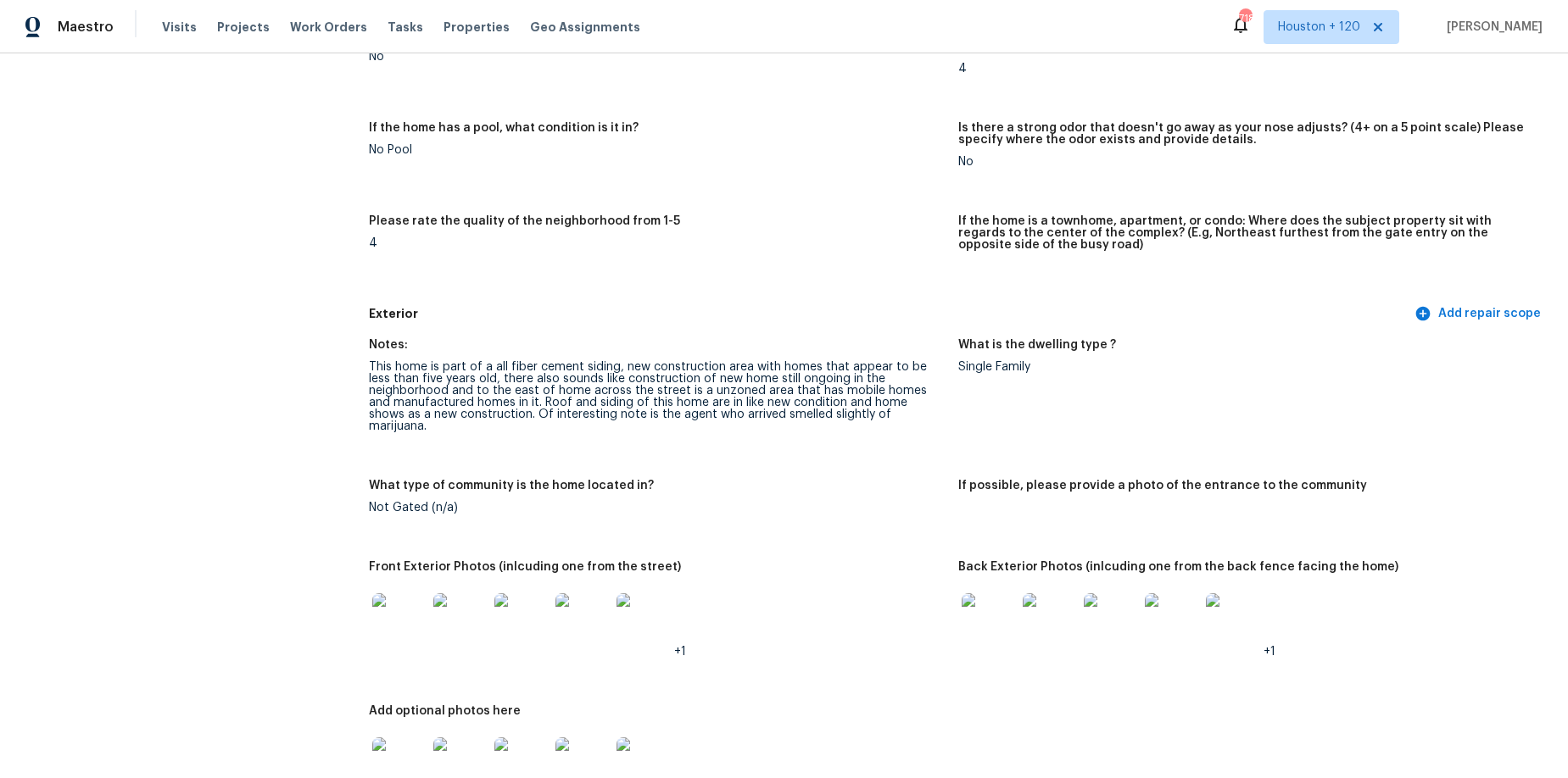
scroll to position [332, 0]
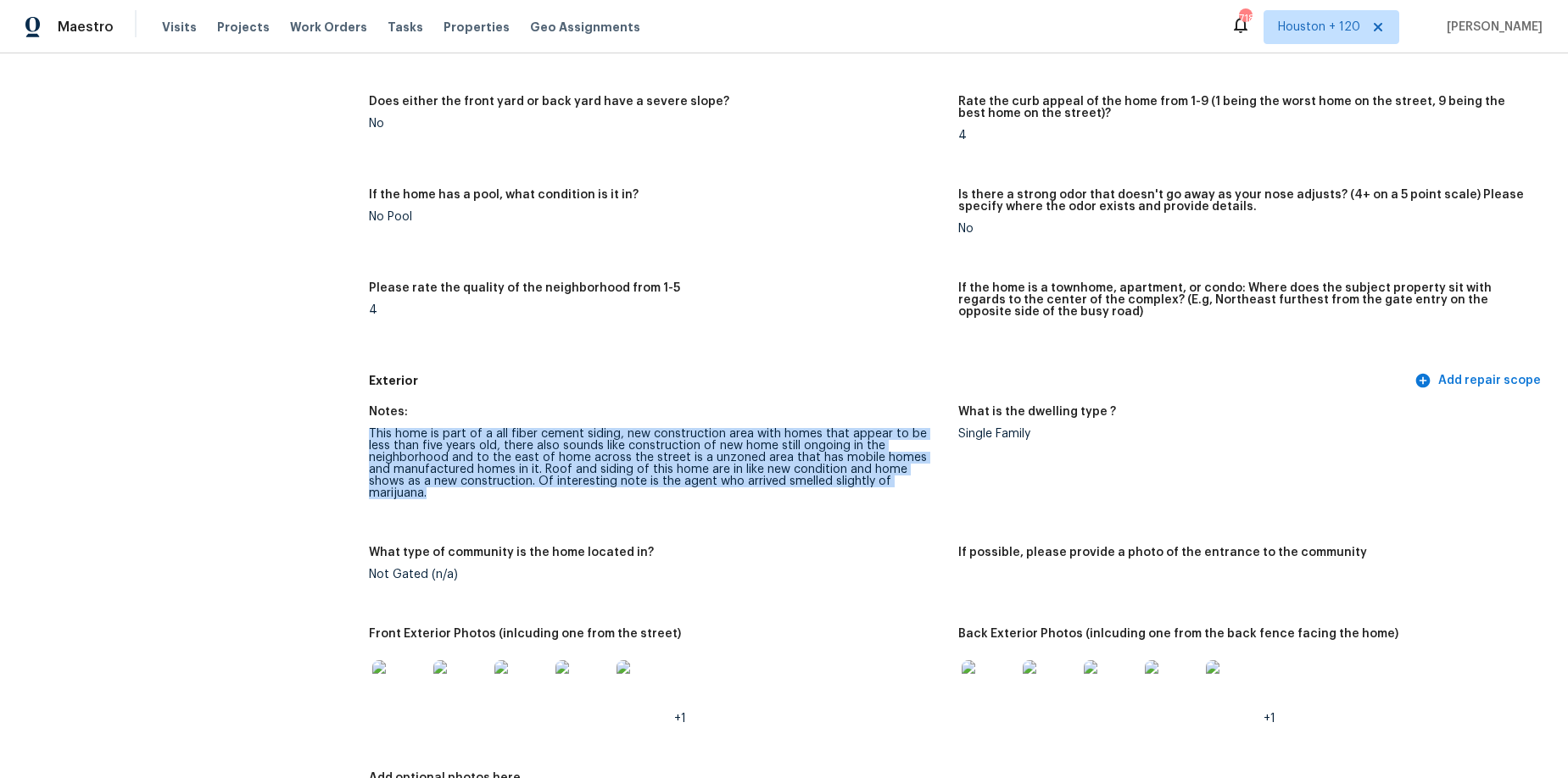
drag, startPoint x: 370, startPoint y: 423, endPoint x: 852, endPoint y: 479, distance: 485.2
click at [852, 479] on figure "Notes: This home is part of a all fiber cement siding, new construction area wi…" at bounding box center [663, 466] width 589 height 120
copy div "This home is part of a all fiber cement siding, new construction area with home…"
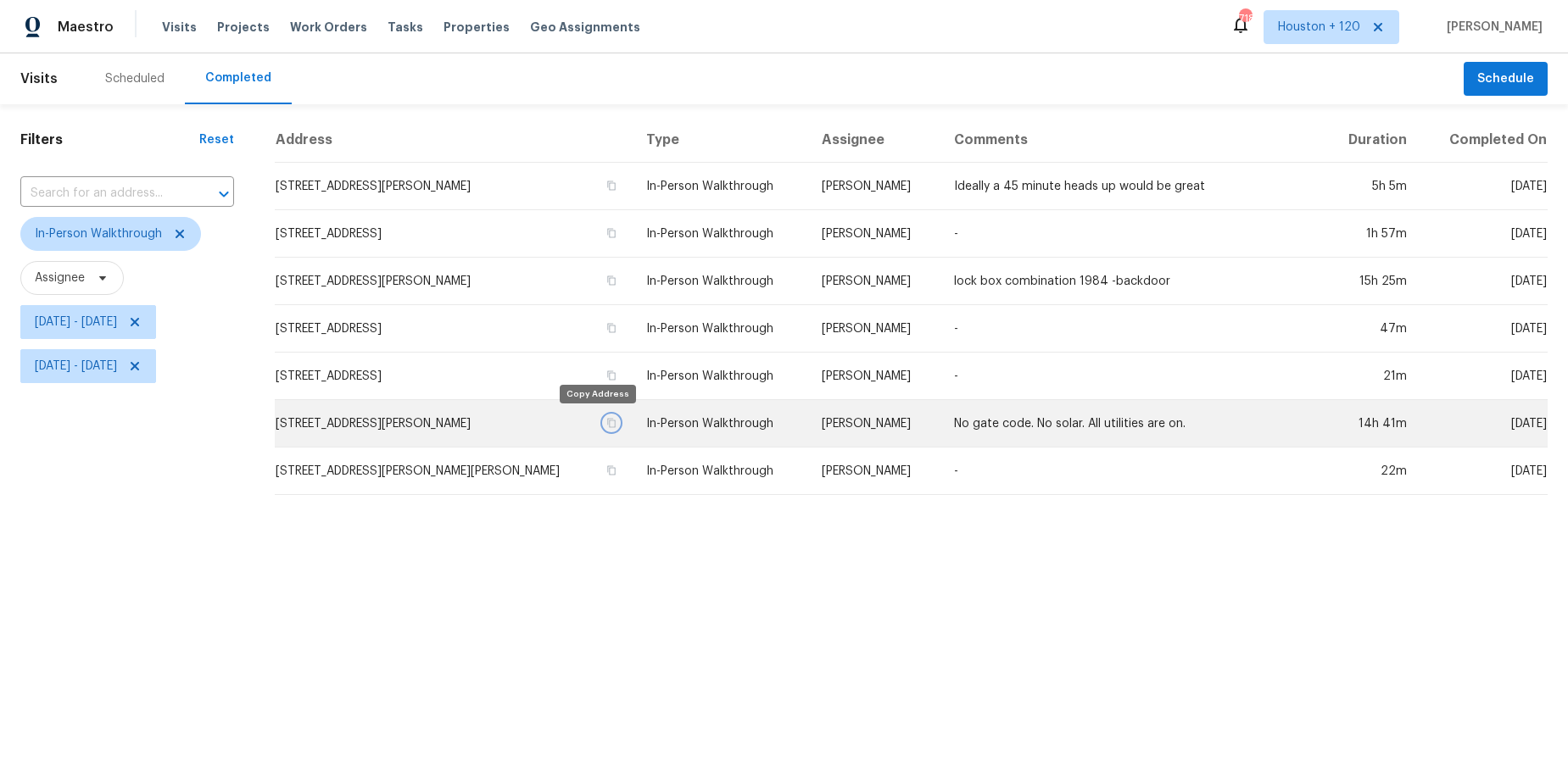
click at [606, 423] on icon "button" at bounding box center [611, 423] width 10 height 10
click at [517, 423] on td "[STREET_ADDRESS][PERSON_NAME]" at bounding box center [454, 424] width 358 height 47
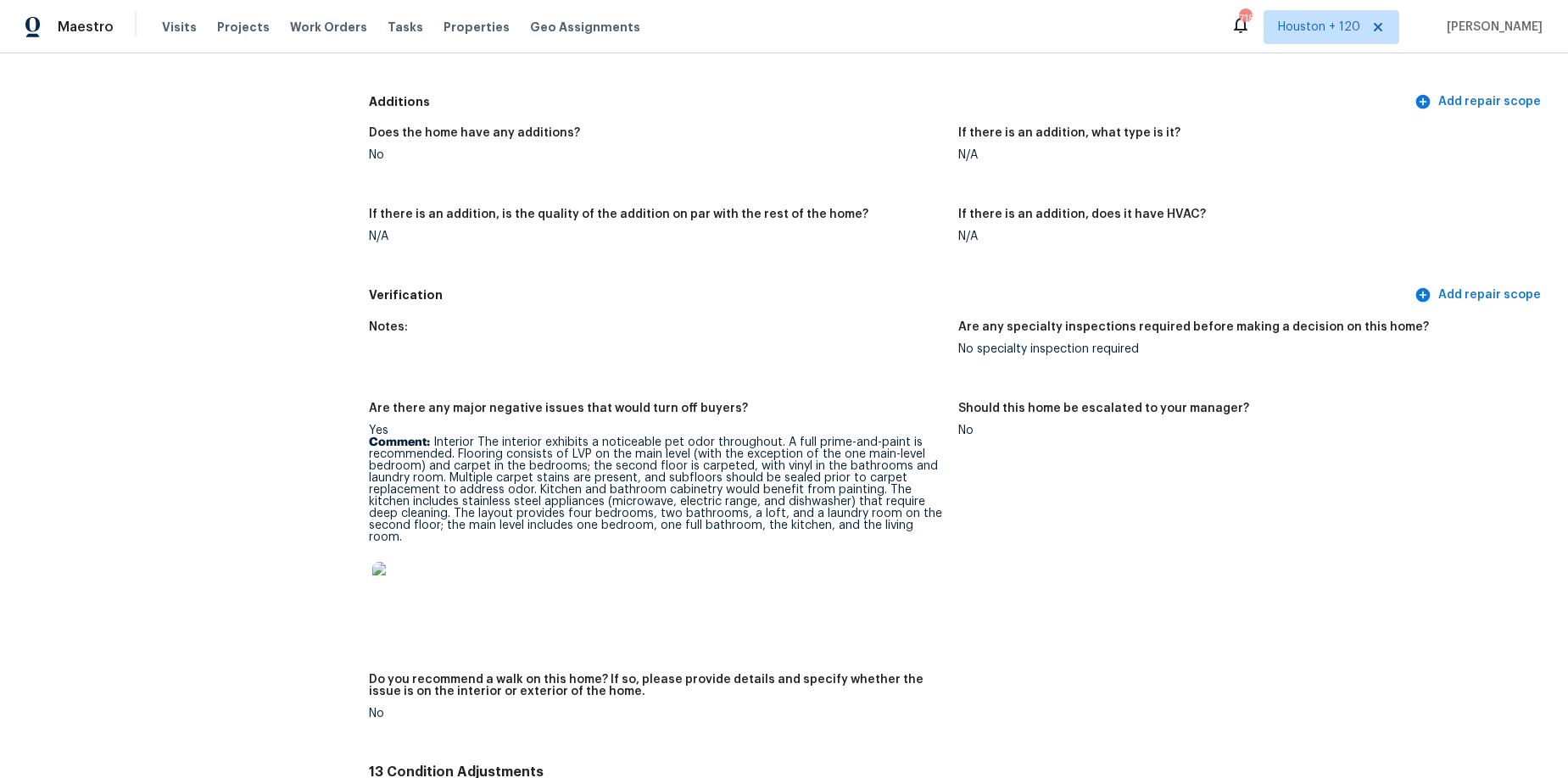
scroll to position [3947, 0]
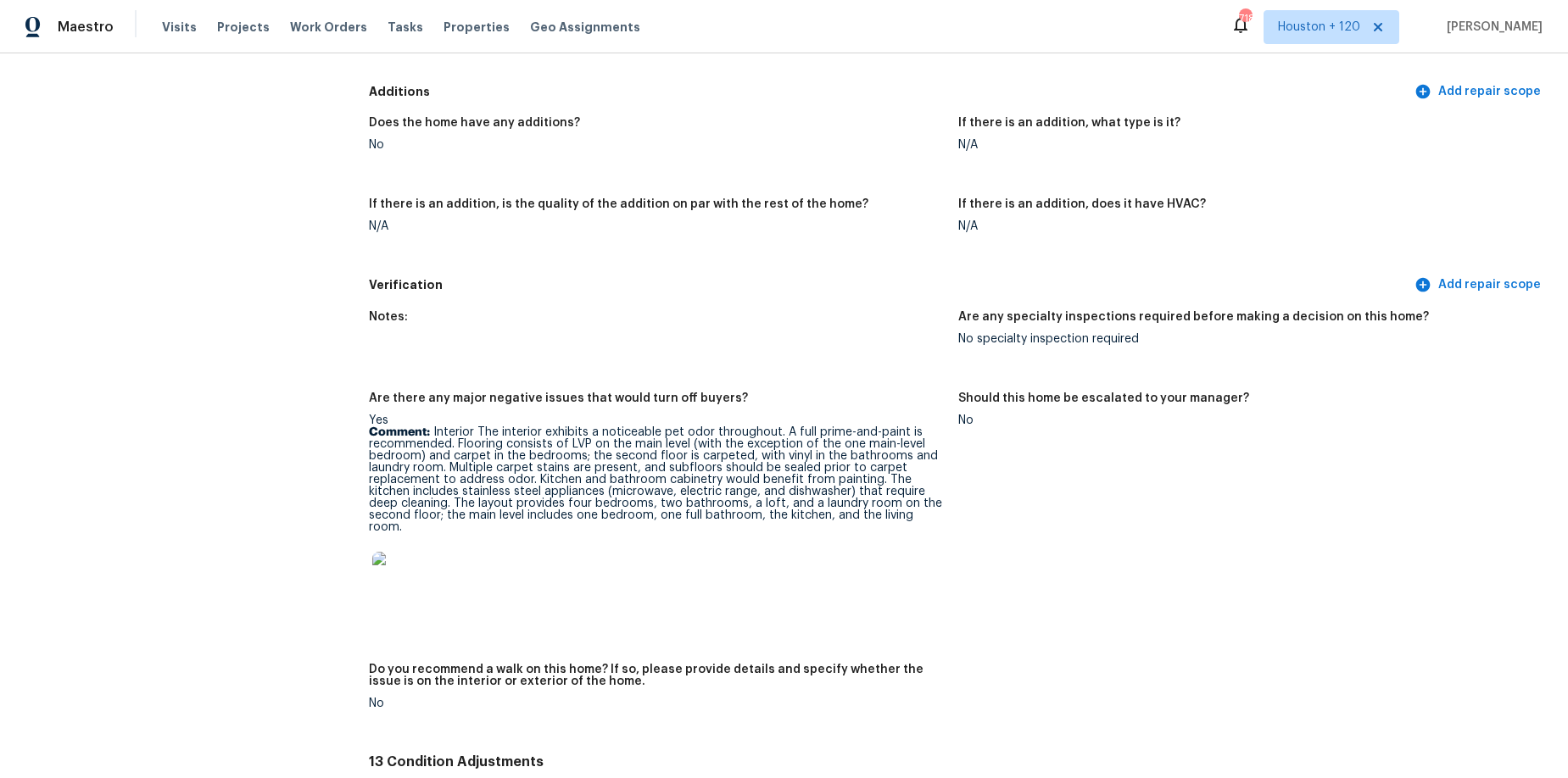
click at [472, 426] on p "Comment: Interior The interior exhibits a noticeable pet odor throughout. A ful…" at bounding box center [656, 479] width 576 height 107
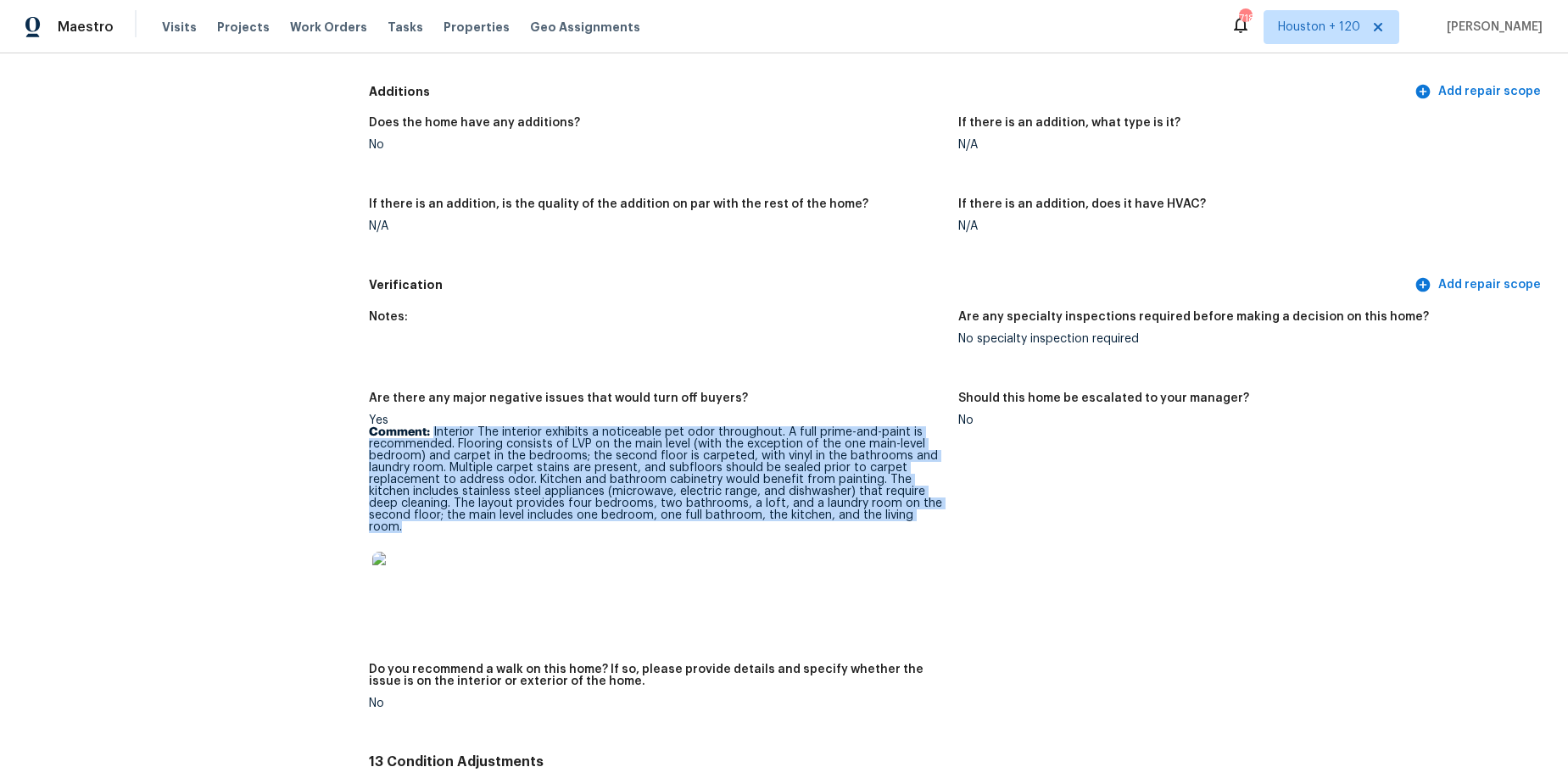
drag, startPoint x: 432, startPoint y: 408, endPoint x: 910, endPoint y: 507, distance: 488.1
click at [910, 507] on div "Yes Comment: Interior The interior exhibits a noticeable pet odor throughout. A…" at bounding box center [656, 515] width 576 height 201
copy p "Interior The interior exhibits a noticeable pet odor throughout. A full prime-a…"
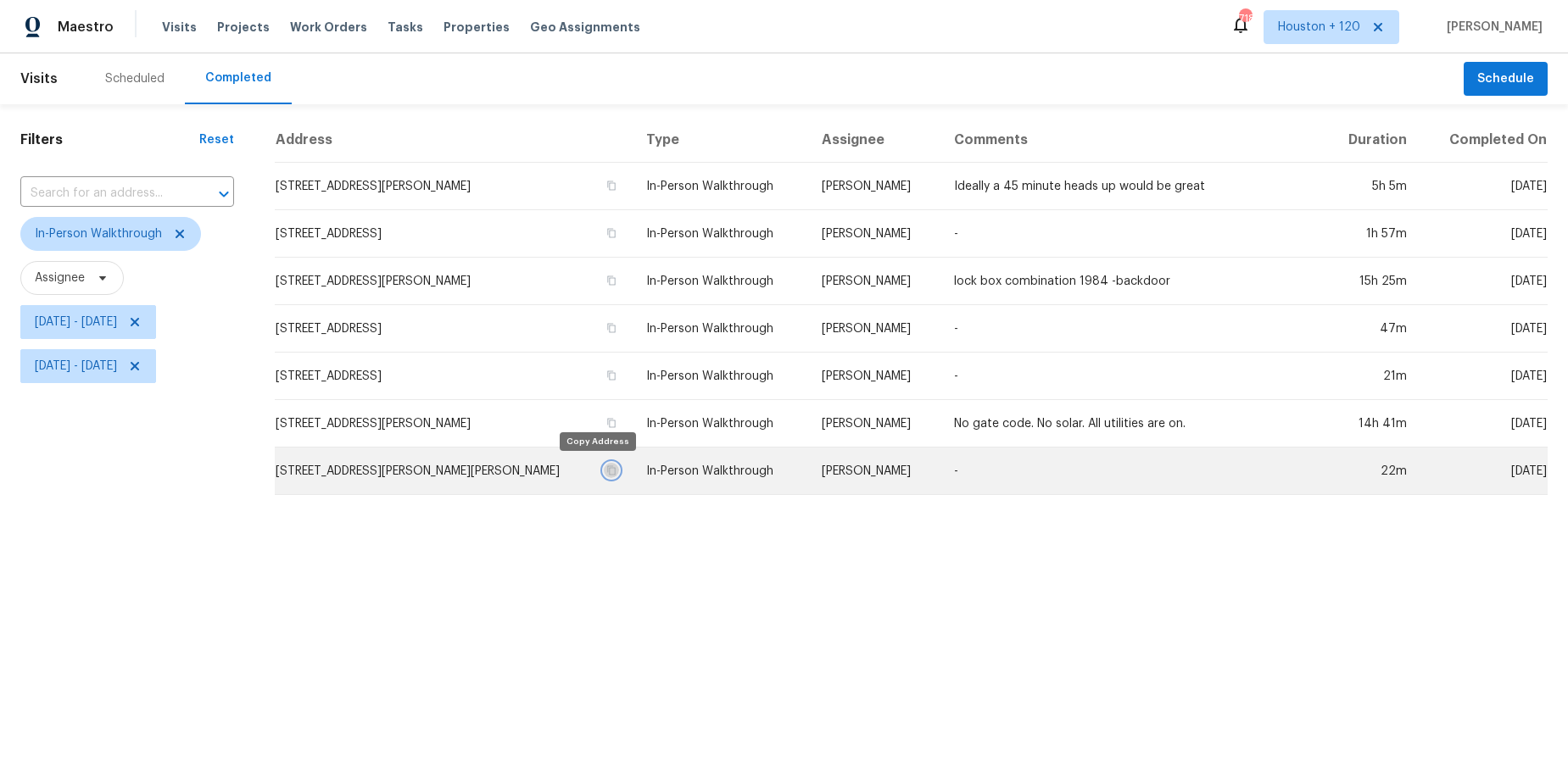
click at [607, 473] on icon "button" at bounding box center [611, 470] width 9 height 9
click at [704, 469] on td "In-Person Walkthrough" at bounding box center [721, 472] width 176 height 47
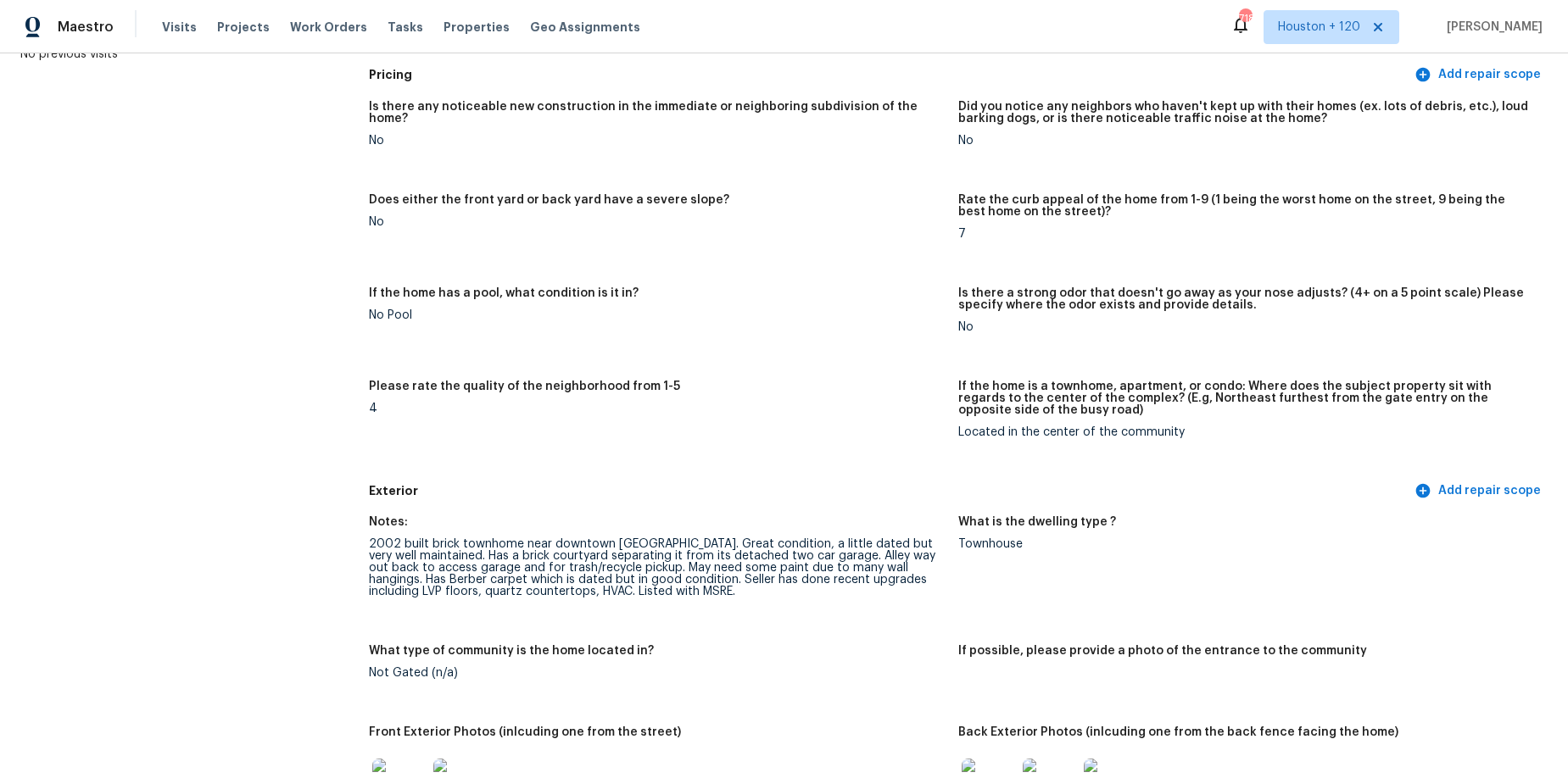
scroll to position [371, 0]
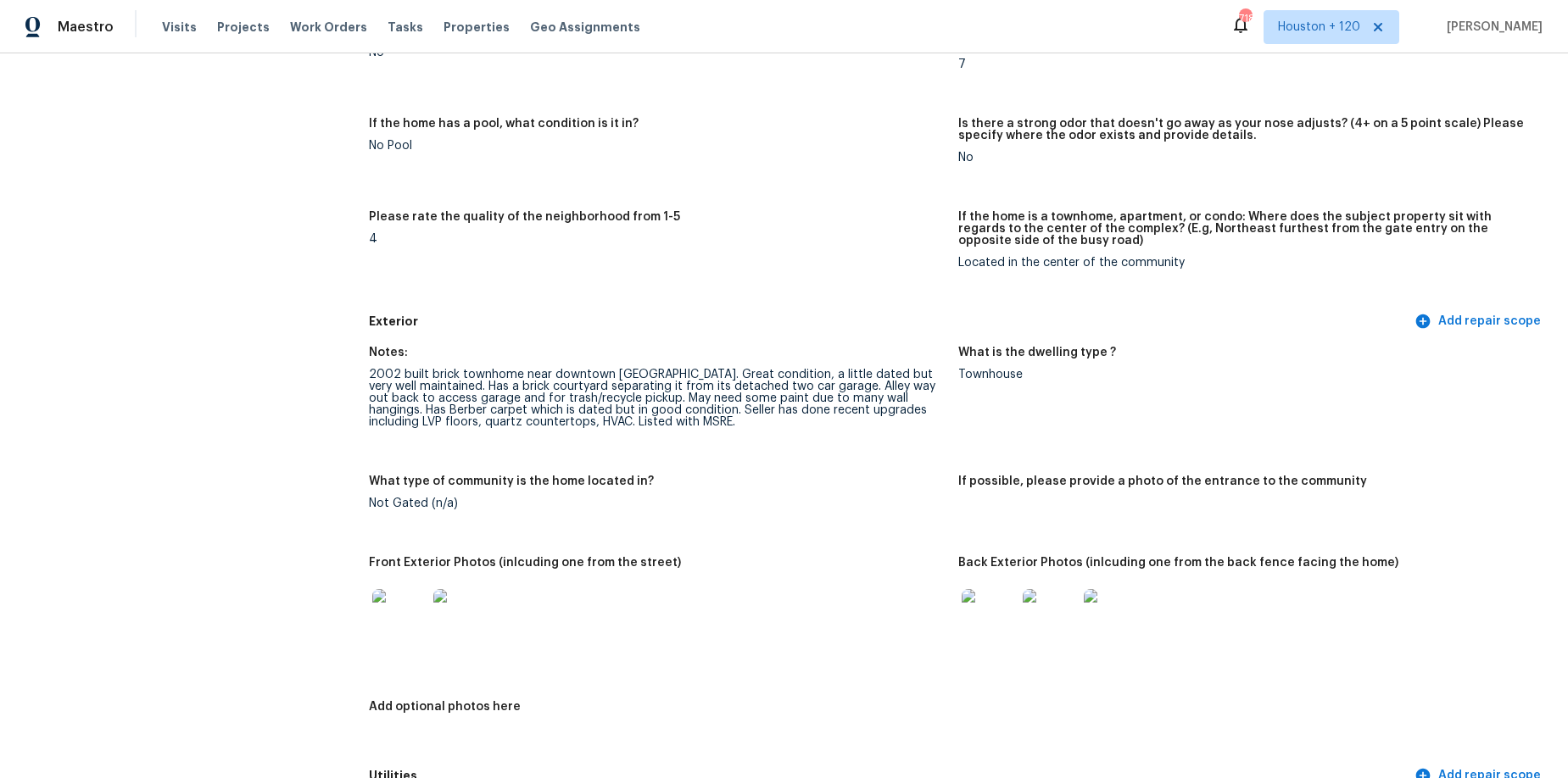
click at [377, 383] on div "2002 built brick townhome near downtown [GEOGRAPHIC_DATA]. Great condition, a l…" at bounding box center [656, 398] width 576 height 60
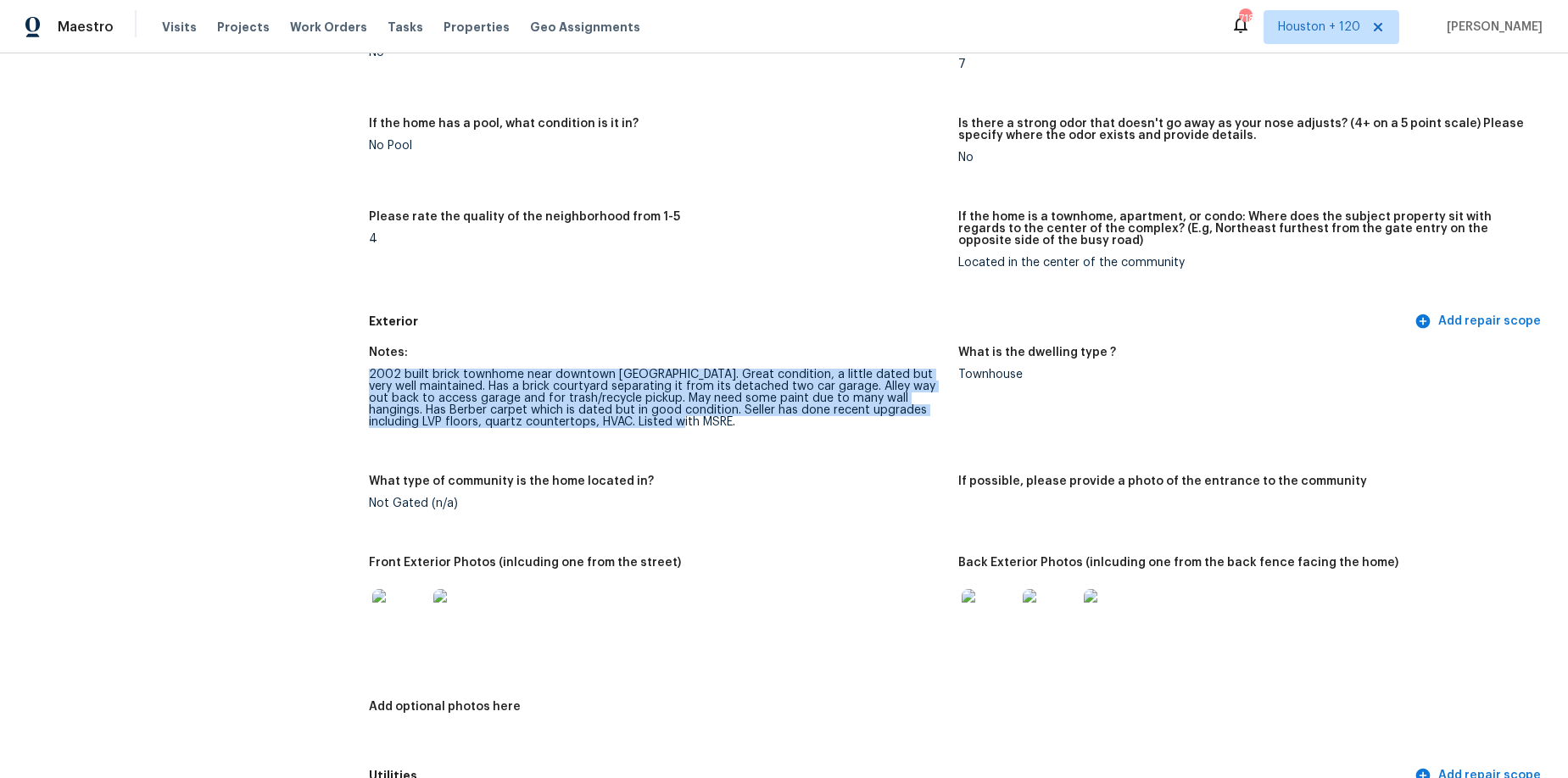
drag, startPoint x: 371, startPoint y: 374, endPoint x: 688, endPoint y: 419, distance: 320.2
click at [688, 419] on div "2002 built brick townhome near downtown [GEOGRAPHIC_DATA]. Great condition, a l…" at bounding box center [656, 398] width 576 height 60
copy div "2002 built brick townhome near downtown [GEOGRAPHIC_DATA]. Great condition, a l…"
